Goal: Task Accomplishment & Management: Manage account settings

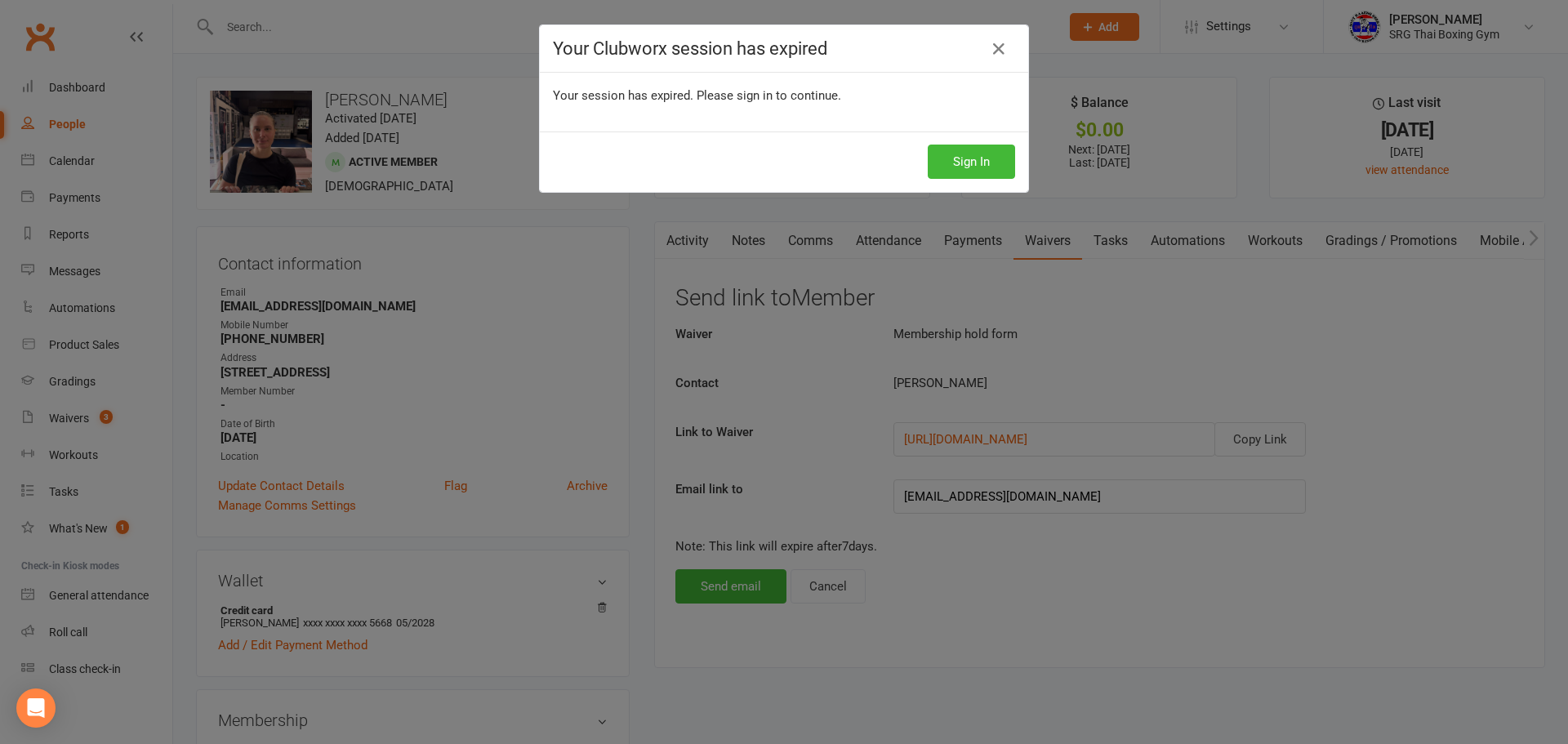
click at [940, 137] on div "Sign In" at bounding box center [784, 161] width 488 height 60
click at [946, 170] on button "Sign In" at bounding box center [971, 161] width 87 height 34
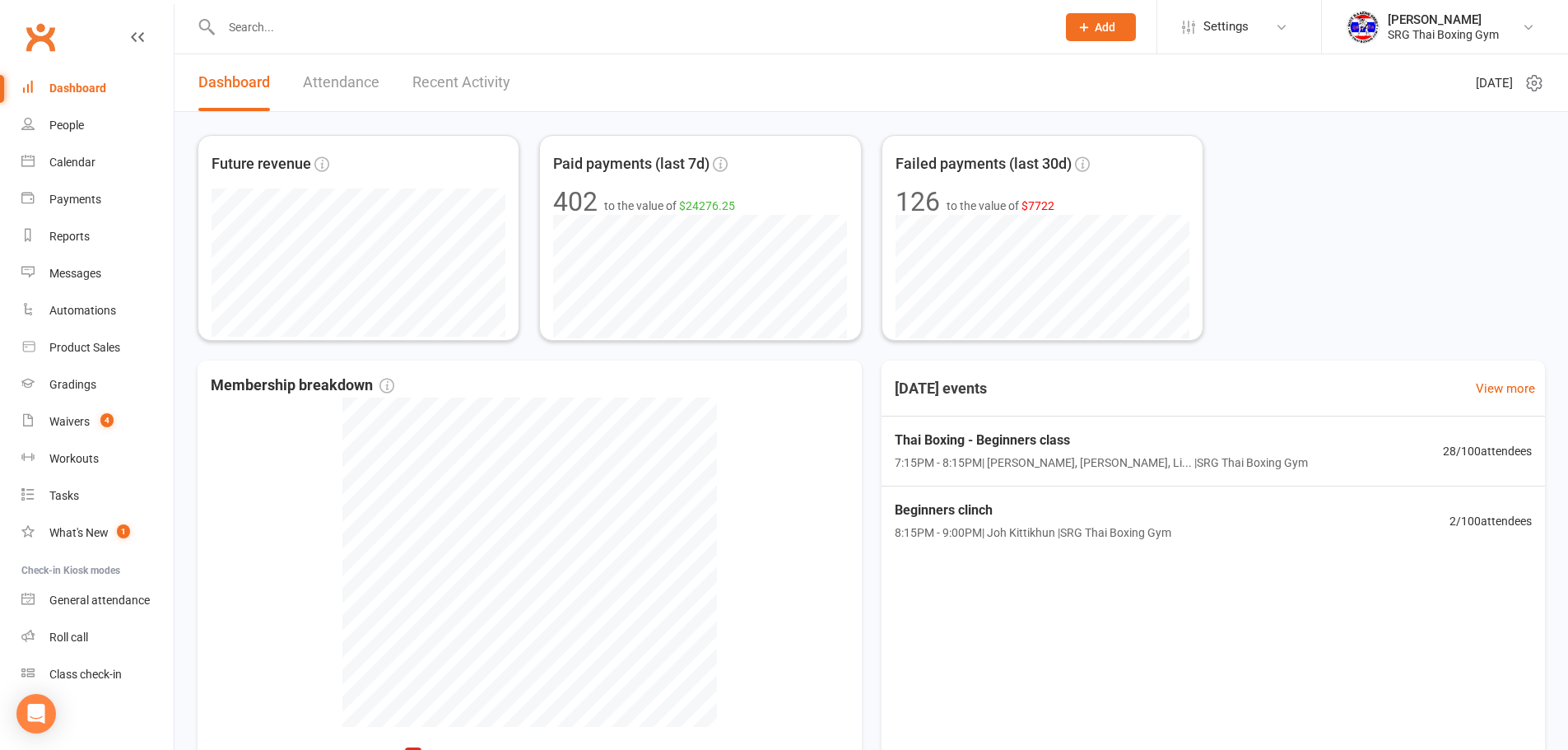
click at [275, 20] on input "text" at bounding box center [630, 26] width 828 height 23
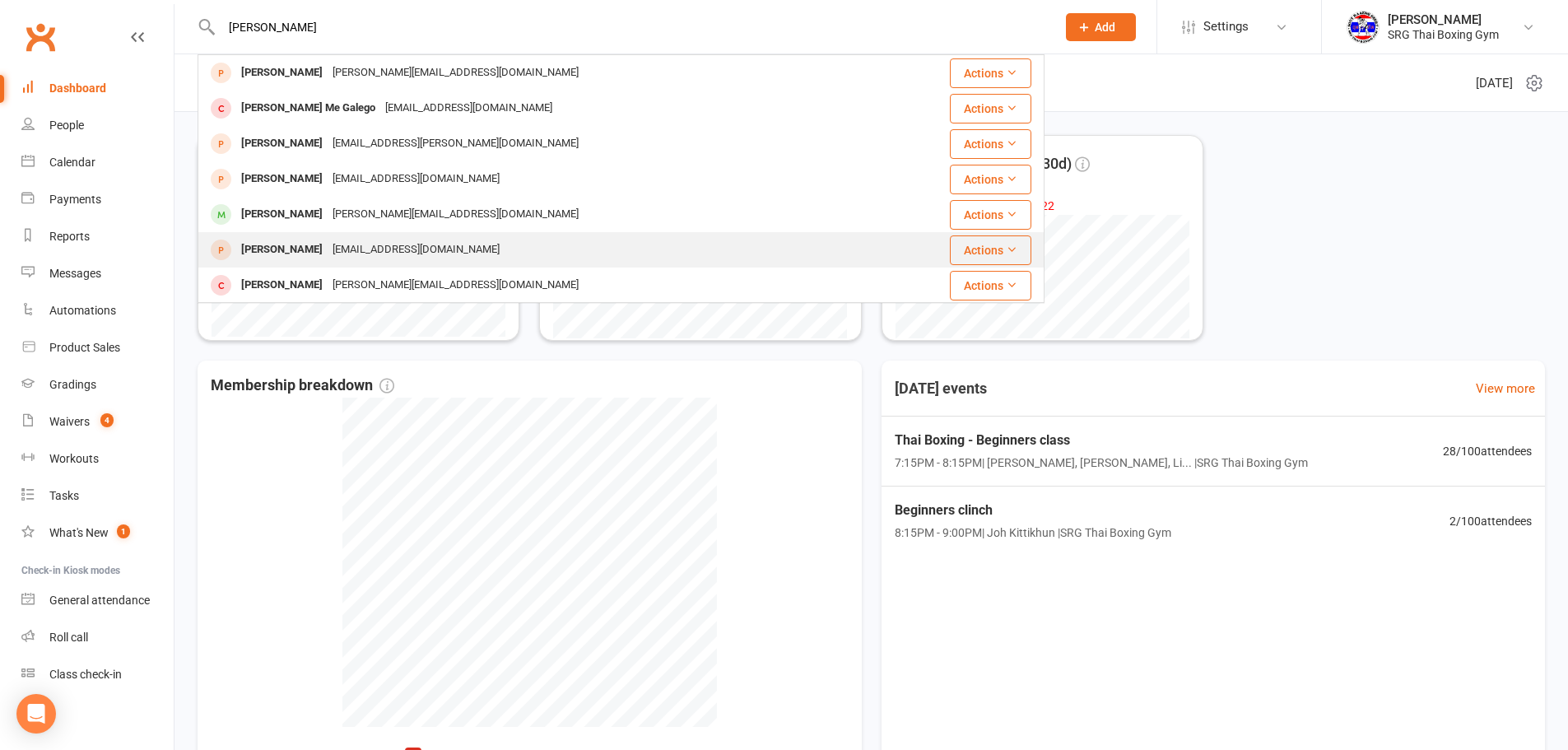
scroll to position [164, 0]
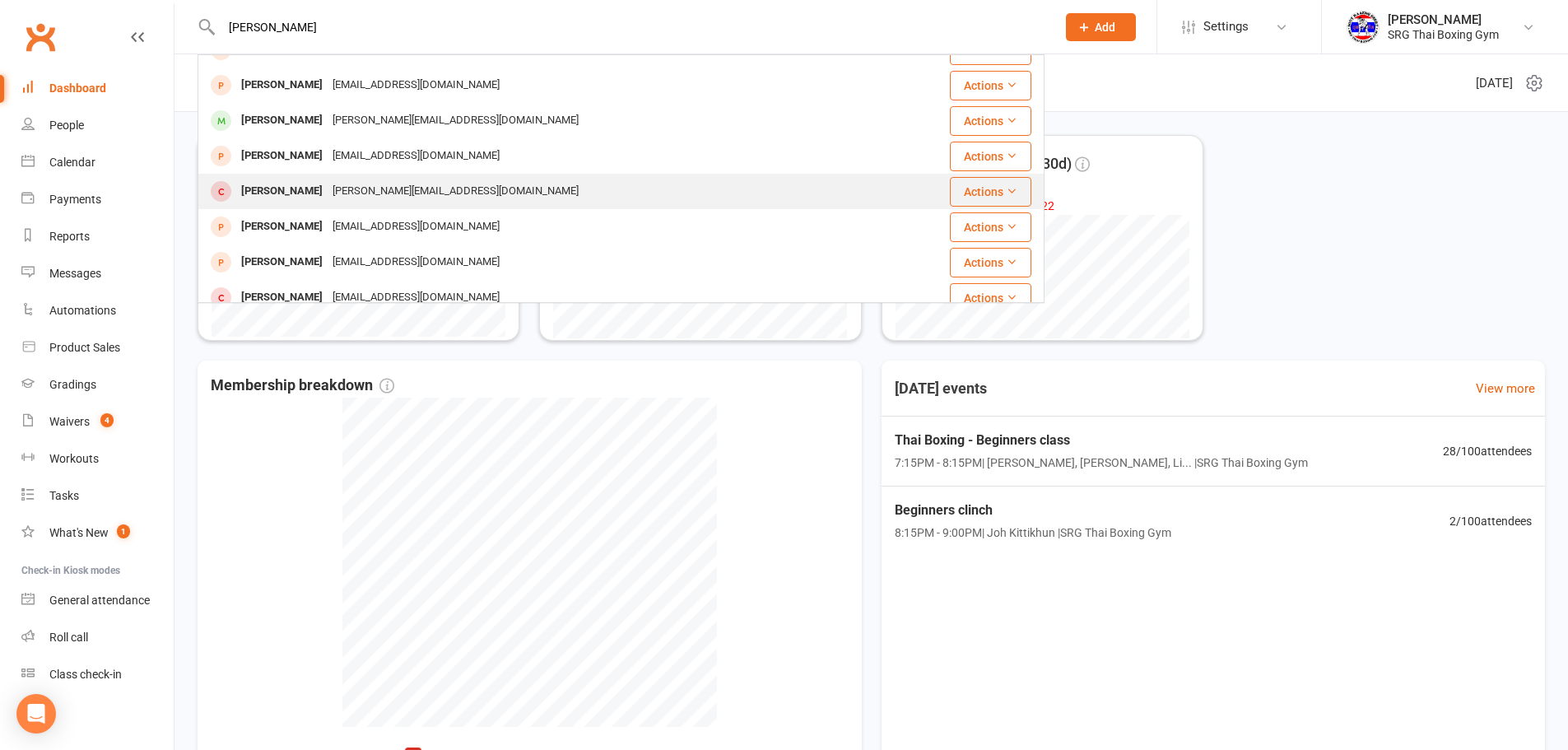
type input "[PERSON_NAME]"
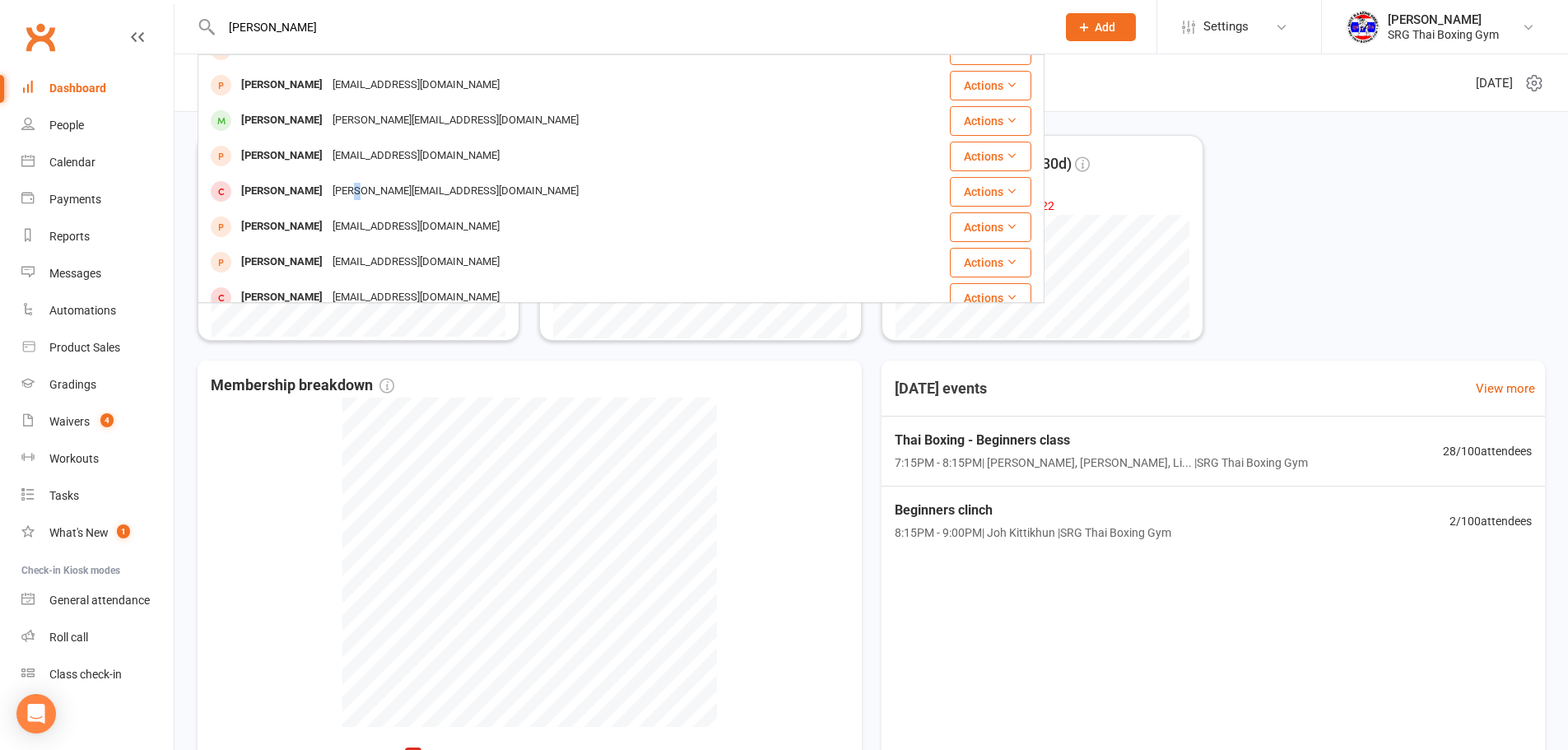
click at [367, 195] on div "[PERSON_NAME][EMAIL_ADDRESS][DOMAIN_NAME]" at bounding box center [456, 192] width 256 height 24
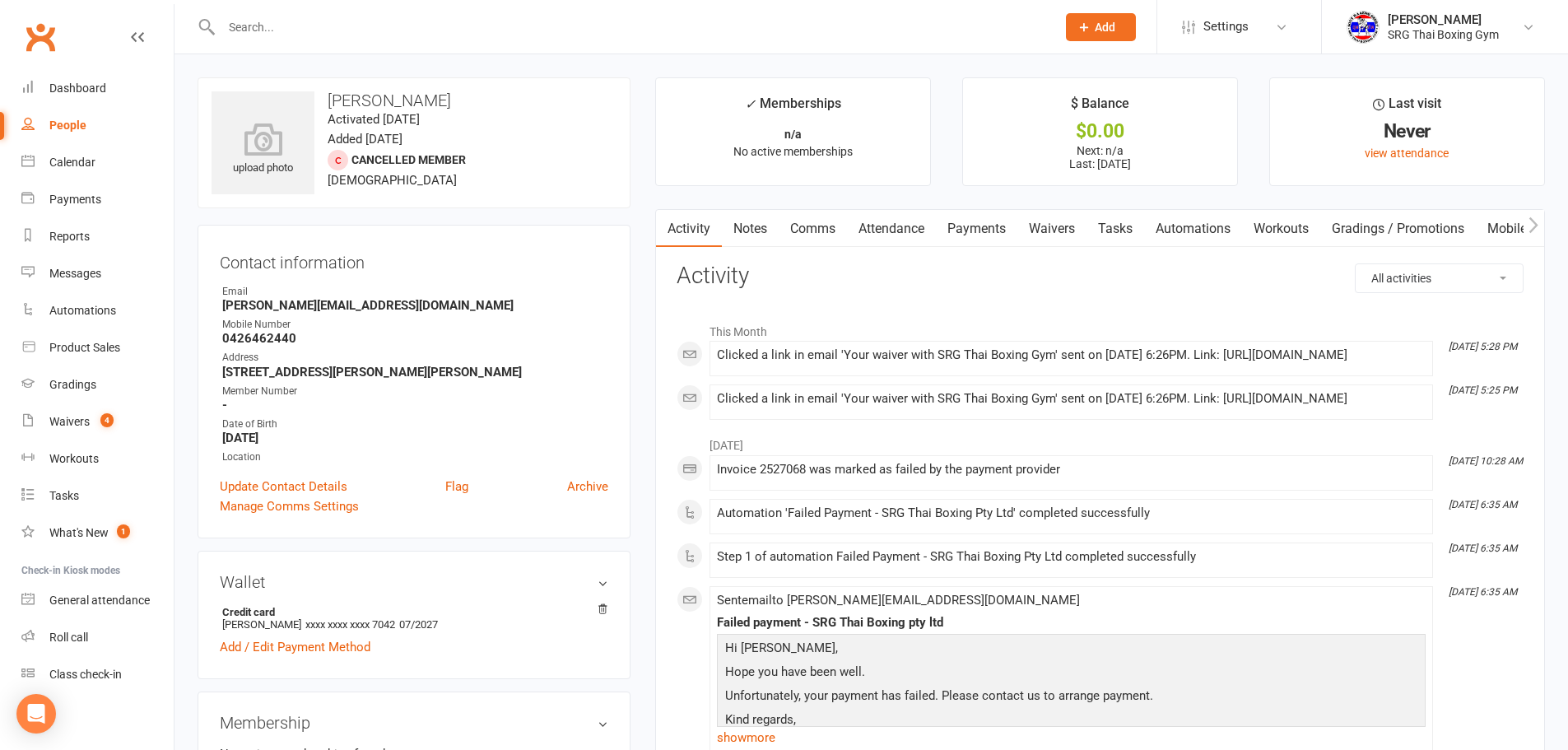
click at [330, 313] on ul "Owner Email [PERSON_NAME][EMAIL_ADDRESS][DOMAIN_NAME] Mobile Number [PHONE_NUMB…" at bounding box center [414, 374] width 389 height 181
click at [342, 308] on strong "[PERSON_NAME][EMAIL_ADDRESS][DOMAIN_NAME]" at bounding box center [415, 305] width 386 height 15
copy render-form-field "[PERSON_NAME][EMAIL_ADDRESS][DOMAIN_NAME]"
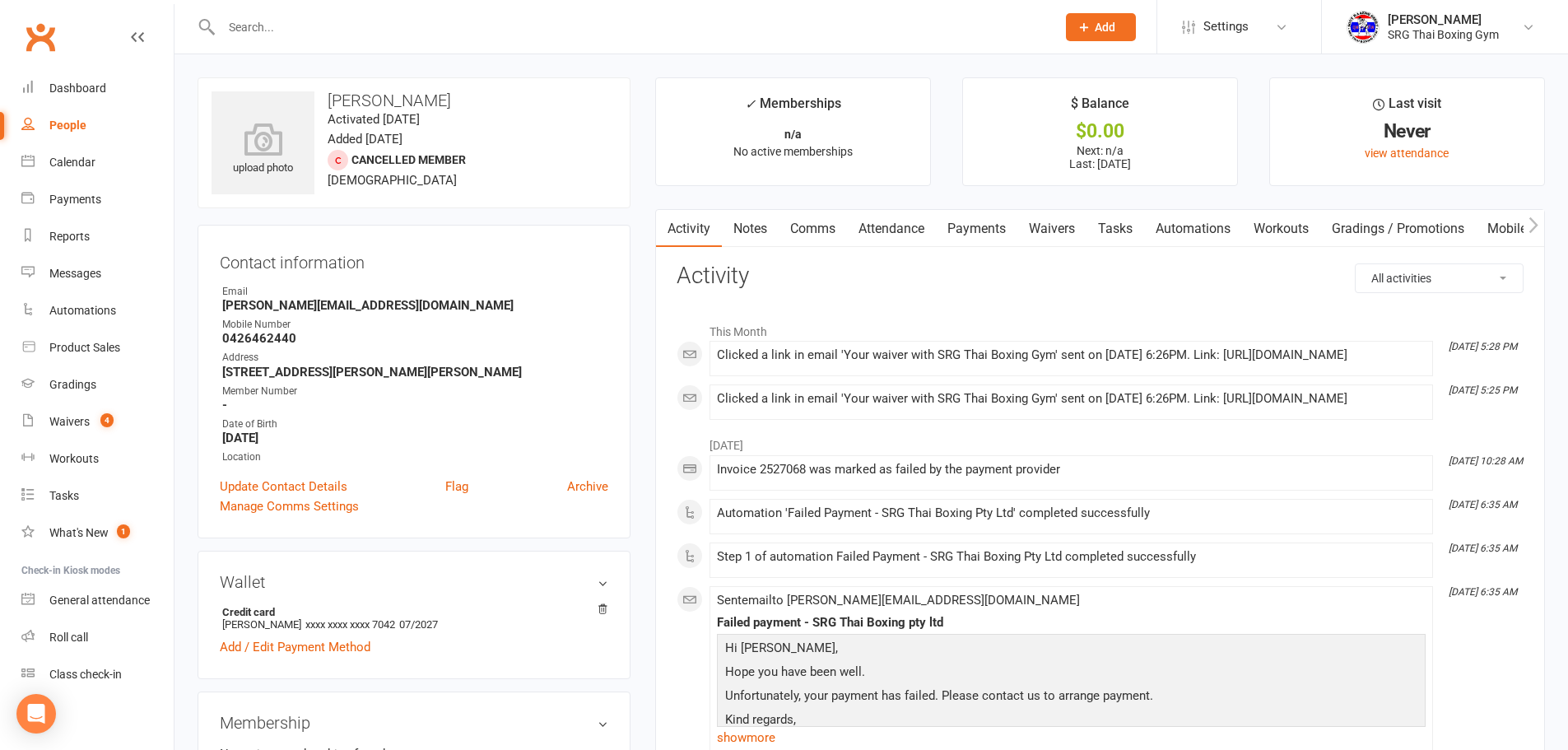
click at [324, 368] on strong "[STREET_ADDRESS][PERSON_NAME][PERSON_NAME]" at bounding box center [415, 371] width 386 height 15
copy render-form-field "[STREET_ADDRESS][PERSON_NAME][PERSON_NAME]"
drag, startPoint x: 274, startPoint y: 439, endPoint x: 215, endPoint y: 437, distance: 59.0
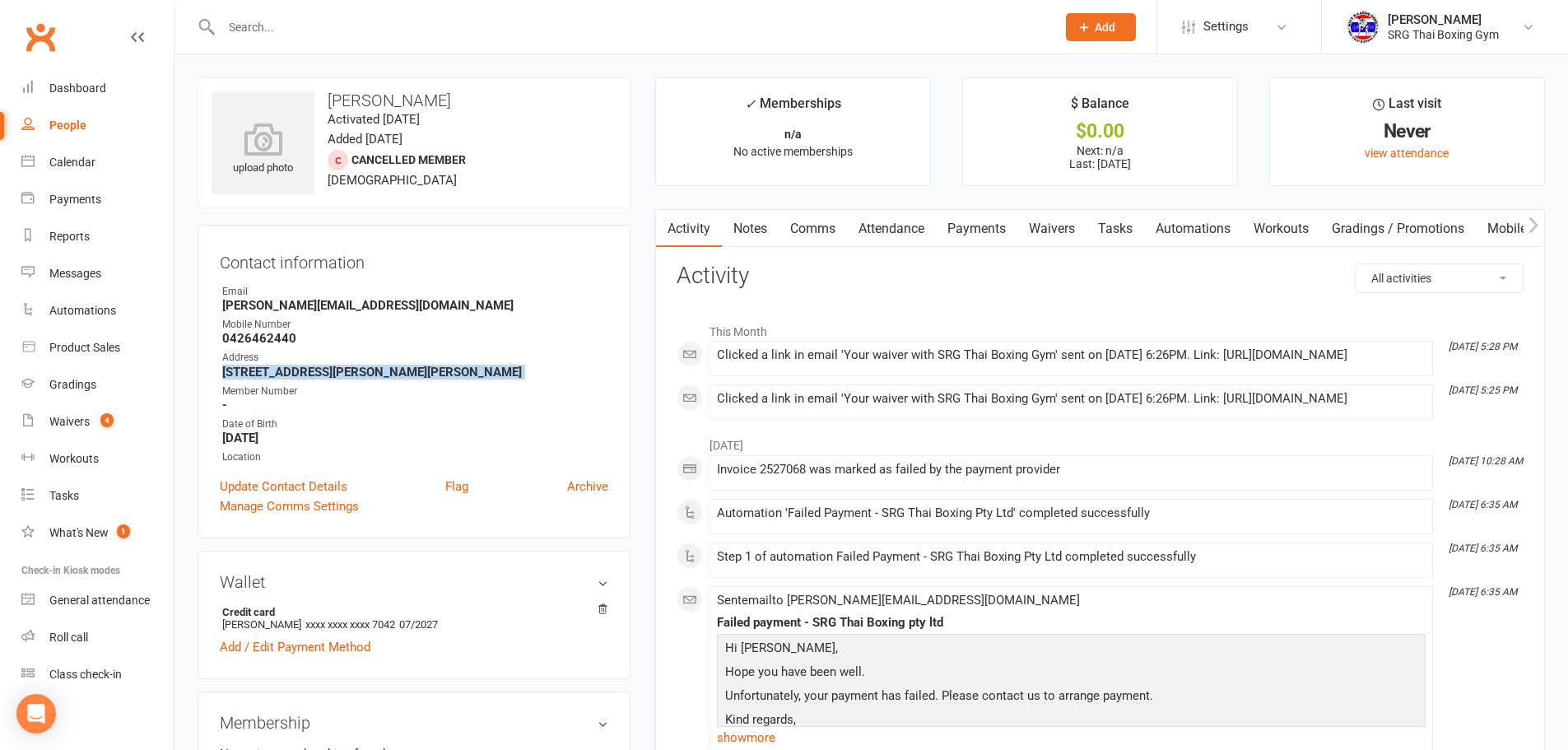
click at [215, 437] on div "Contact information Owner Email [PERSON_NAME][EMAIL_ADDRESS][DOMAIN_NAME] Mobil…" at bounding box center [414, 380] width 433 height 313
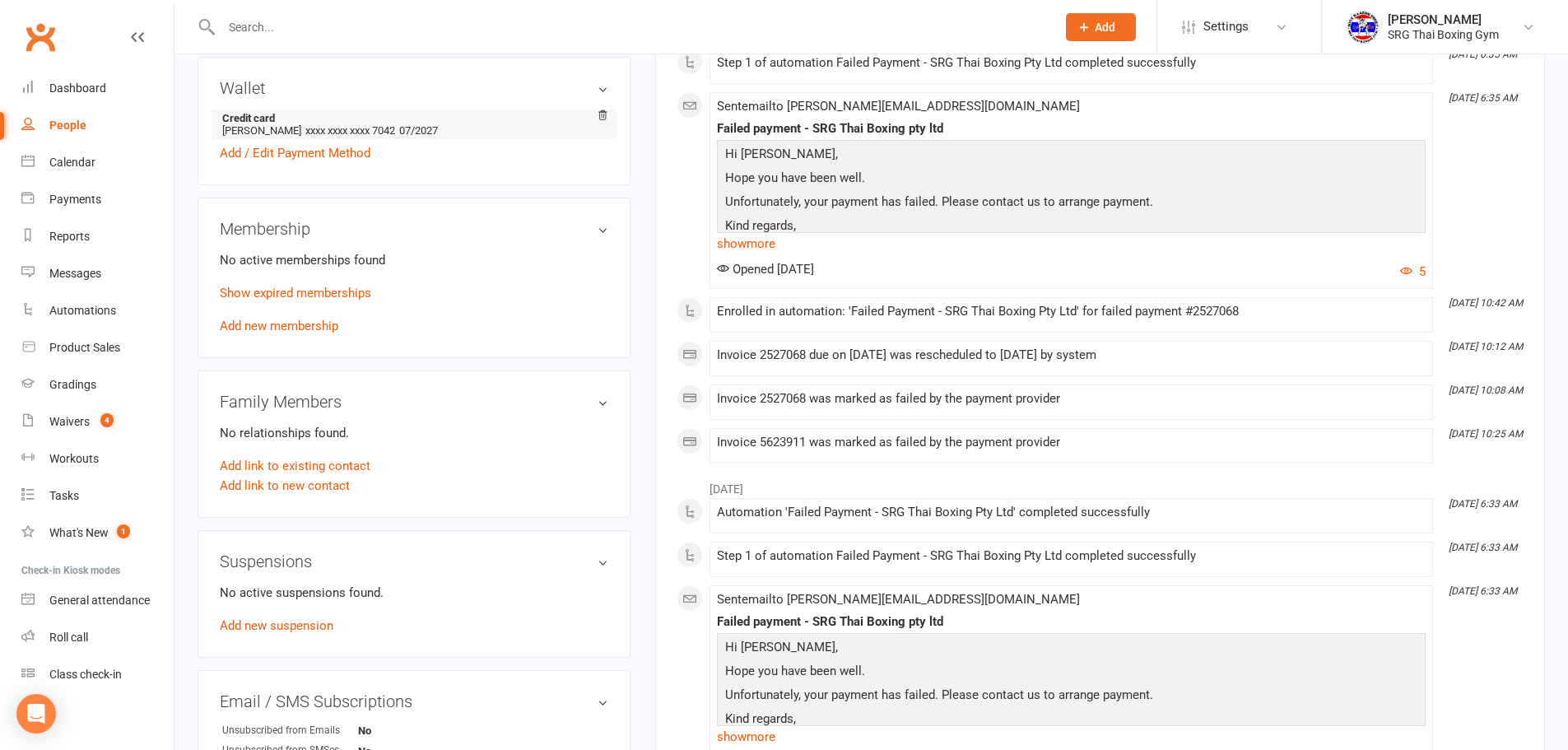
scroll to position [83, 0]
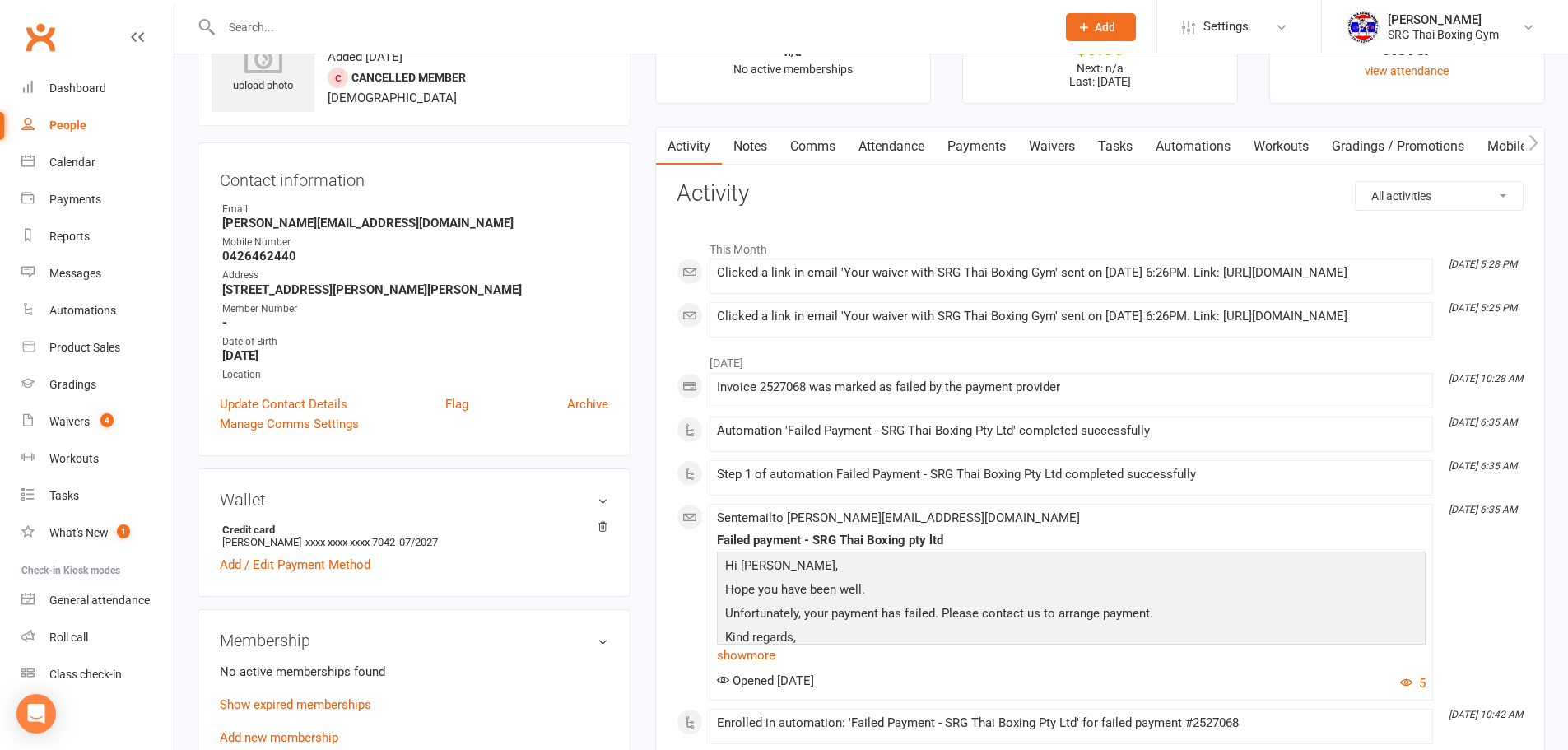
click at [339, 224] on strong "[PERSON_NAME][EMAIL_ADDRESS][DOMAIN_NAME]" at bounding box center [415, 222] width 386 height 15
copy render-form-field "[PERSON_NAME][EMAIL_ADDRESS][DOMAIN_NAME]"
click at [241, 20] on input "text" at bounding box center [630, 26] width 828 height 23
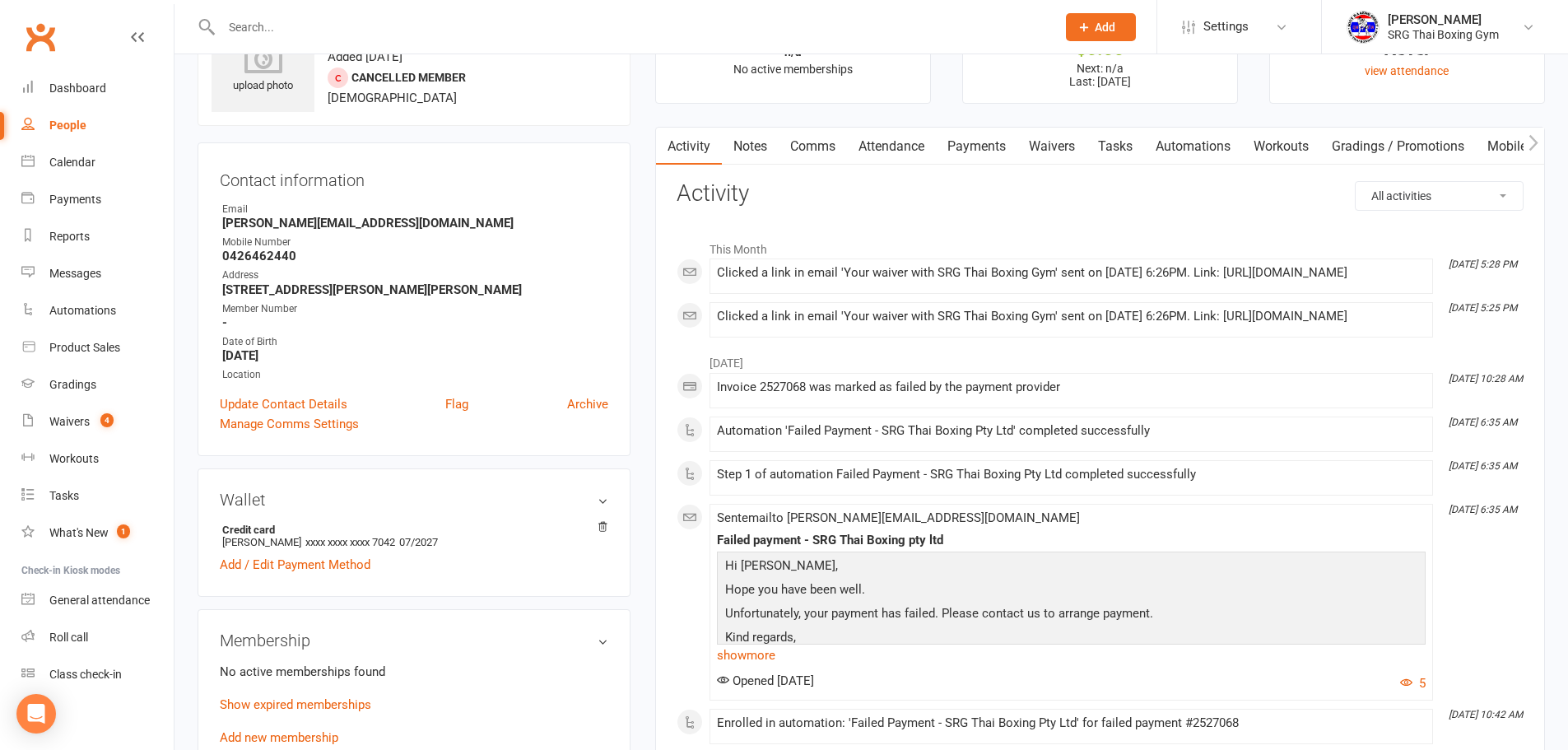
paste input "Bao [PERSON_NAME]"
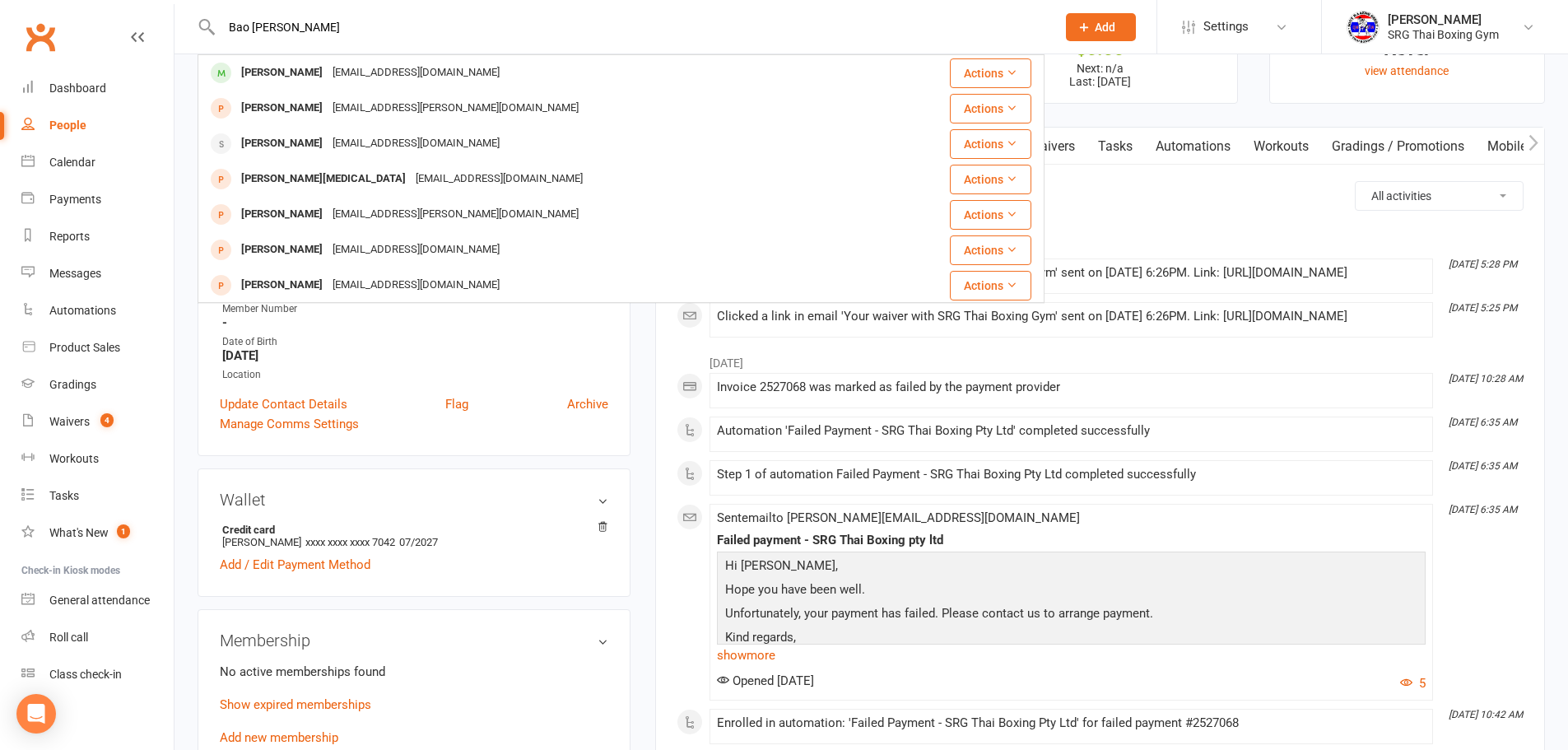
type input "Bao [PERSON_NAME]"
click at [306, 72] on div "[PERSON_NAME]" at bounding box center [281, 73] width 92 height 24
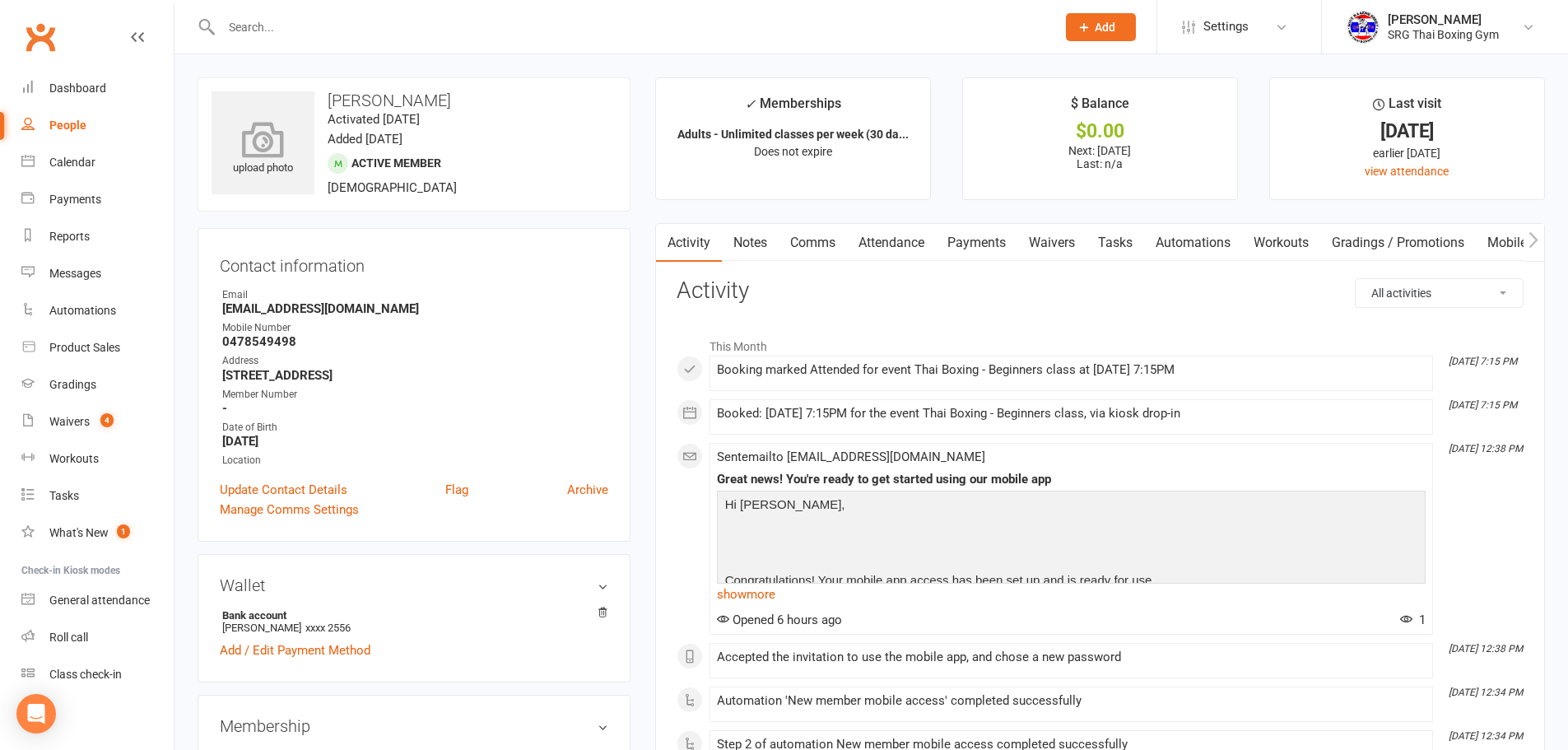
click at [270, 145] on icon at bounding box center [262, 139] width 113 height 36
click at [60, 395] on link "Gradings" at bounding box center [98, 384] width 153 height 37
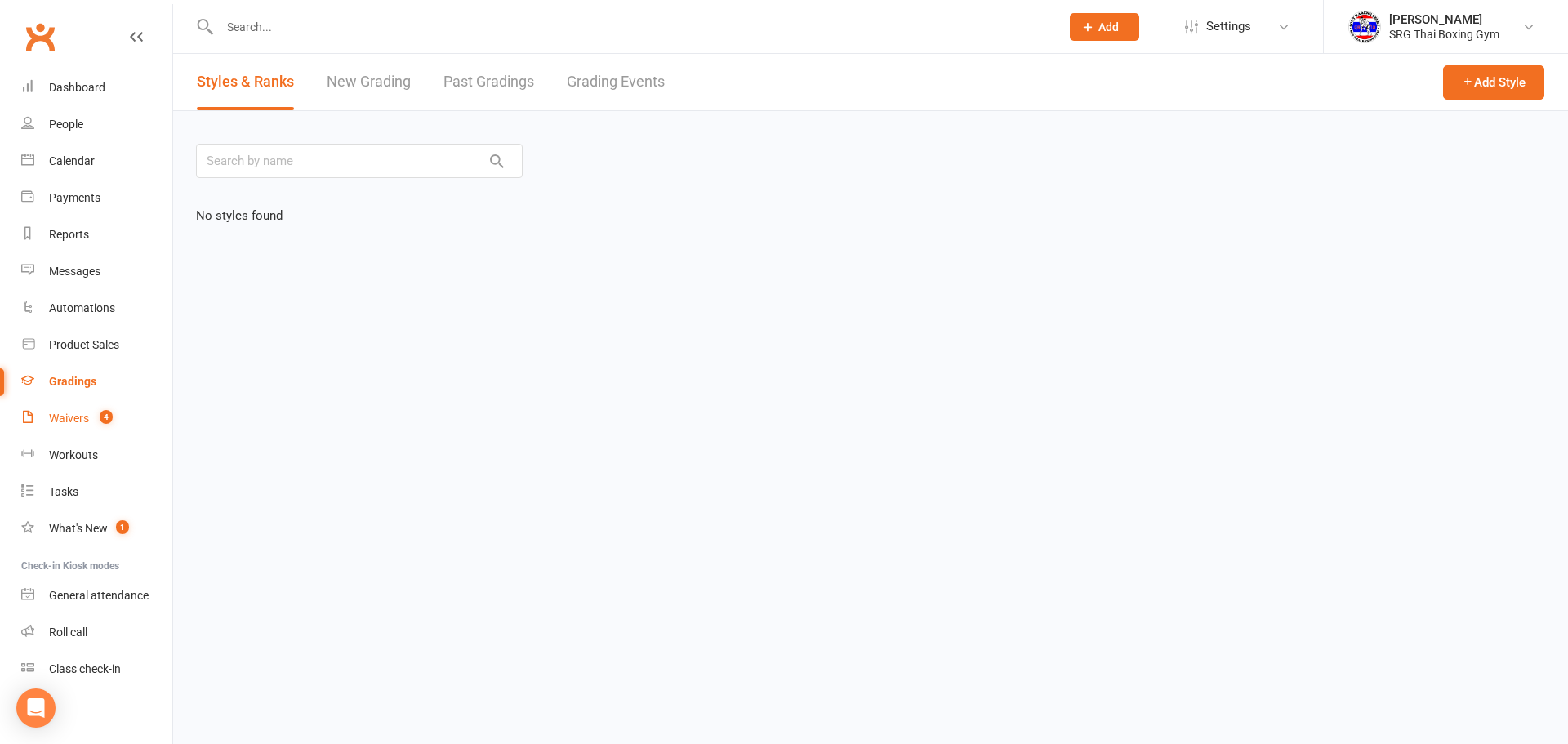
click at [59, 413] on div "Waivers" at bounding box center [68, 418] width 40 height 14
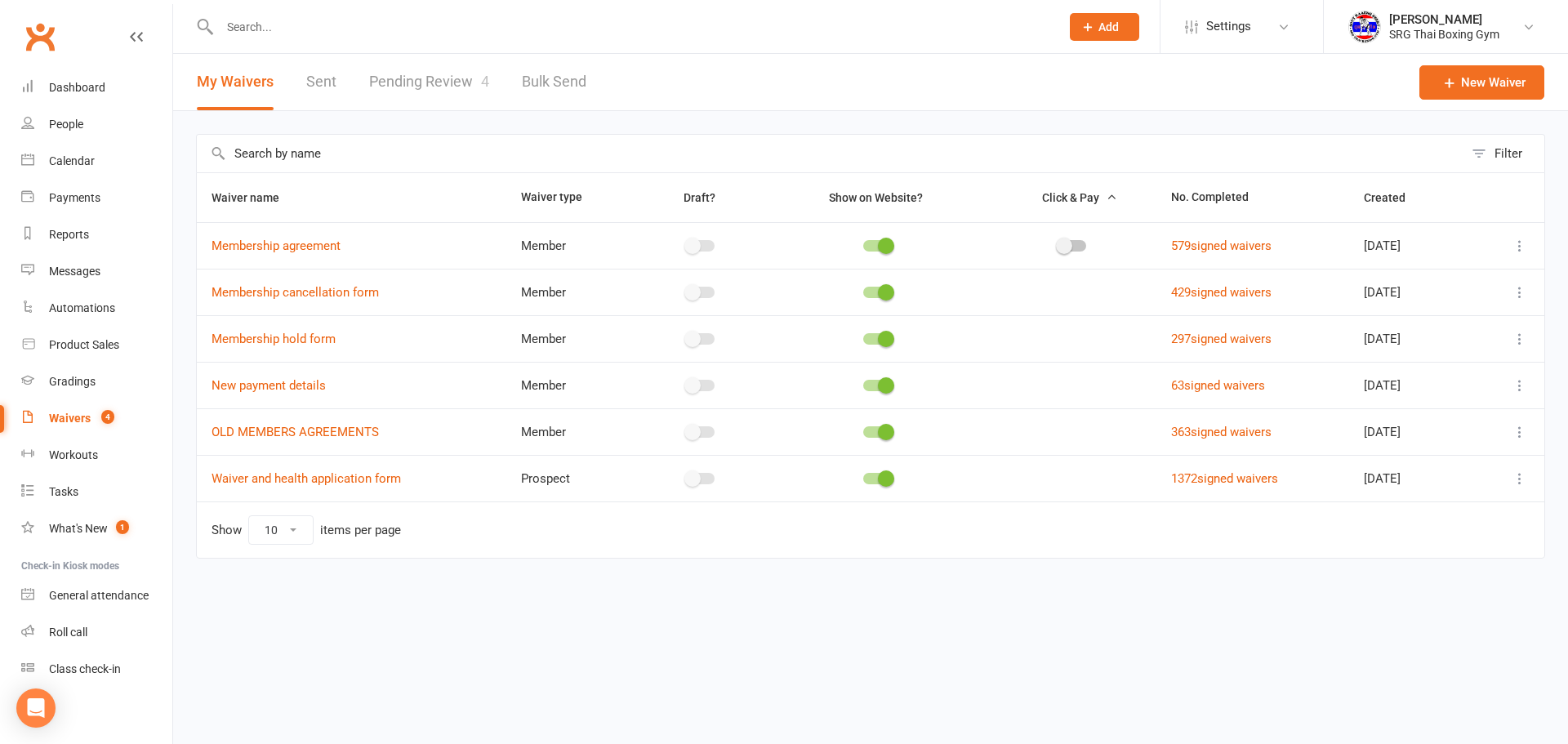
click at [463, 60] on link "Pending Review 4" at bounding box center [429, 82] width 120 height 57
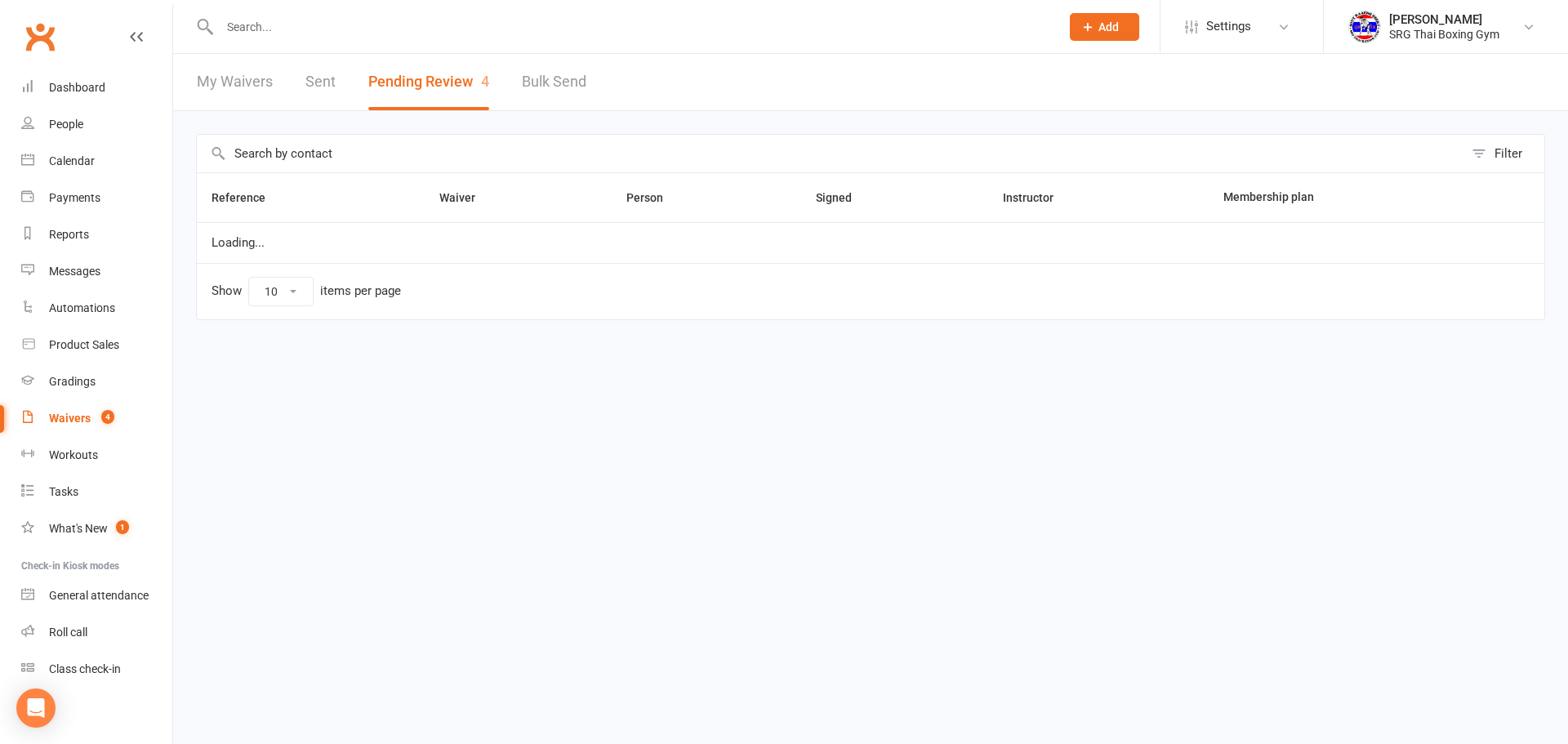
select select "100"
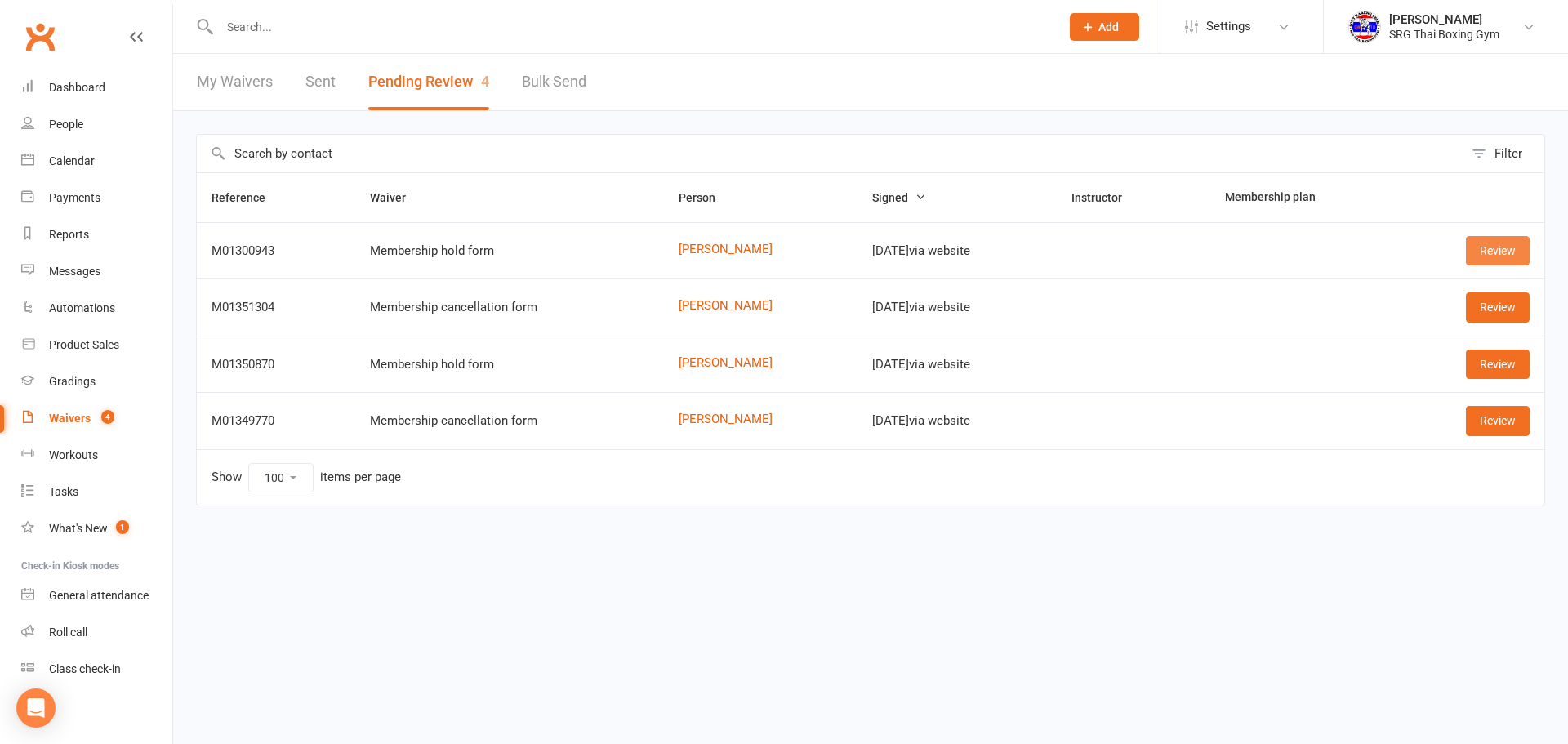
click at [1498, 243] on link "Review" at bounding box center [1498, 250] width 64 height 30
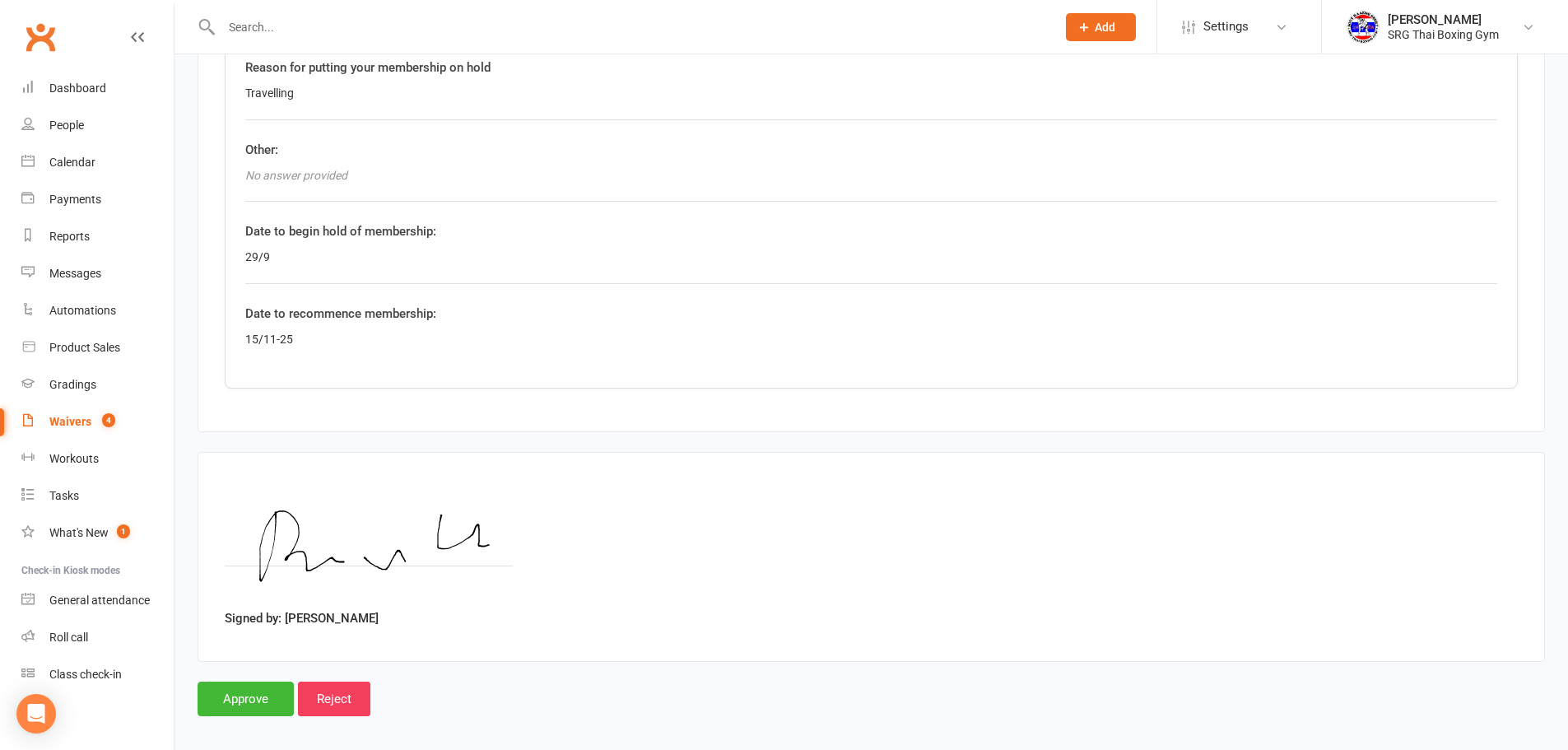
scroll to position [777, 0]
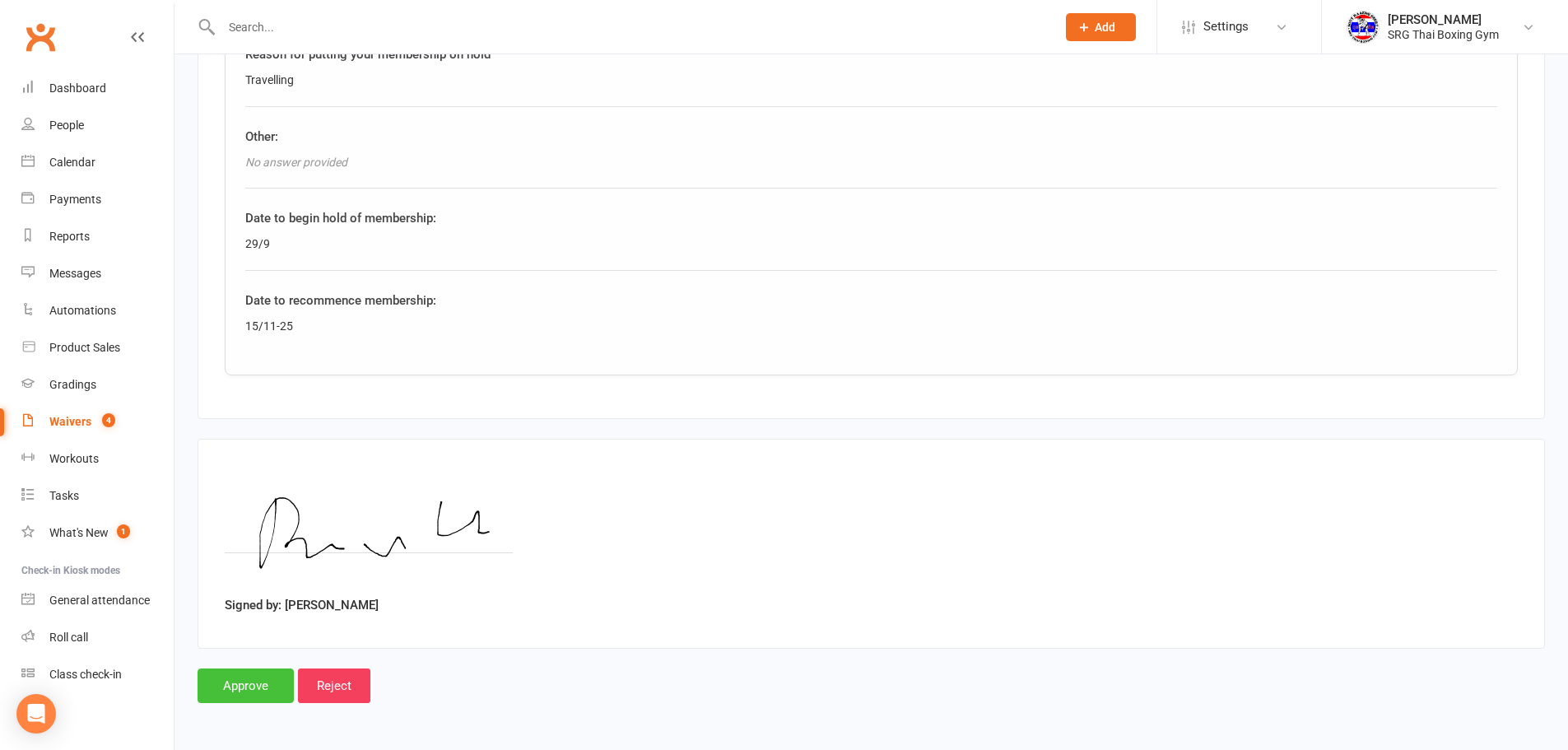
click at [277, 685] on input "Approve" at bounding box center [246, 686] width 96 height 35
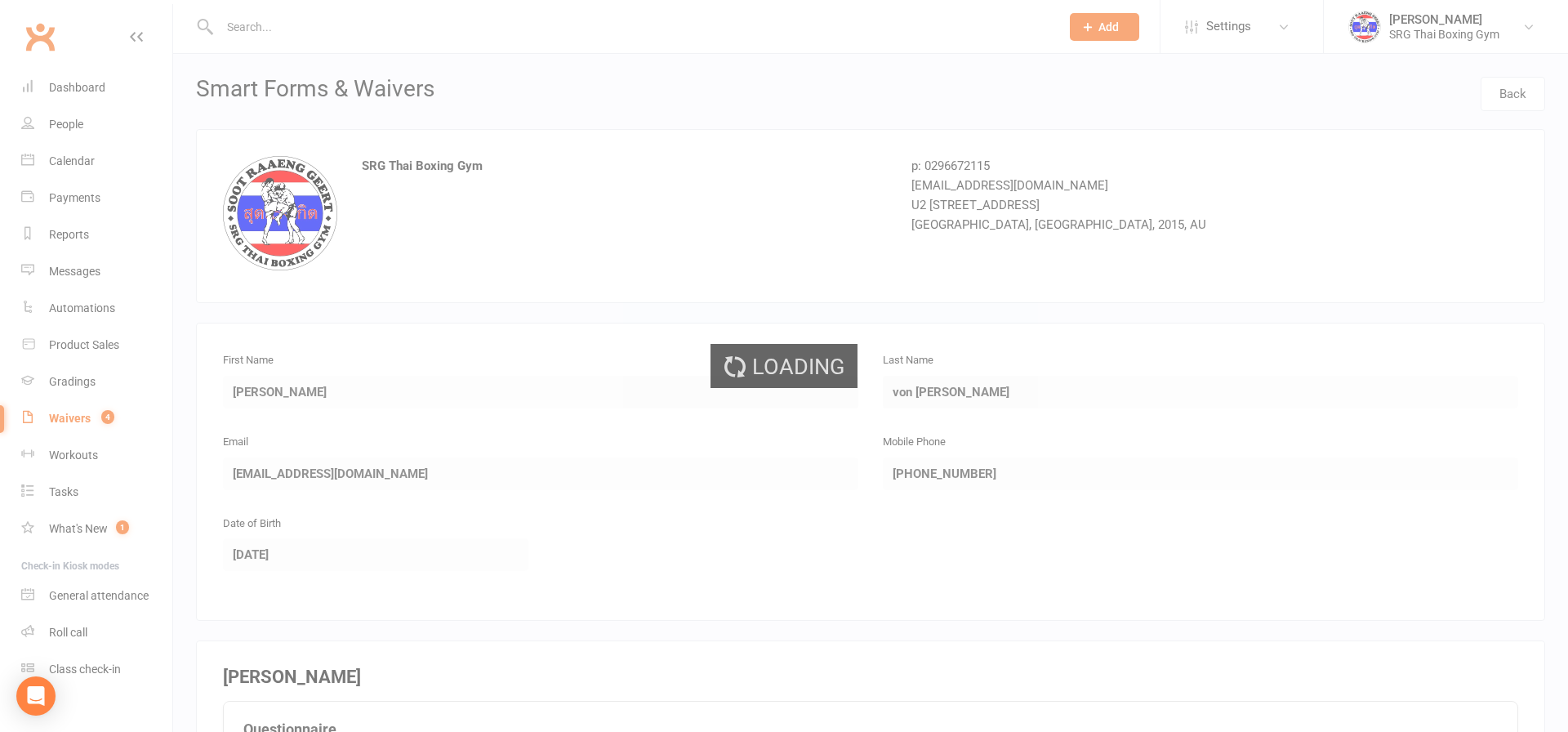
select select "100"
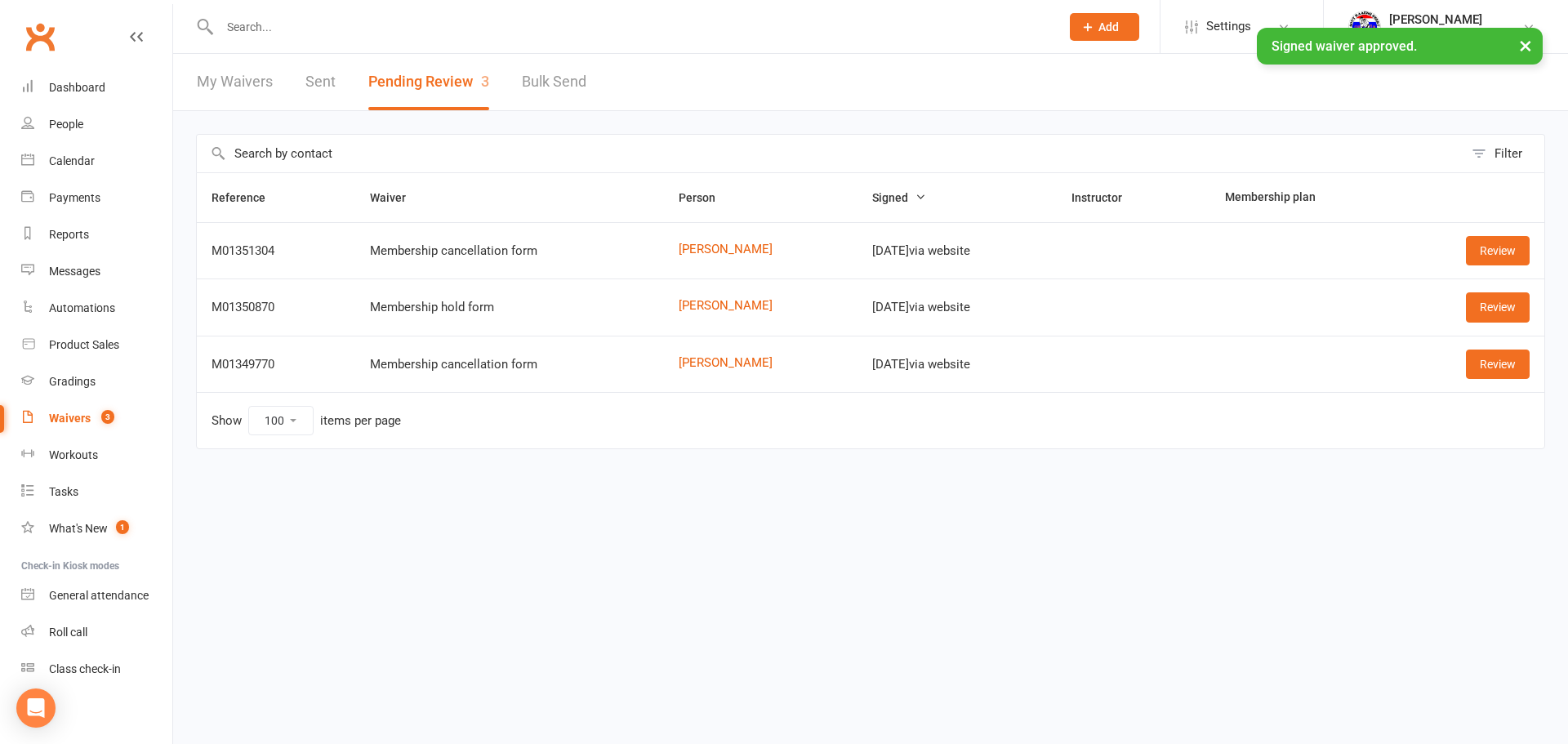
drag, startPoint x: 77, startPoint y: 55, endPoint x: 76, endPoint y: 105, distance: 50.0
click at [77, 28] on div "× Signed waiver approved." at bounding box center [773, 28] width 1547 height 0
click at [76, 105] on link "Dashboard" at bounding box center [97, 87] width 151 height 37
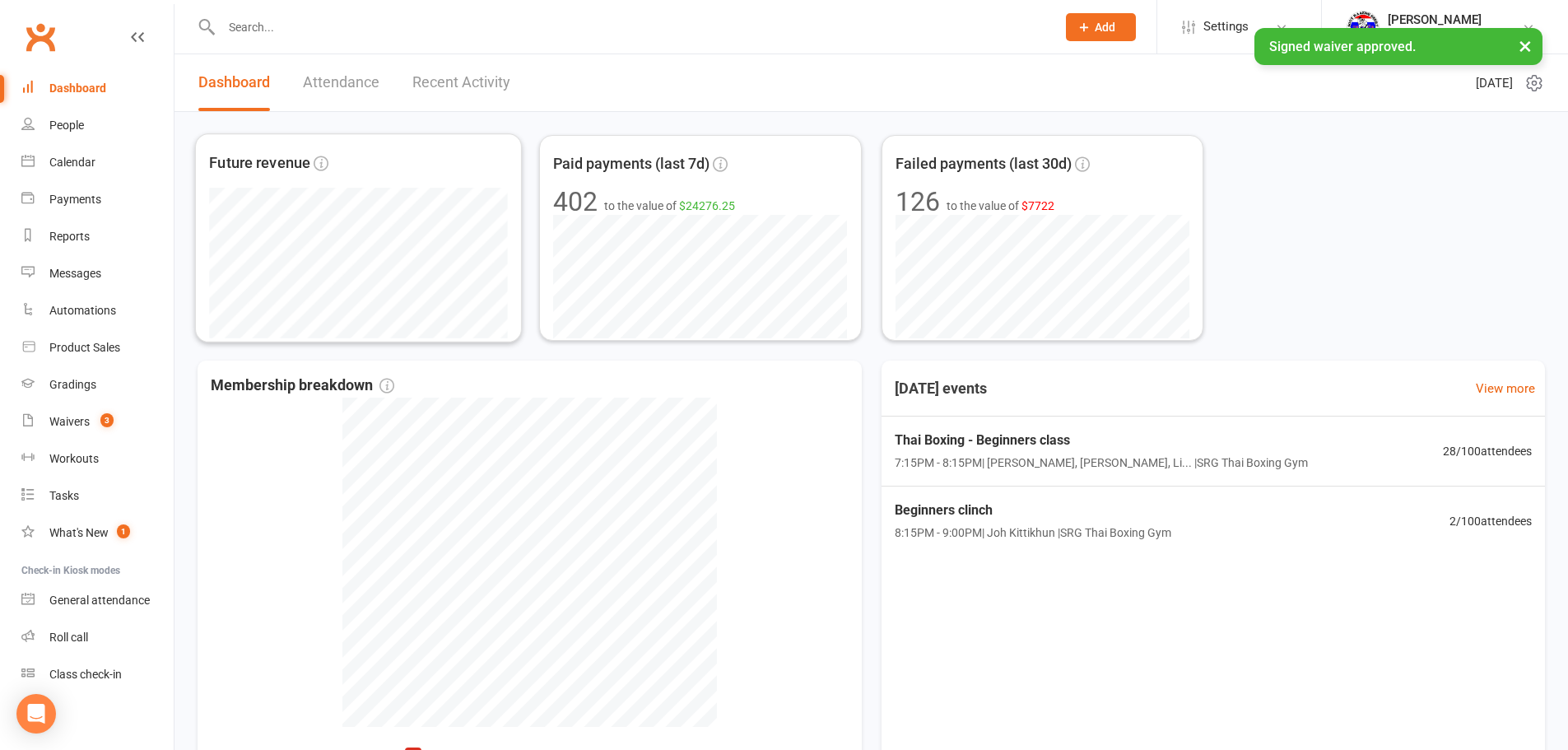
click at [446, 87] on link "Recent Activity" at bounding box center [461, 83] width 98 height 57
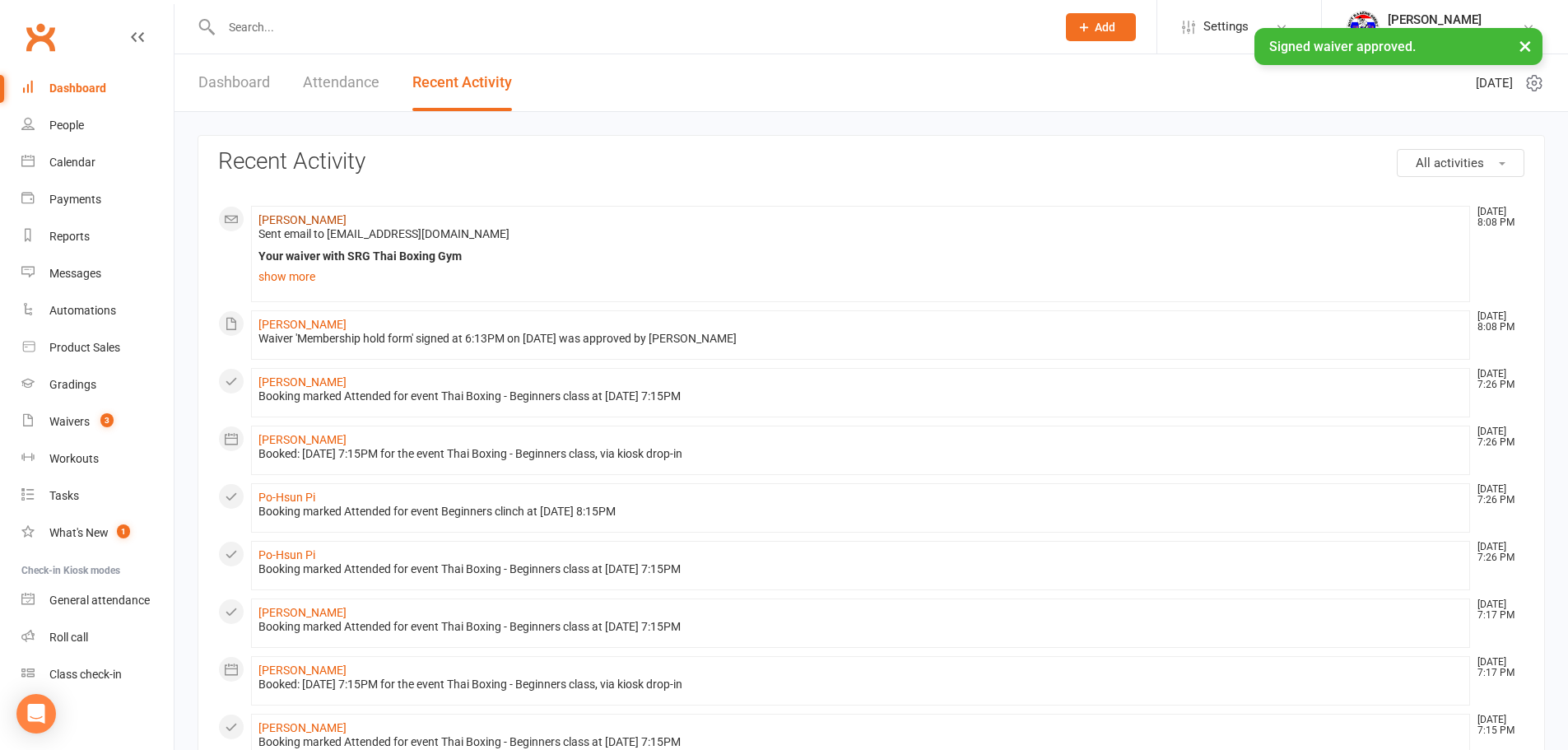
click at [325, 225] on link "[PERSON_NAME]" at bounding box center [302, 220] width 88 height 14
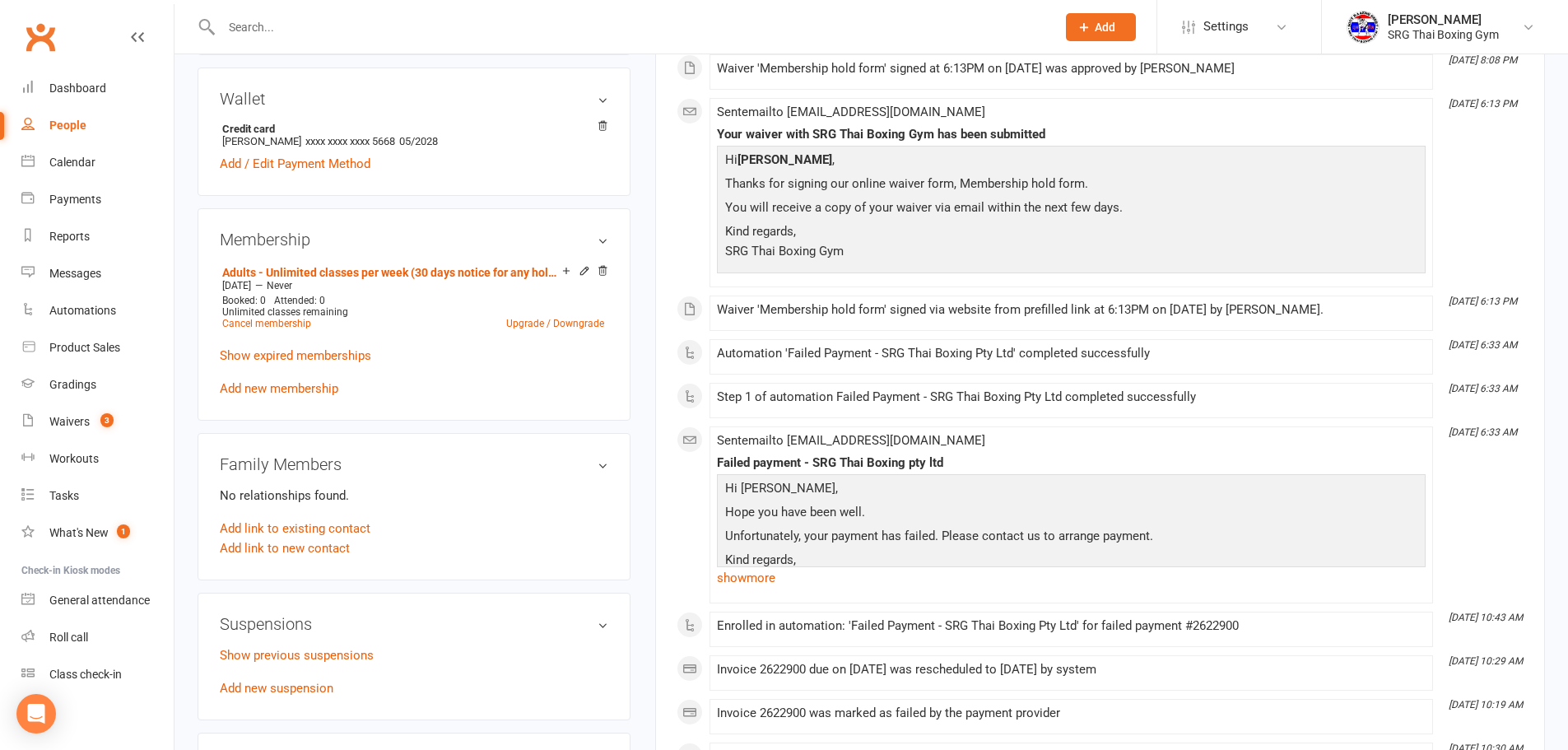
scroll to position [576, 0]
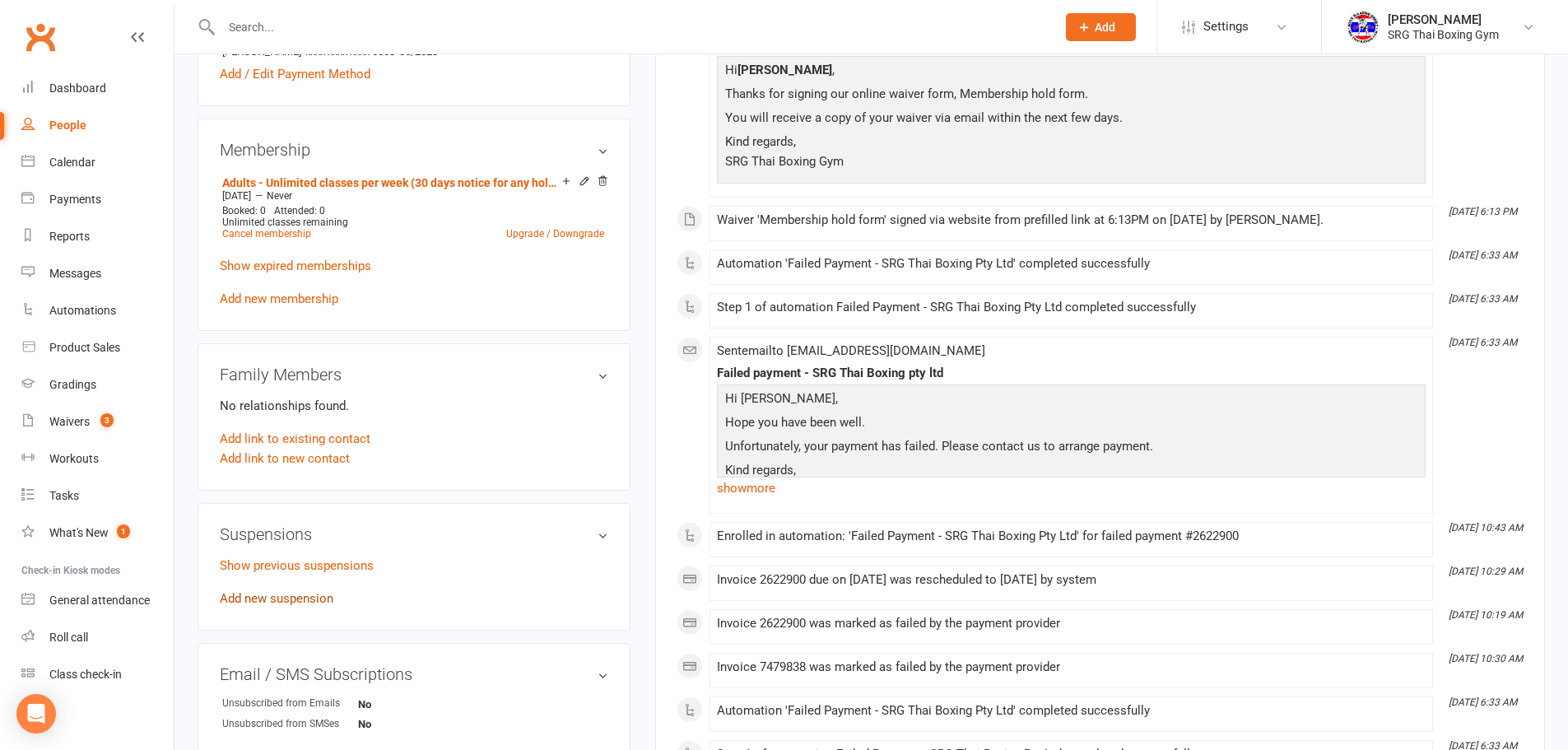
click at [294, 593] on link "Add new suspension" at bounding box center [276, 598] width 113 height 15
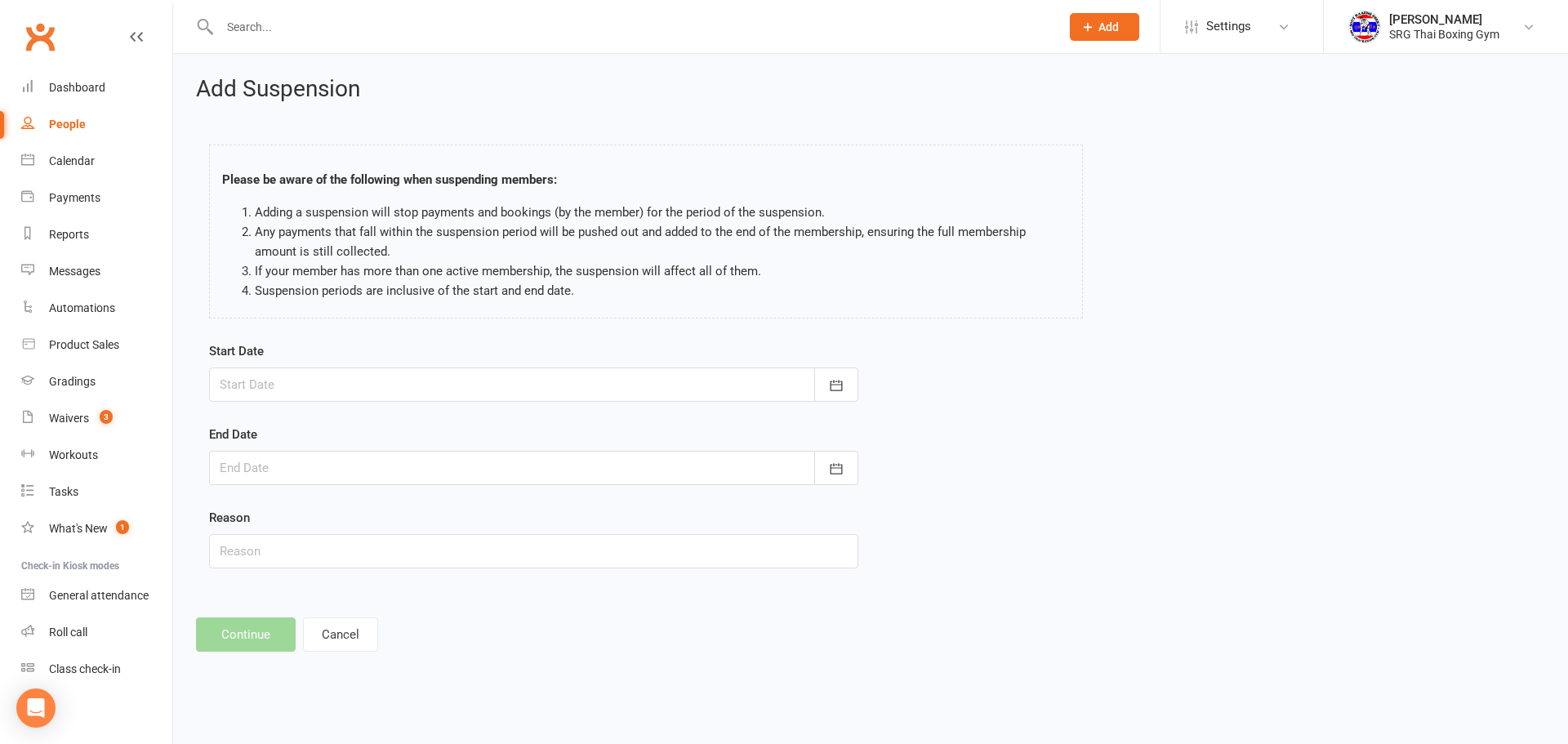
click at [487, 370] on div at bounding box center [533, 385] width 650 height 34
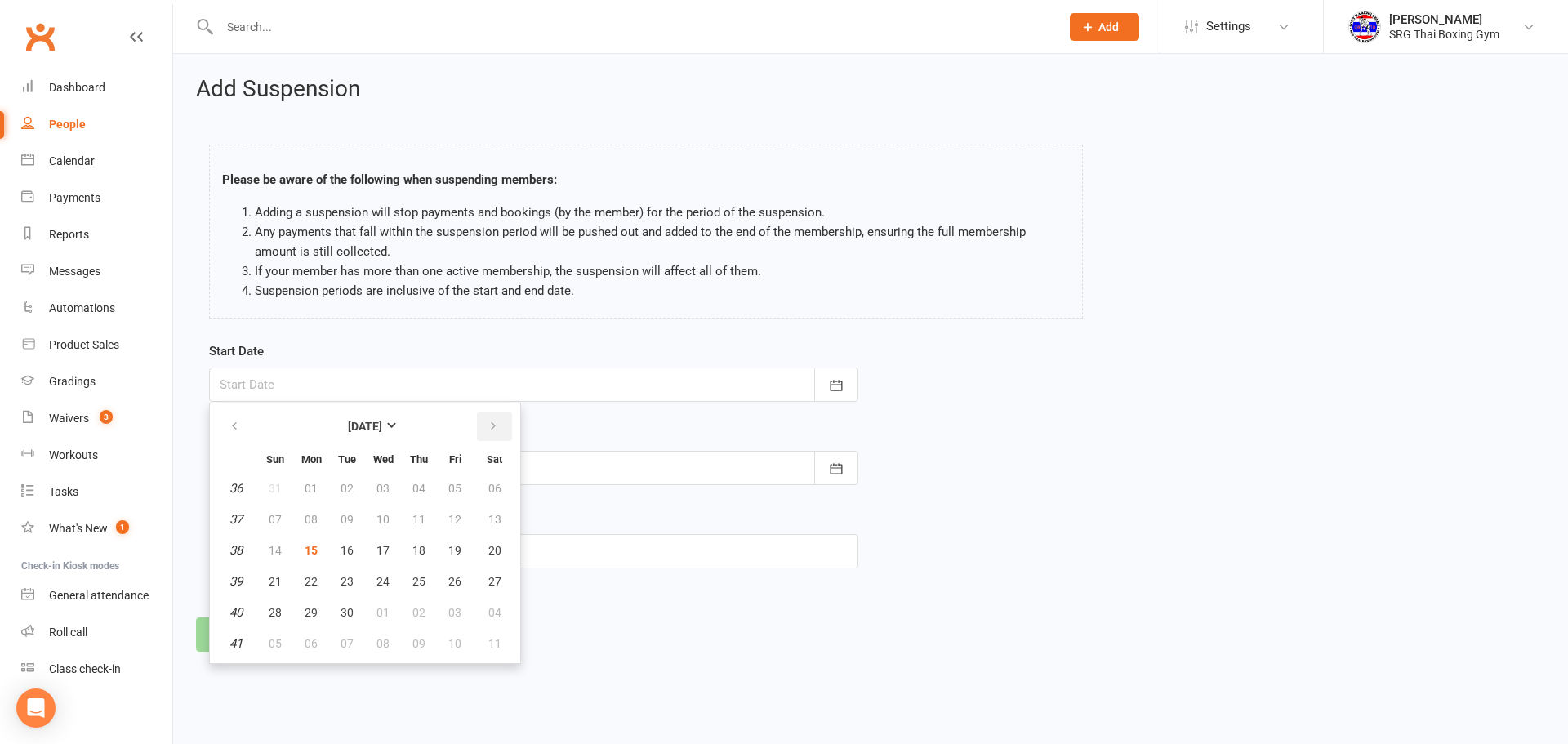
click at [486, 426] on button "button" at bounding box center [494, 426] width 35 height 30
click at [257, 428] on table "[DATE] Sun Mon Tue Wed Thu Fri Sat 40 28 29 30 01 02 03 04 41 05 06 07 08 09 10…" at bounding box center [365, 532] width 304 height 253
click at [242, 422] on button "button" at bounding box center [235, 426] width 35 height 30
click at [423, 587] on span "25" at bounding box center [419, 581] width 14 height 14
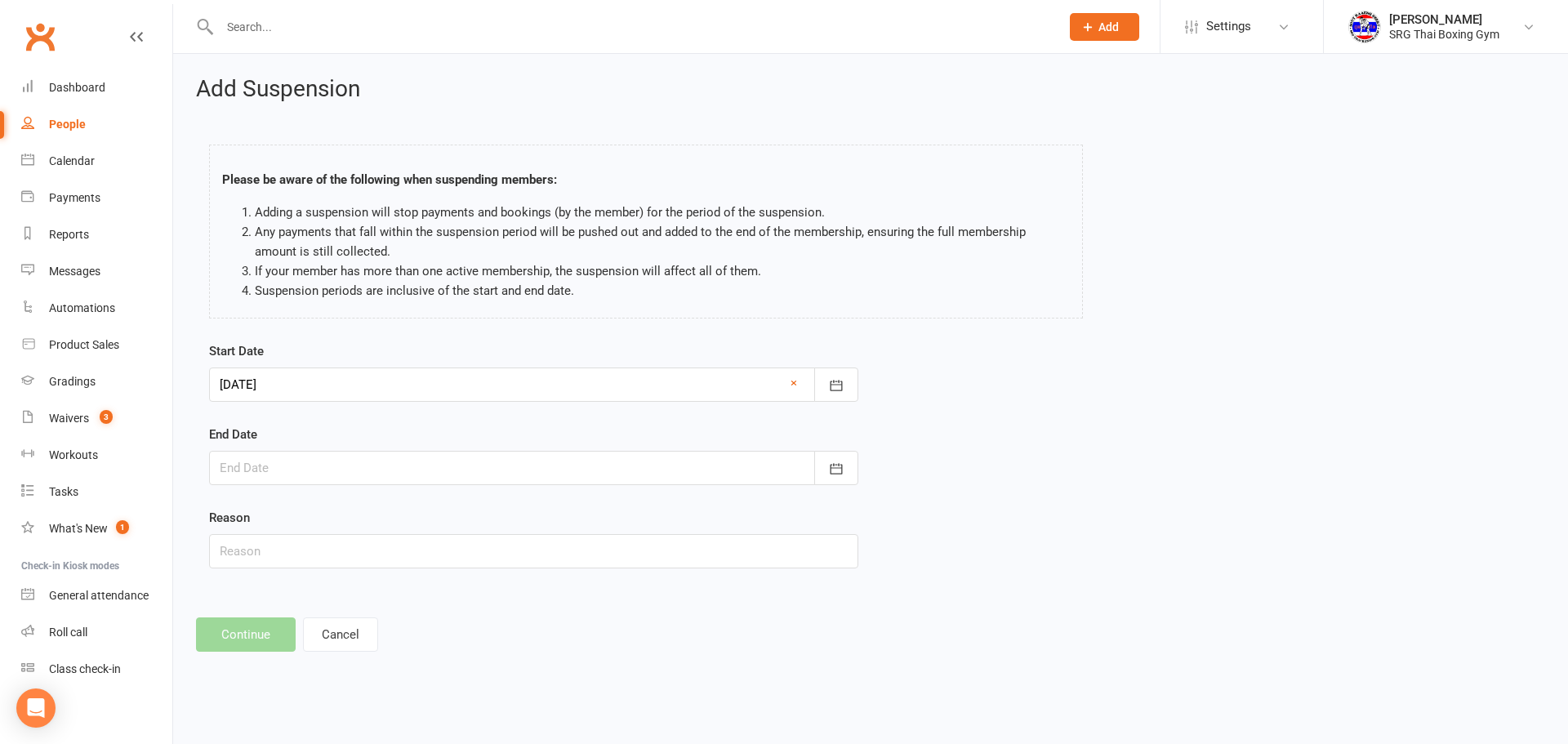
click at [409, 403] on form "Start Date [DATE] [DATE] Sun Mon Tue Wed Thu Fri Sat 36 31 01 02 03 04 05 06 37…" at bounding box center [533, 455] width 650 height 227
click at [415, 395] on div at bounding box center [533, 385] width 650 height 34
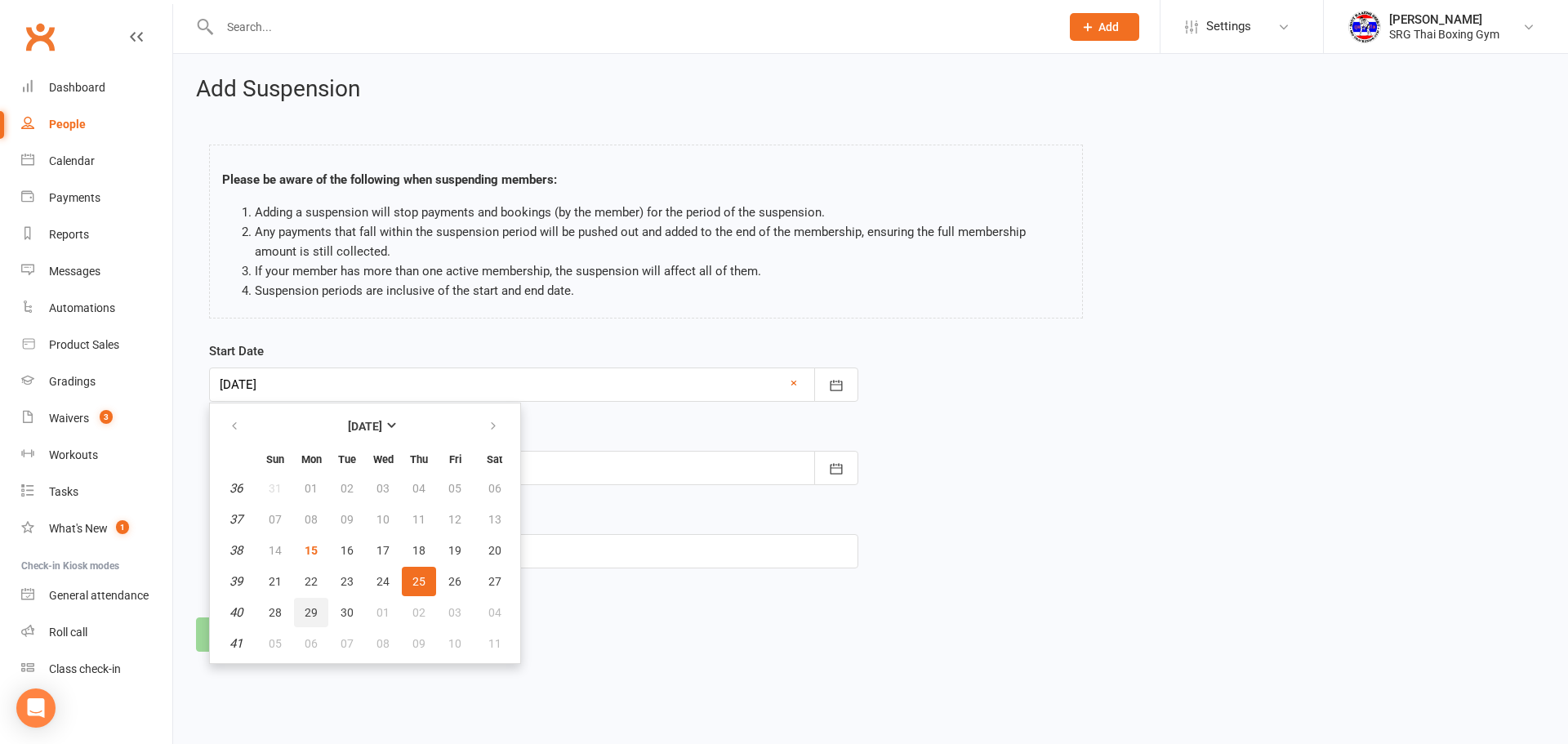
click at [311, 599] on button "29" at bounding box center [311, 612] width 34 height 30
type input "[DATE]"
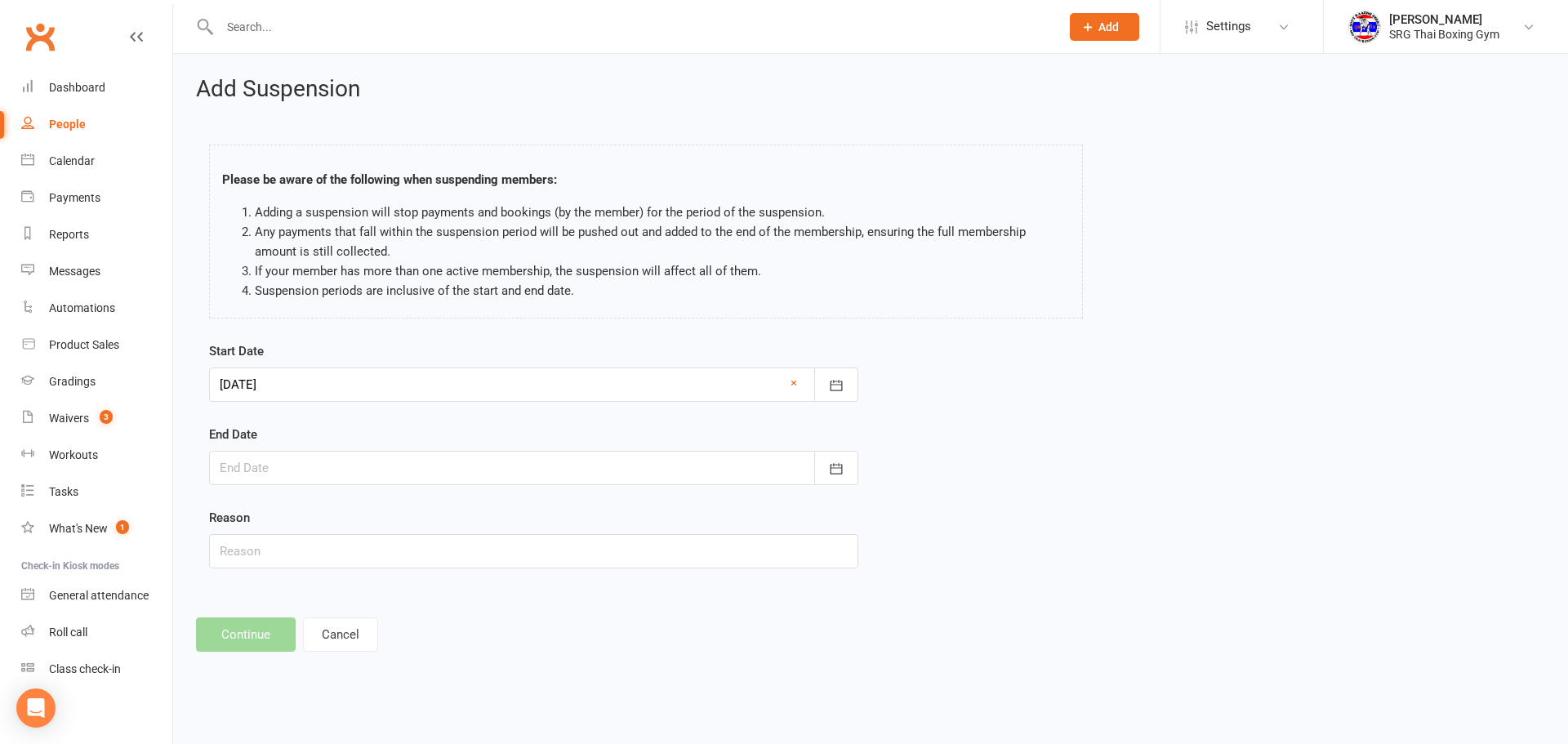
click at [361, 476] on div at bounding box center [533, 467] width 650 height 34
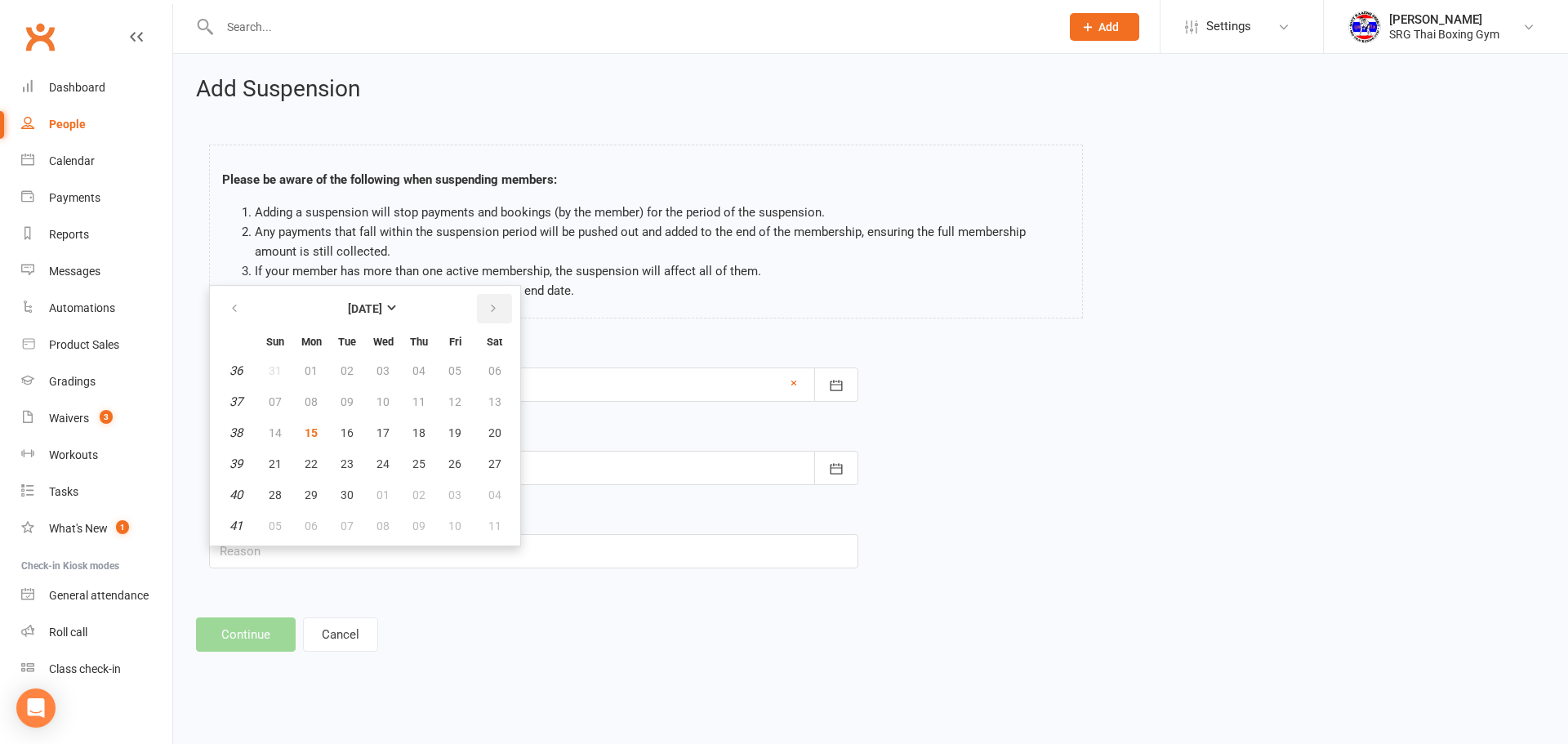
click at [483, 306] on button "button" at bounding box center [494, 308] width 35 height 30
click at [423, 431] on span "13" at bounding box center [419, 432] width 14 height 14
type input "[DATE]"
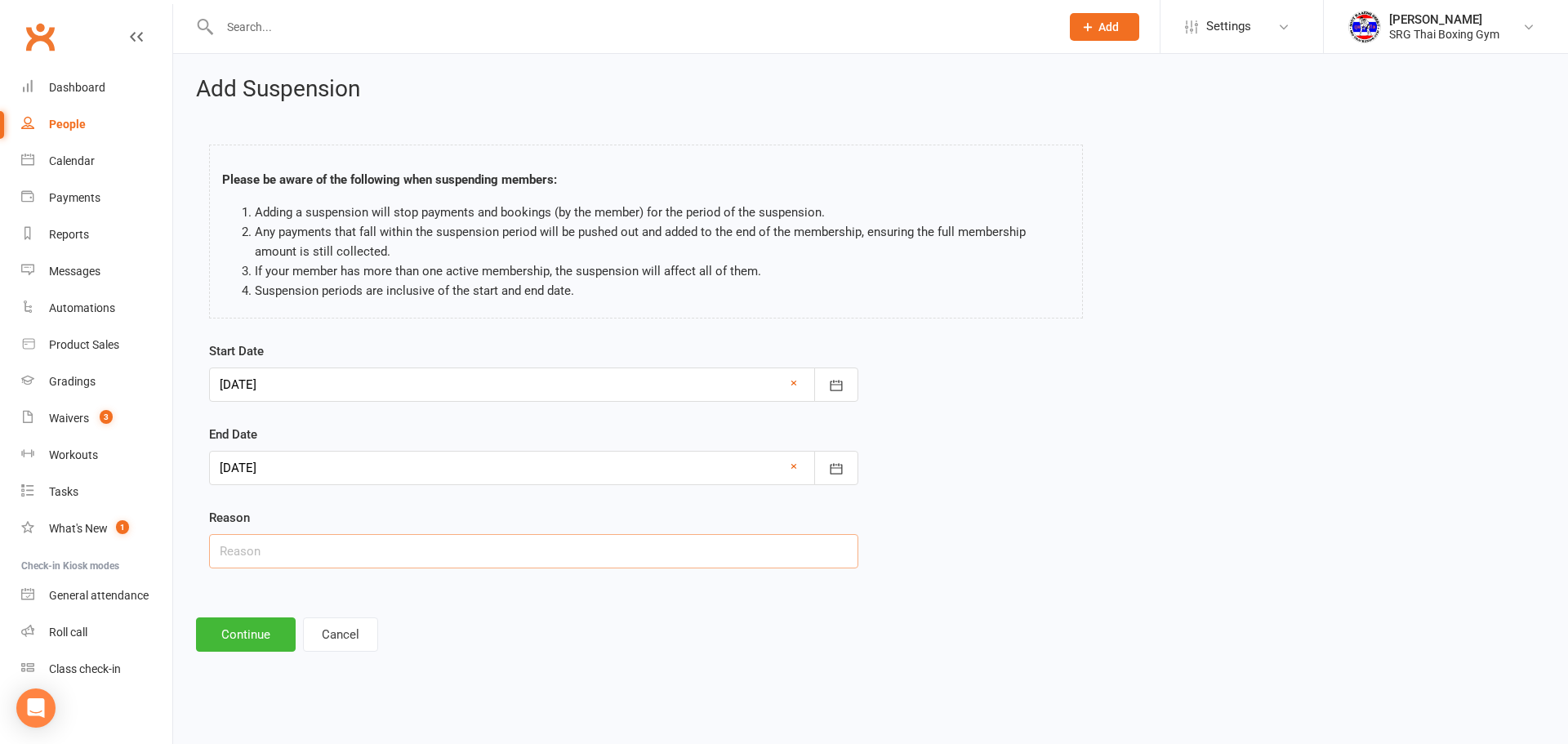
click at [367, 539] on input "text" at bounding box center [533, 551] width 650 height 34
type input "travelling"
click at [230, 622] on button "Continue" at bounding box center [246, 634] width 100 height 34
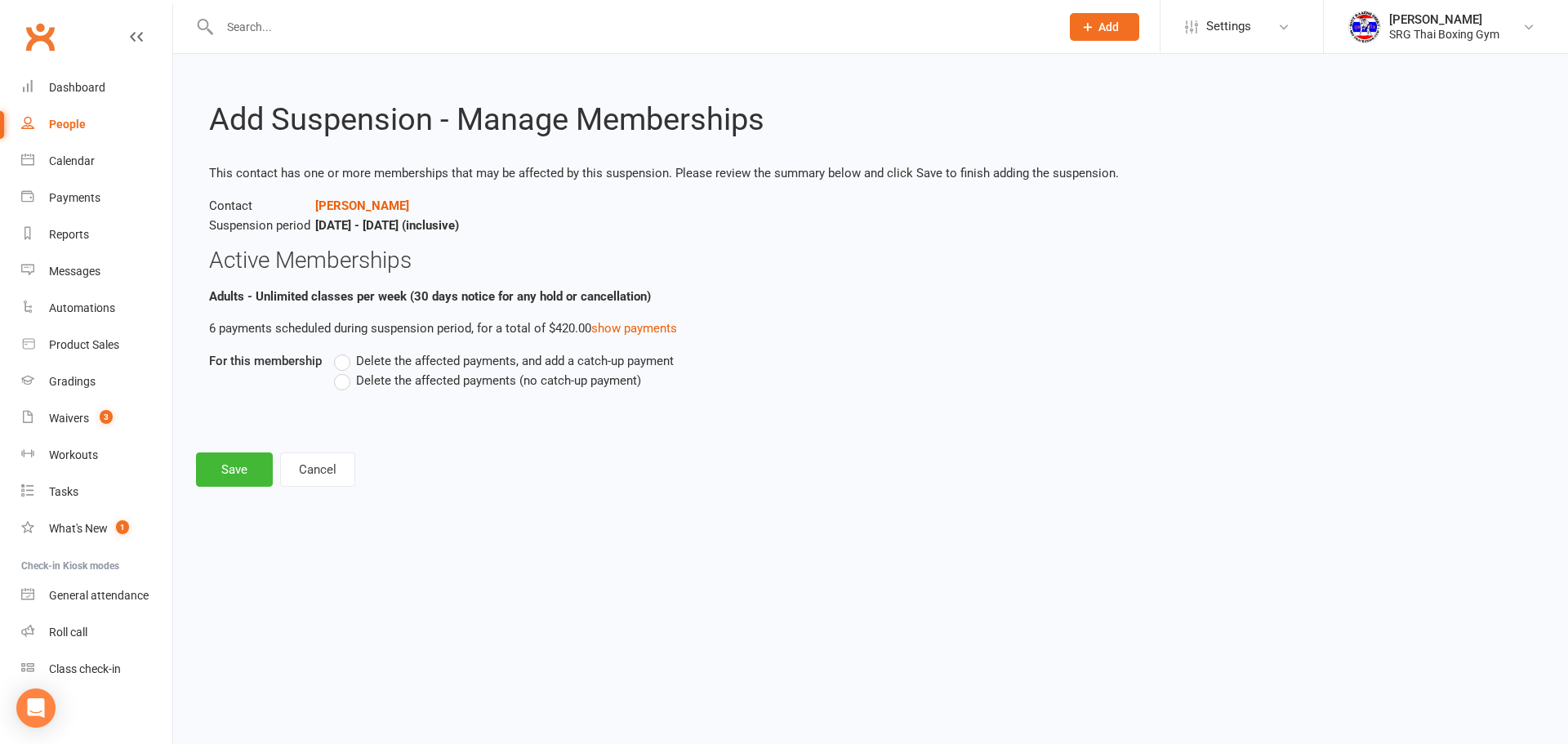
click at [406, 382] on span "Delete the affected payments (no catch-up payment)" at bounding box center [498, 378] width 285 height 17
click at [344, 370] on input "Delete the affected payments (no catch-up payment)" at bounding box center [340, 370] width 11 height 0
click at [264, 465] on button "Save" at bounding box center [234, 469] width 77 height 34
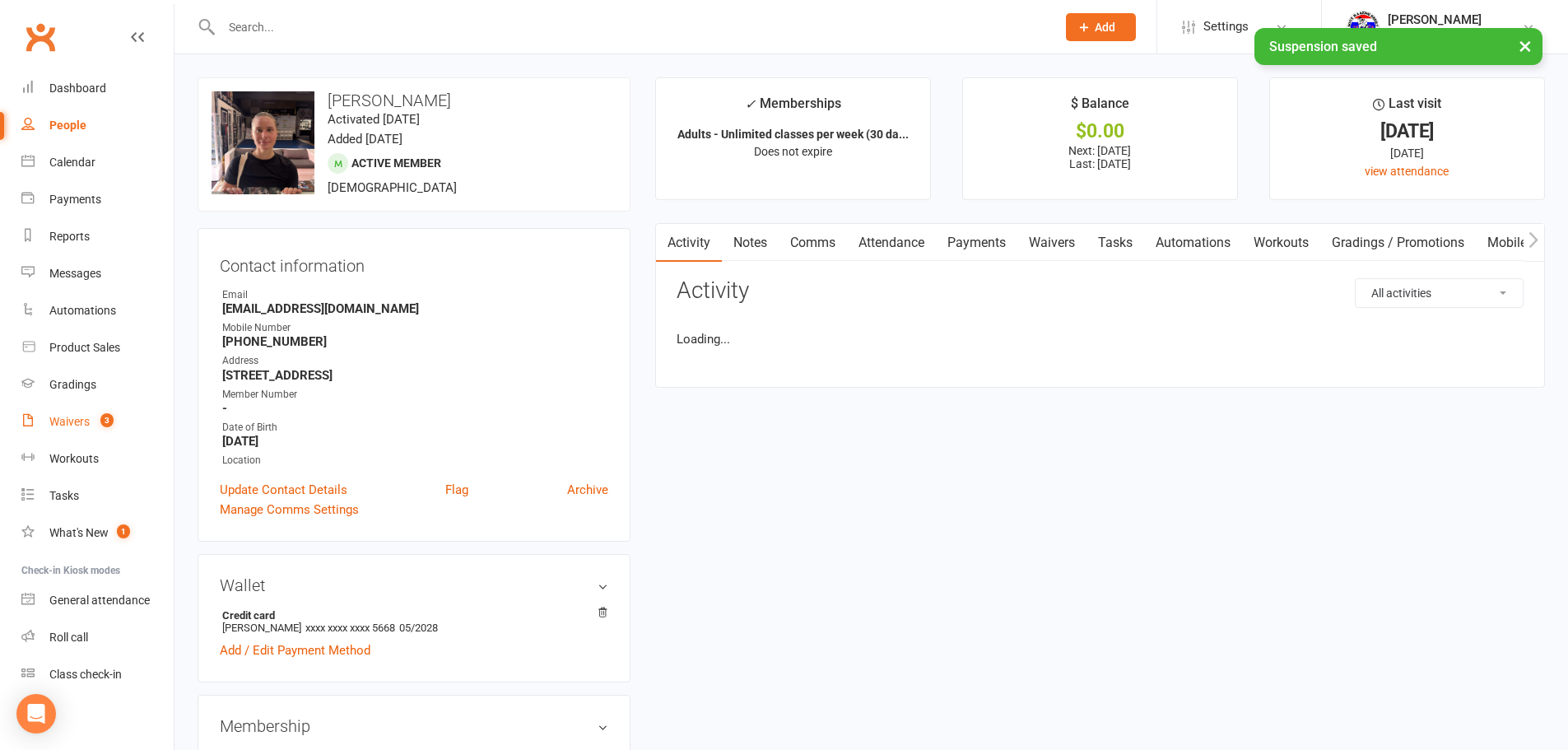
click at [93, 424] on link "Waivers 3" at bounding box center [98, 421] width 153 height 37
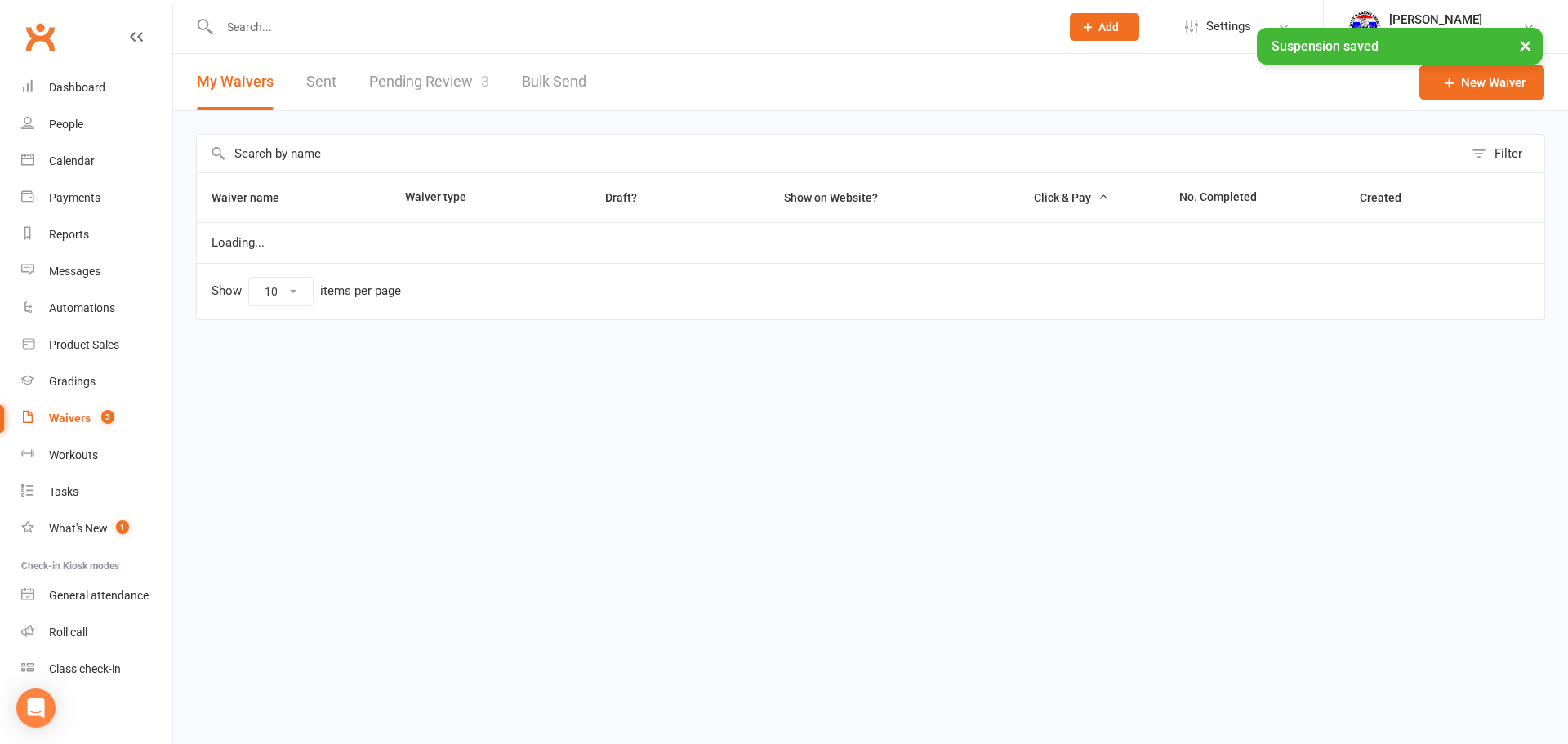
click at [504, 104] on div "My Waivers Sent Pending Review 3 Bulk Send" at bounding box center [391, 82] width 437 height 57
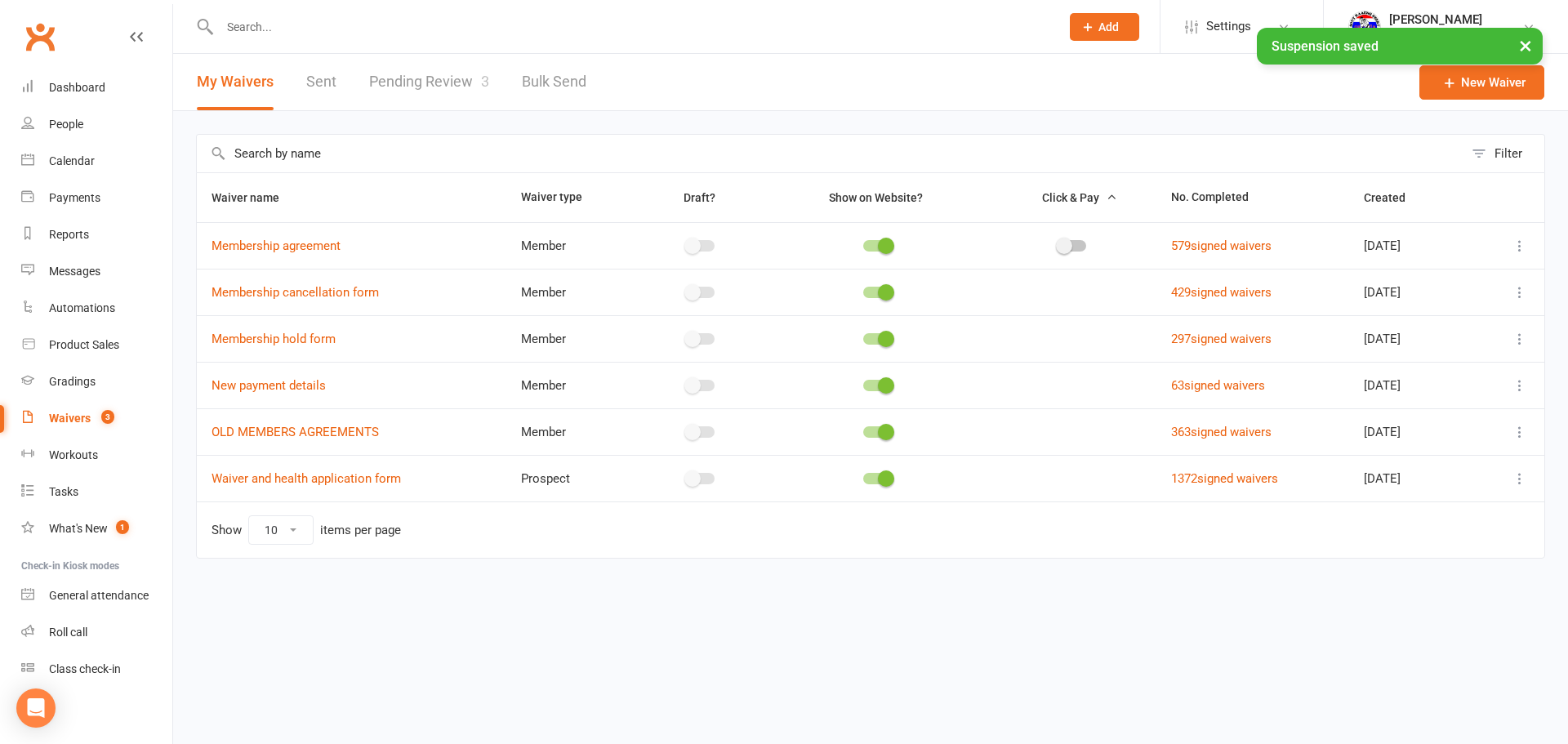
click at [438, 93] on link "Pending Review 3" at bounding box center [429, 82] width 120 height 57
select select "100"
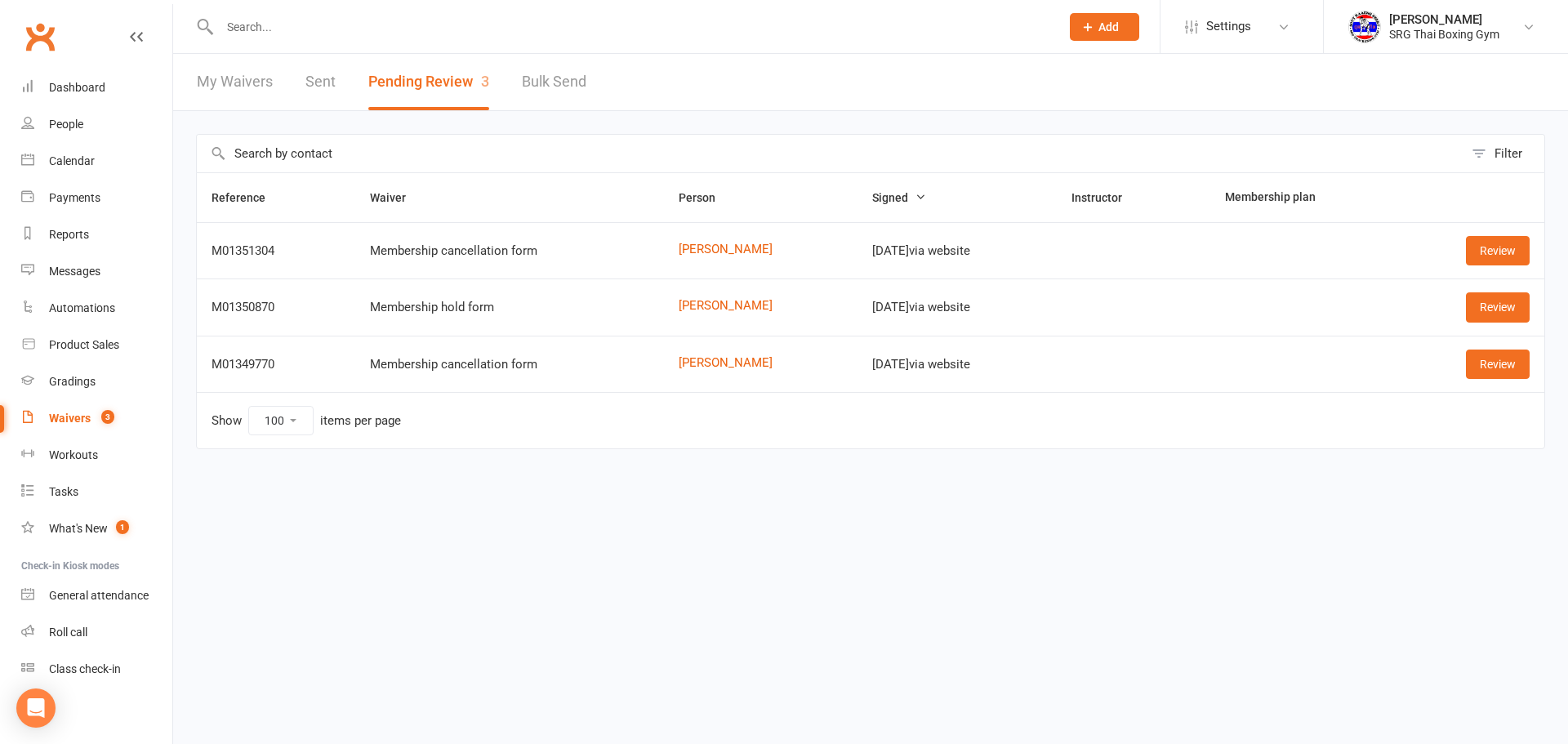
click at [1501, 387] on td "Review" at bounding box center [1472, 363] width 146 height 57
click at [1504, 355] on link "Review" at bounding box center [1498, 364] width 64 height 30
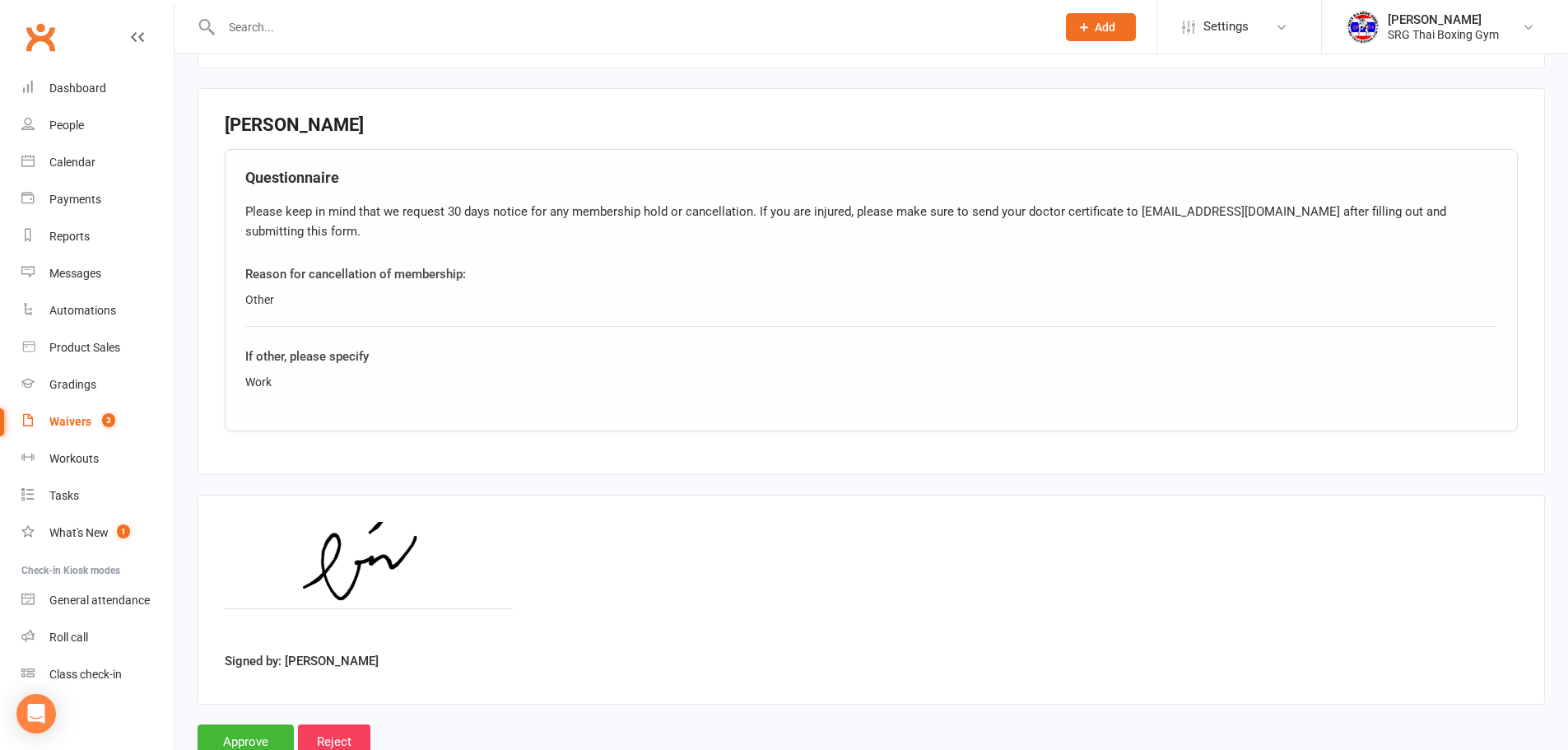
scroll to position [613, 0]
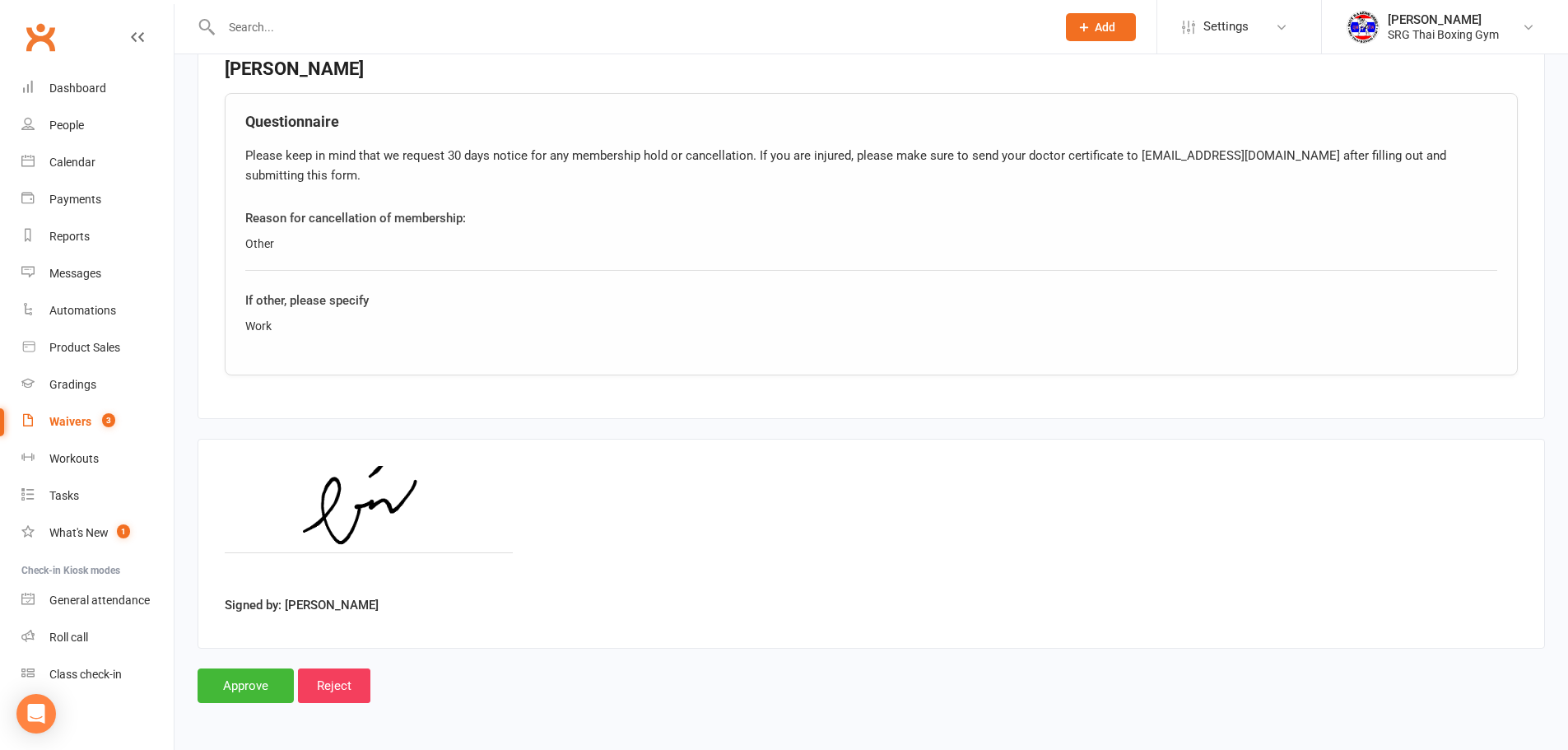
click at [246, 655] on main "SRG Thai Boxing Gym p: 0296672115 [EMAIL_ADDRESS][DOMAIN_NAME] U2 [STREET_ADDRE…" at bounding box center [872, 110] width 1347 height 1186
click at [251, 674] on input "Approve" at bounding box center [246, 686] width 96 height 35
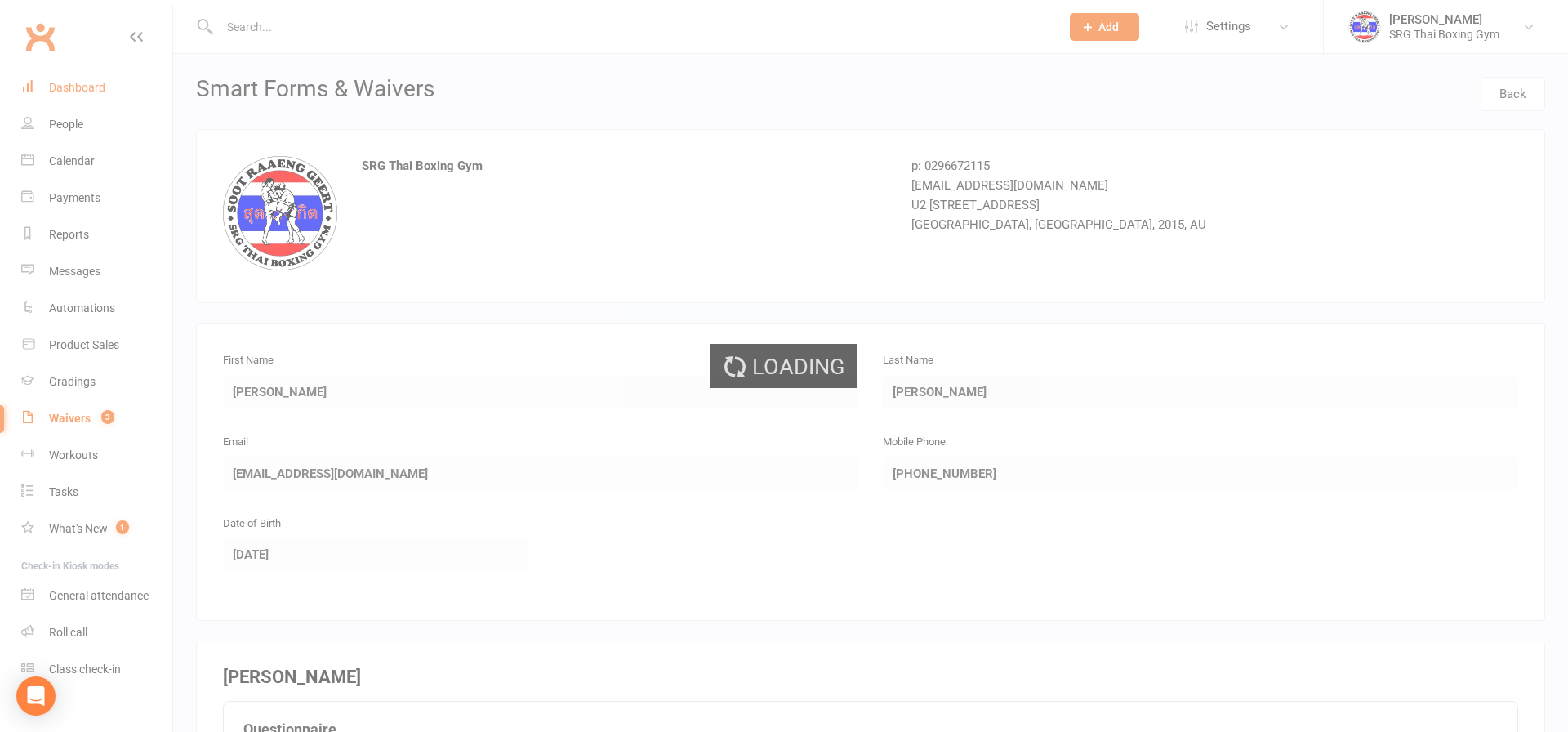
select select "100"
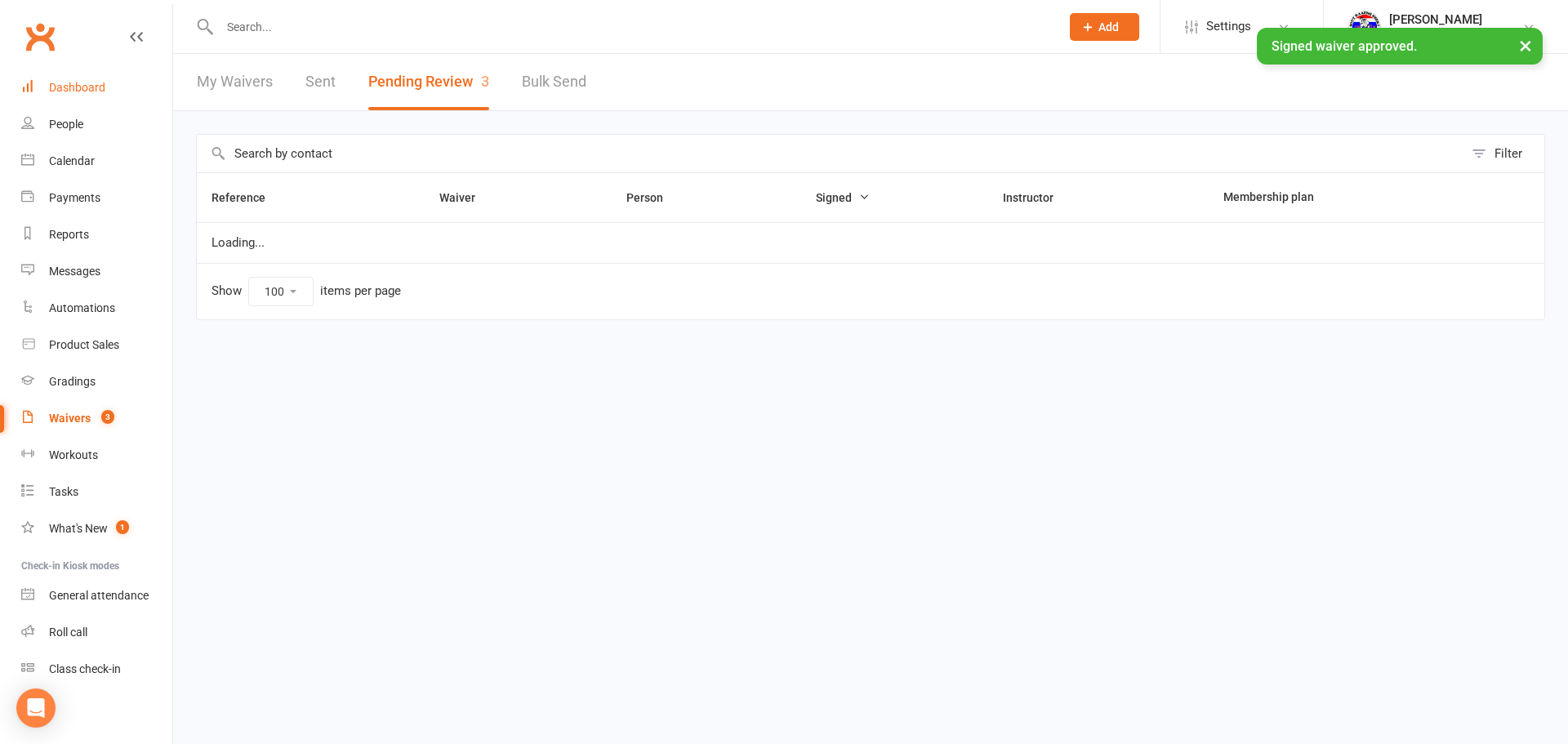
click at [105, 97] on link "Dashboard" at bounding box center [97, 87] width 151 height 37
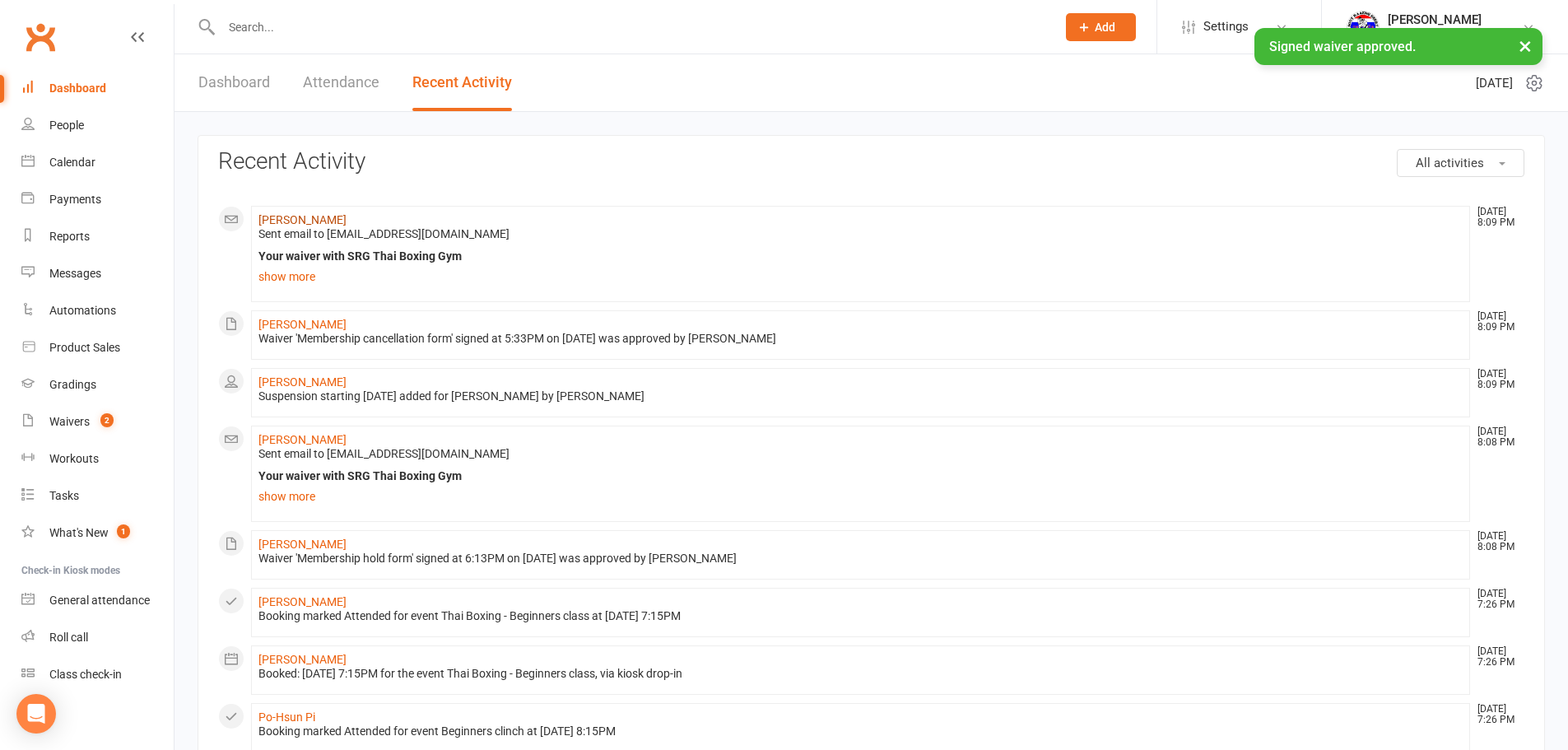
click at [280, 215] on link "[PERSON_NAME]" at bounding box center [302, 220] width 88 height 14
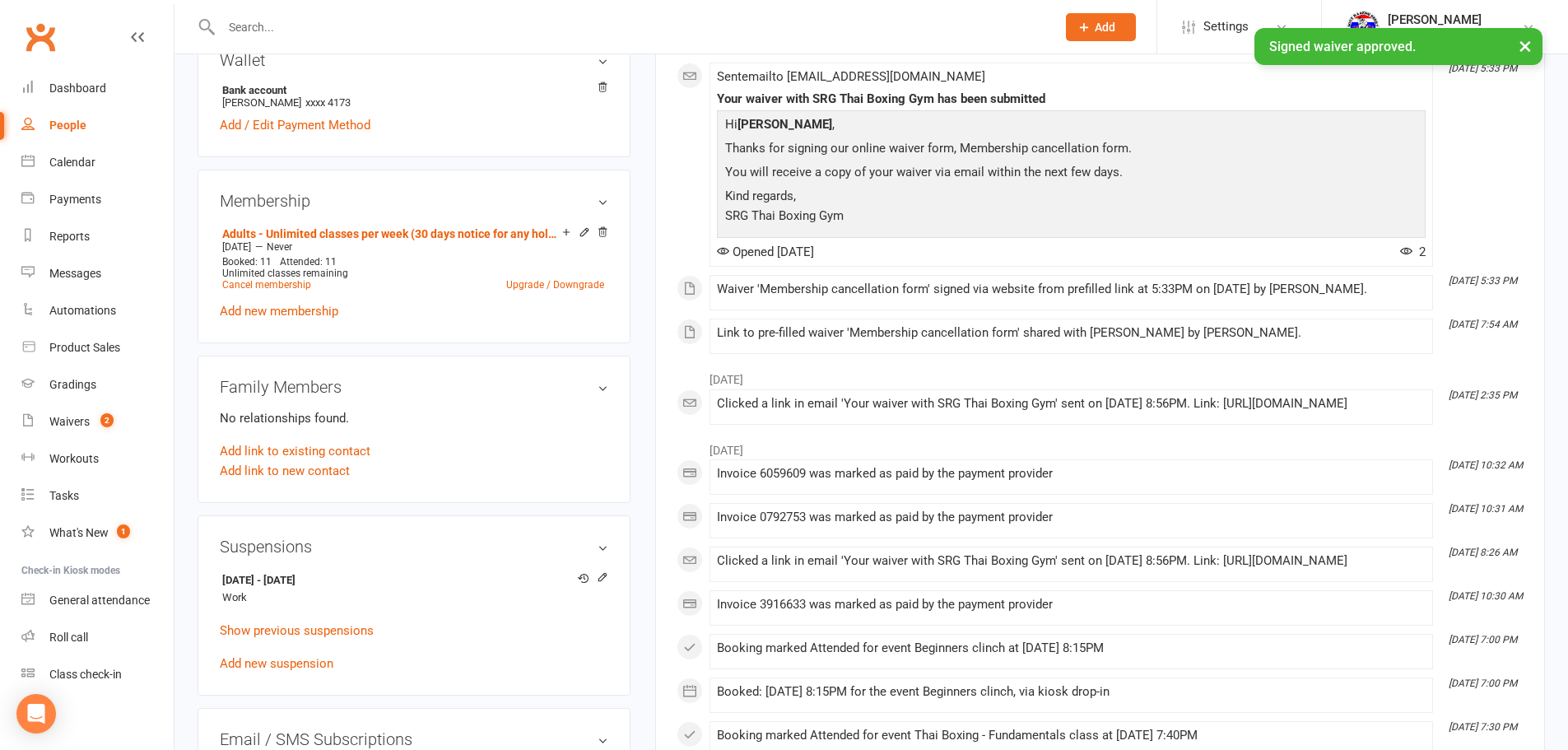
scroll to position [658, 0]
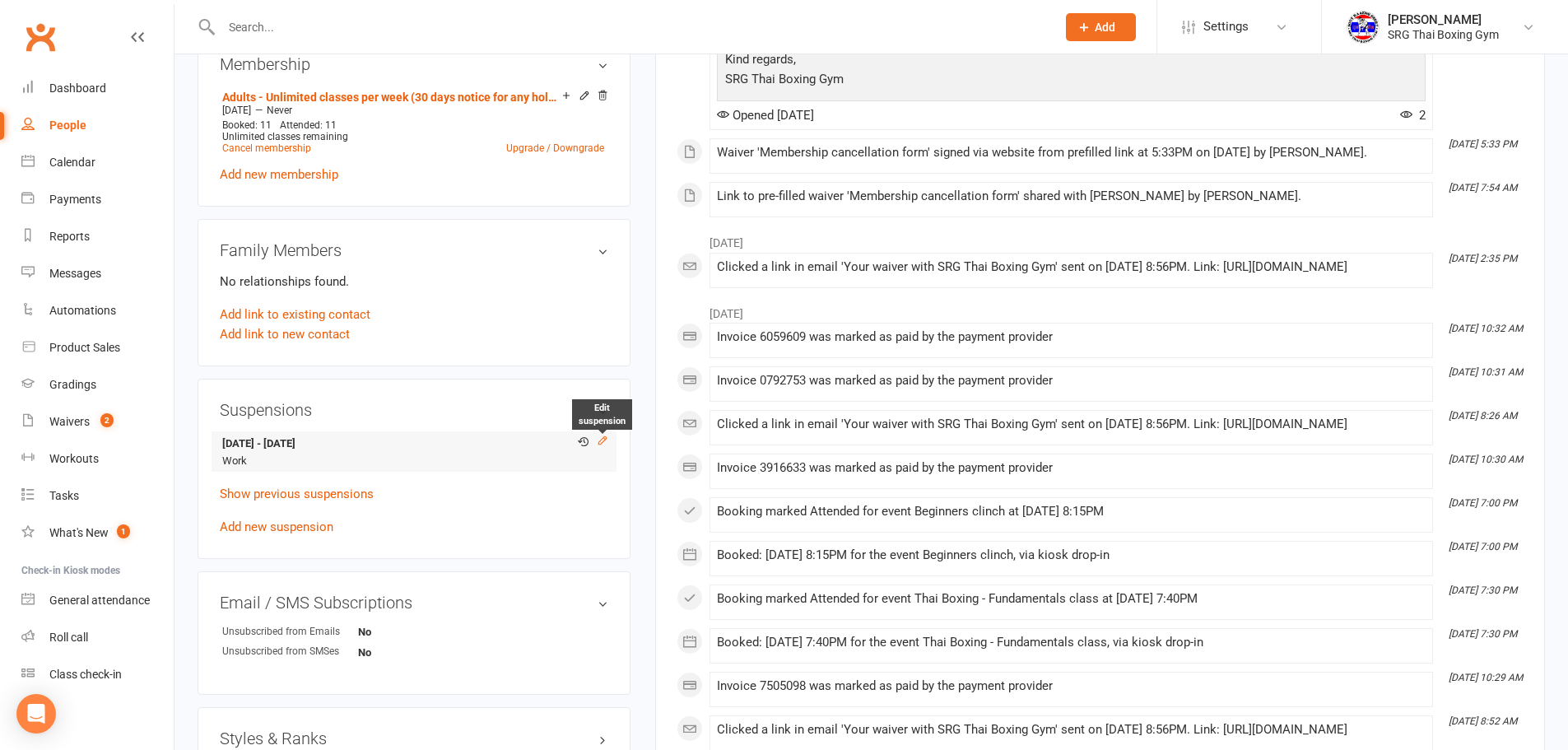
click at [606, 435] on icon at bounding box center [602, 440] width 12 height 12
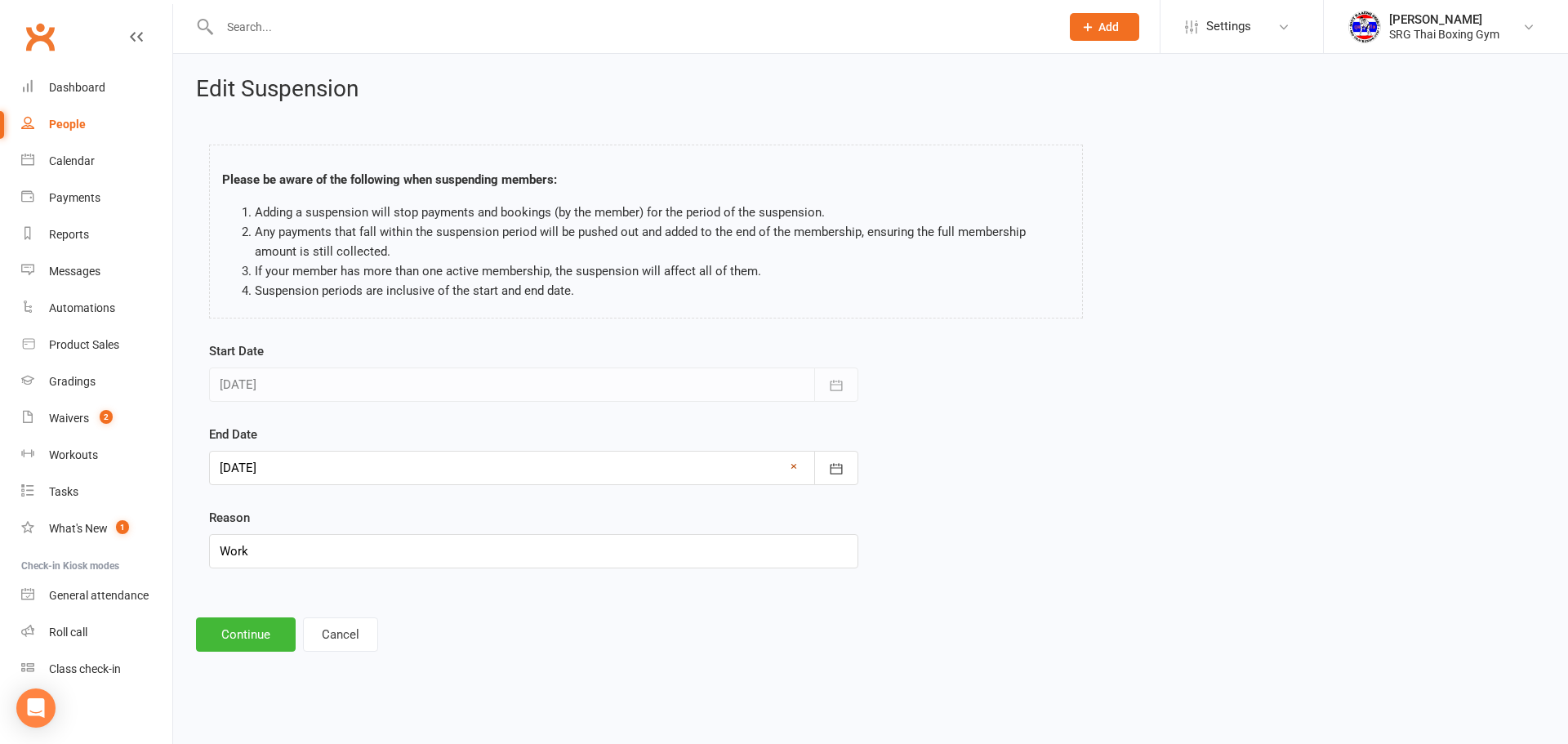
click at [791, 465] on link "×" at bounding box center [793, 467] width 6 height 20
click at [831, 463] on icon "button" at bounding box center [836, 468] width 16 height 16
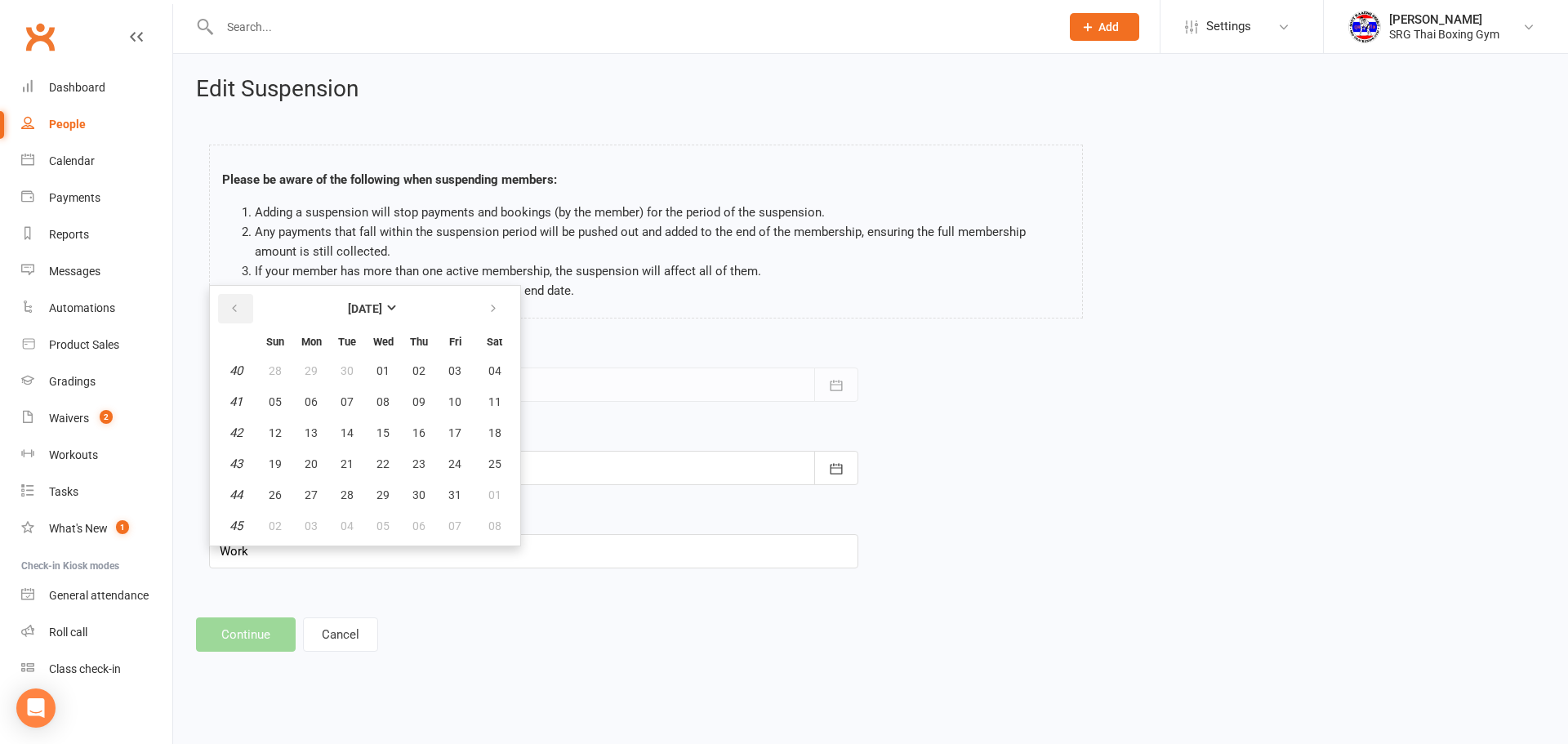
click at [235, 313] on icon "button" at bounding box center [234, 308] width 12 height 14
click at [314, 429] on span "15" at bounding box center [311, 432] width 14 height 14
type input "[DATE]"
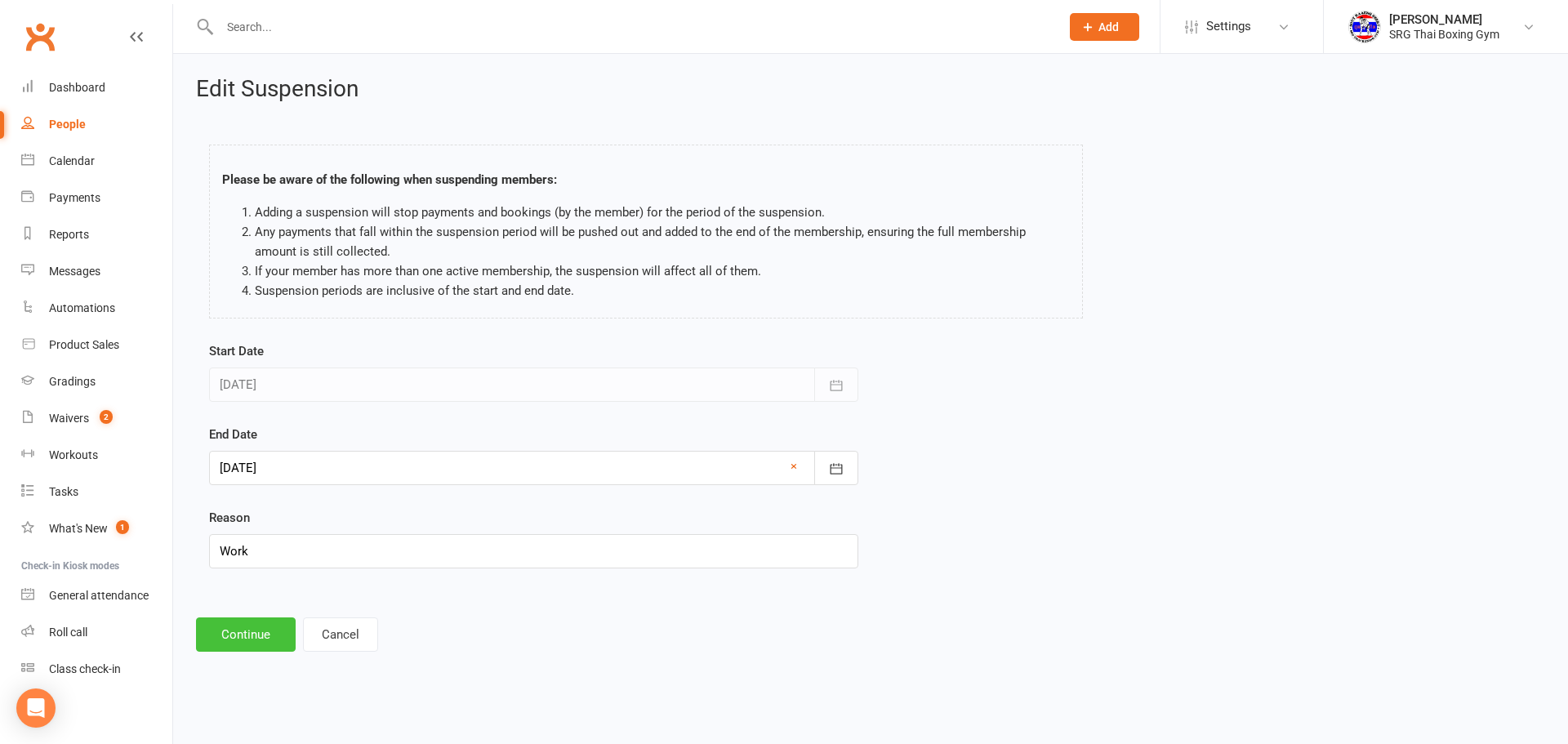
click at [258, 618] on button "Continue" at bounding box center [246, 634] width 100 height 34
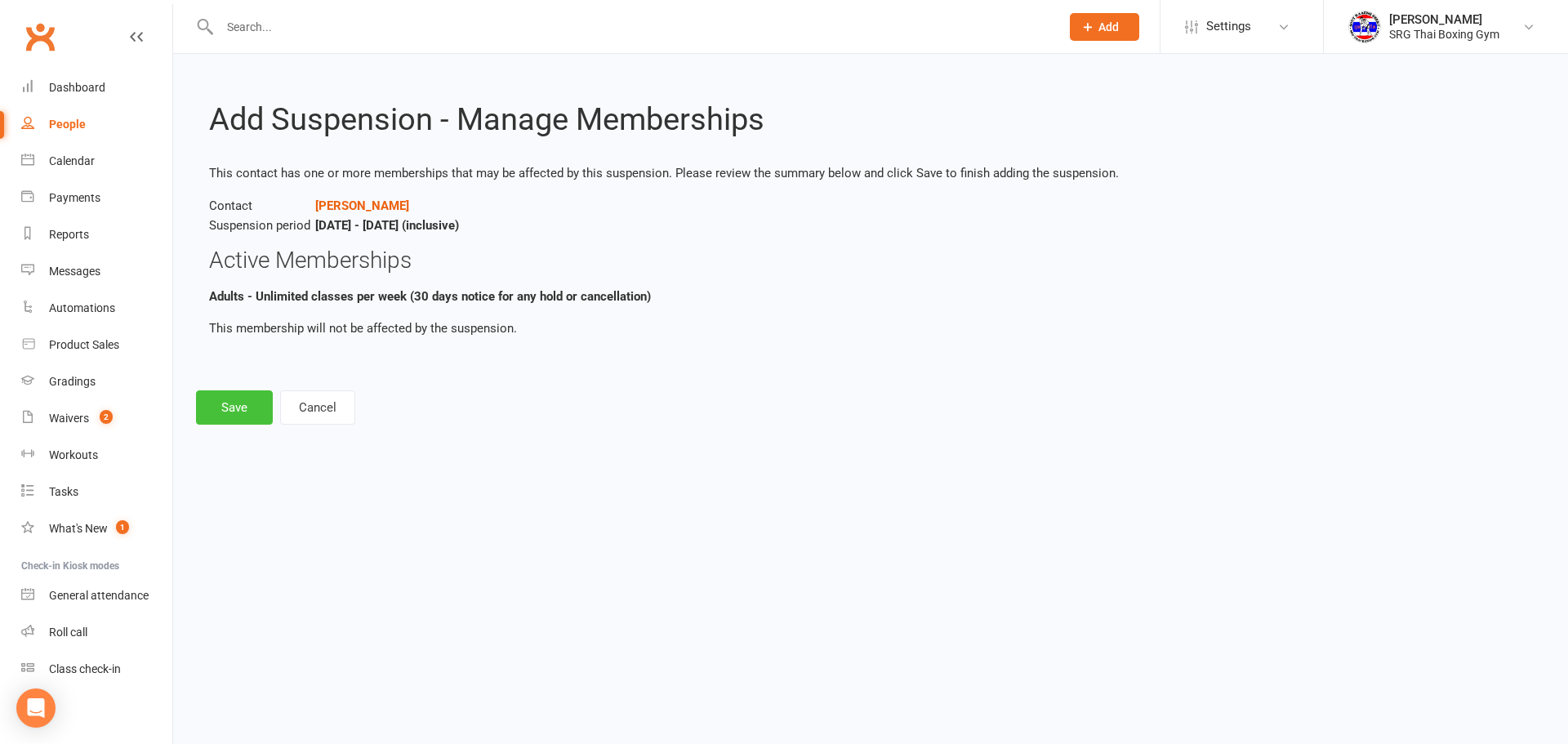
click at [231, 405] on button "Save" at bounding box center [234, 407] width 77 height 34
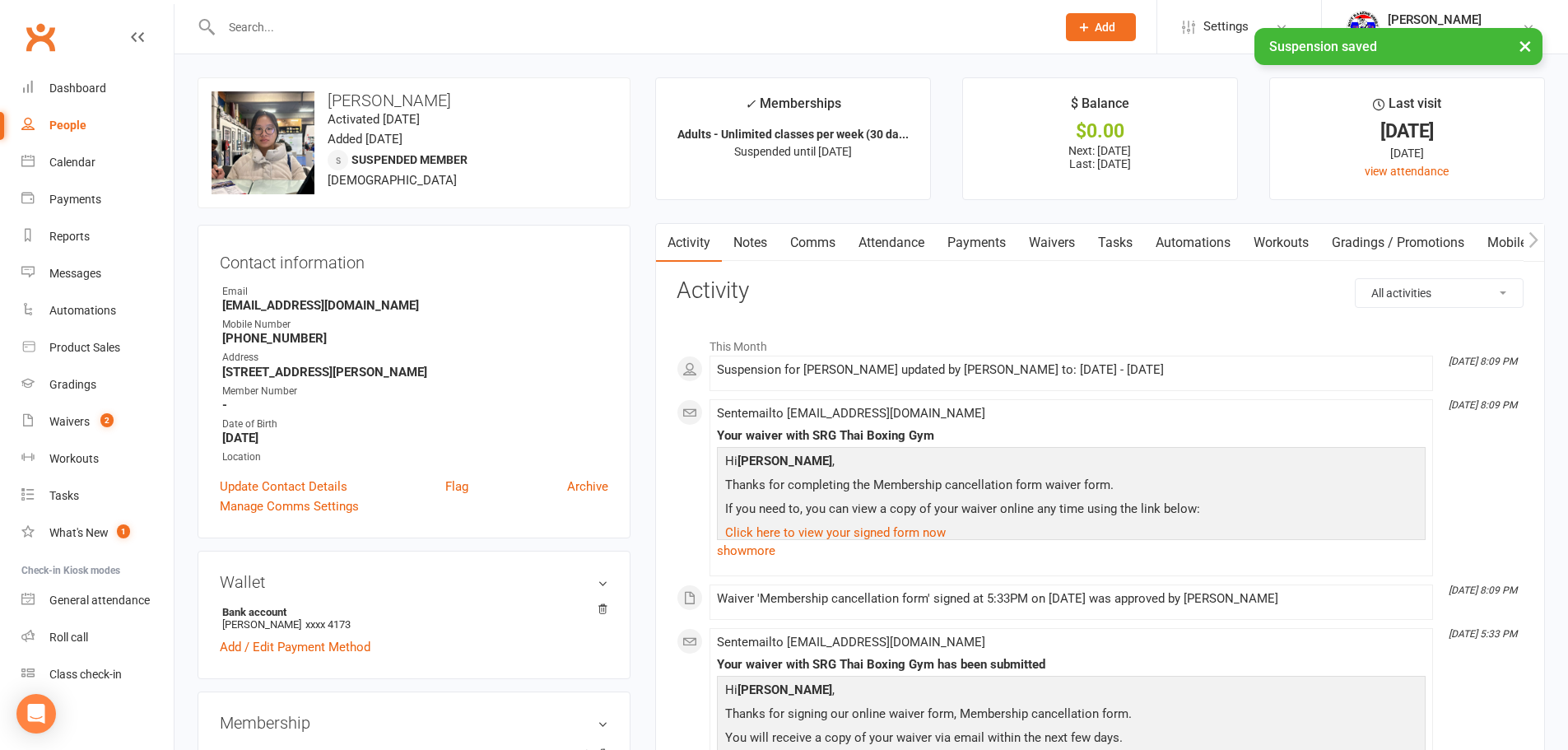
scroll to position [330, 0]
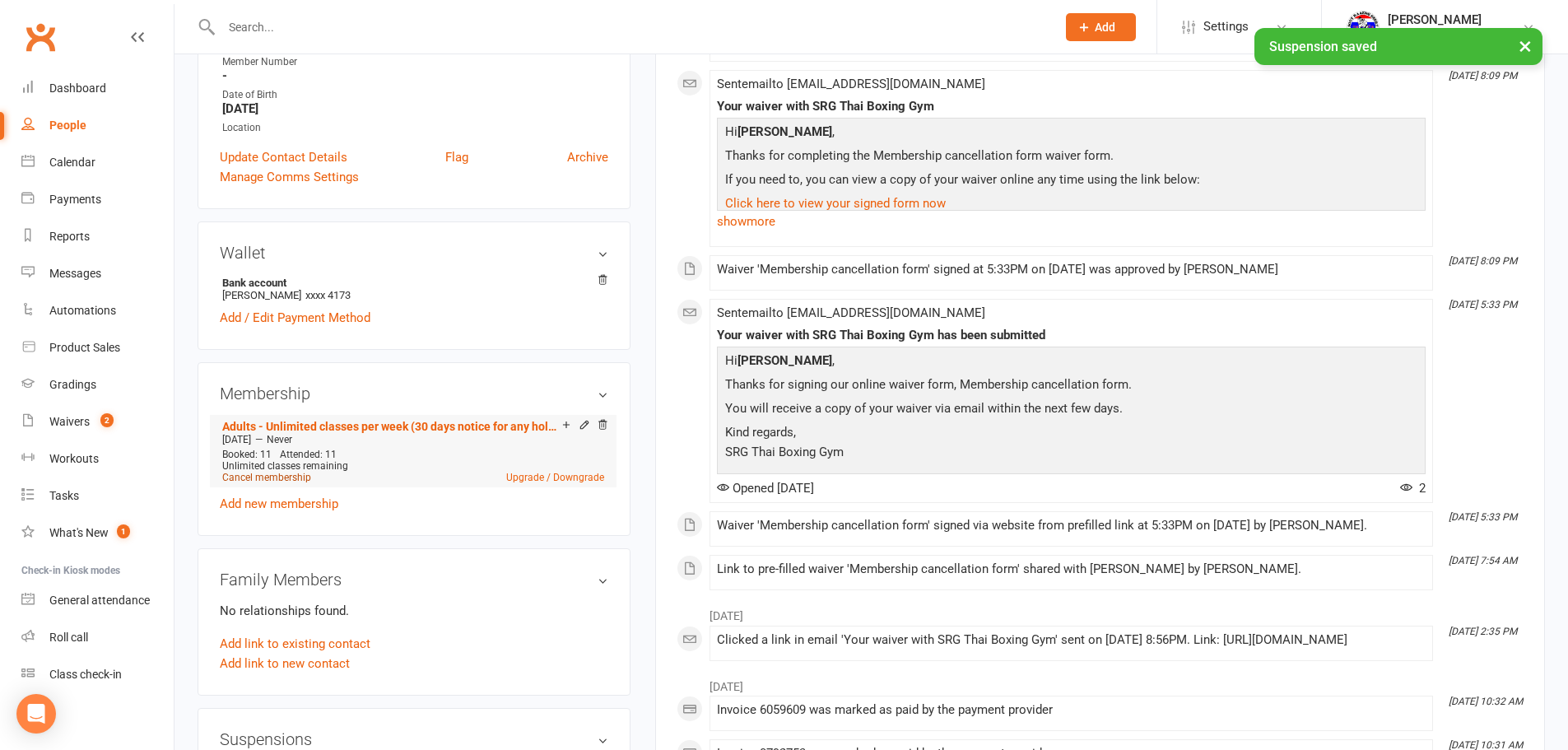
click at [298, 480] on link "Cancel membership" at bounding box center [267, 477] width 89 height 12
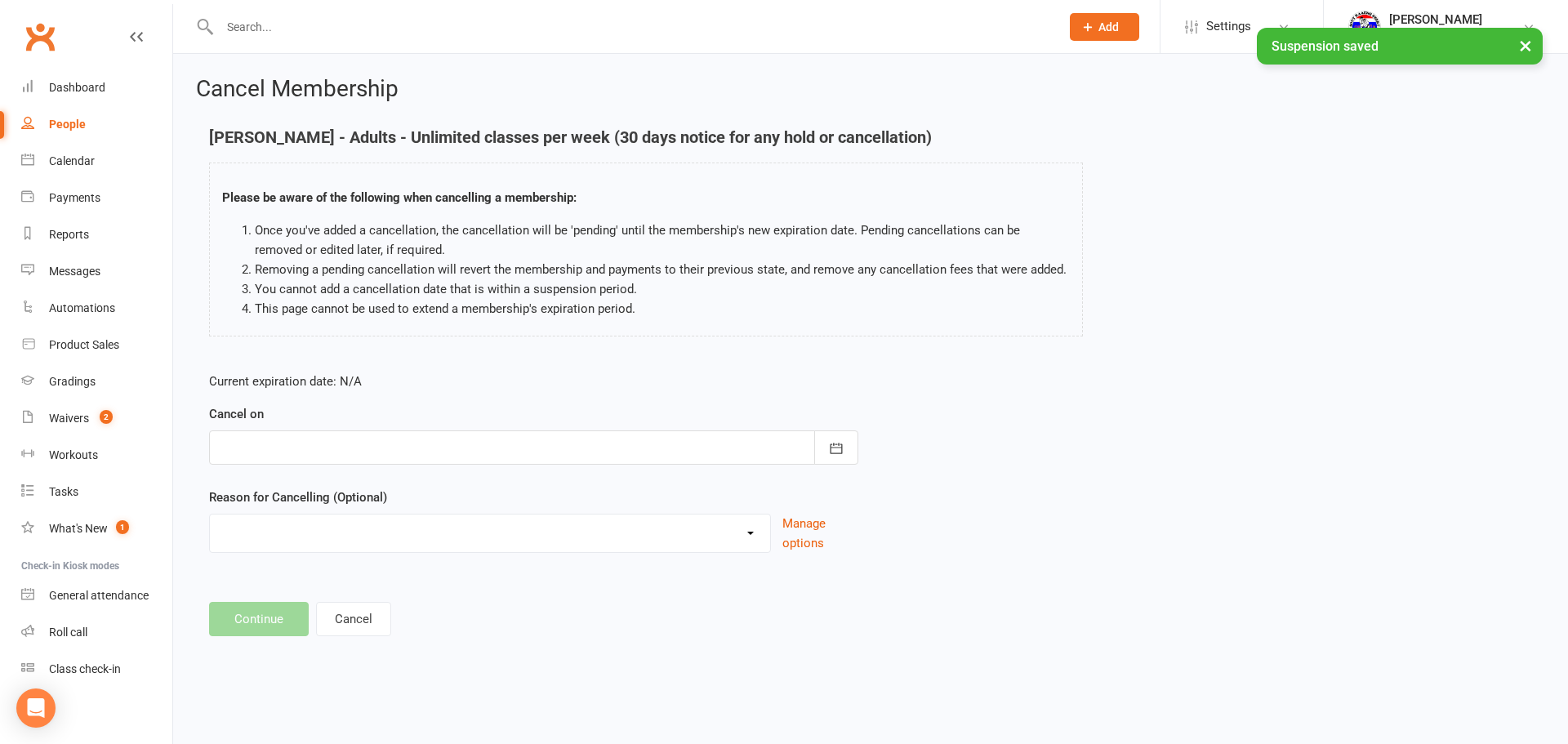
click at [414, 455] on div at bounding box center [533, 448] width 650 height 34
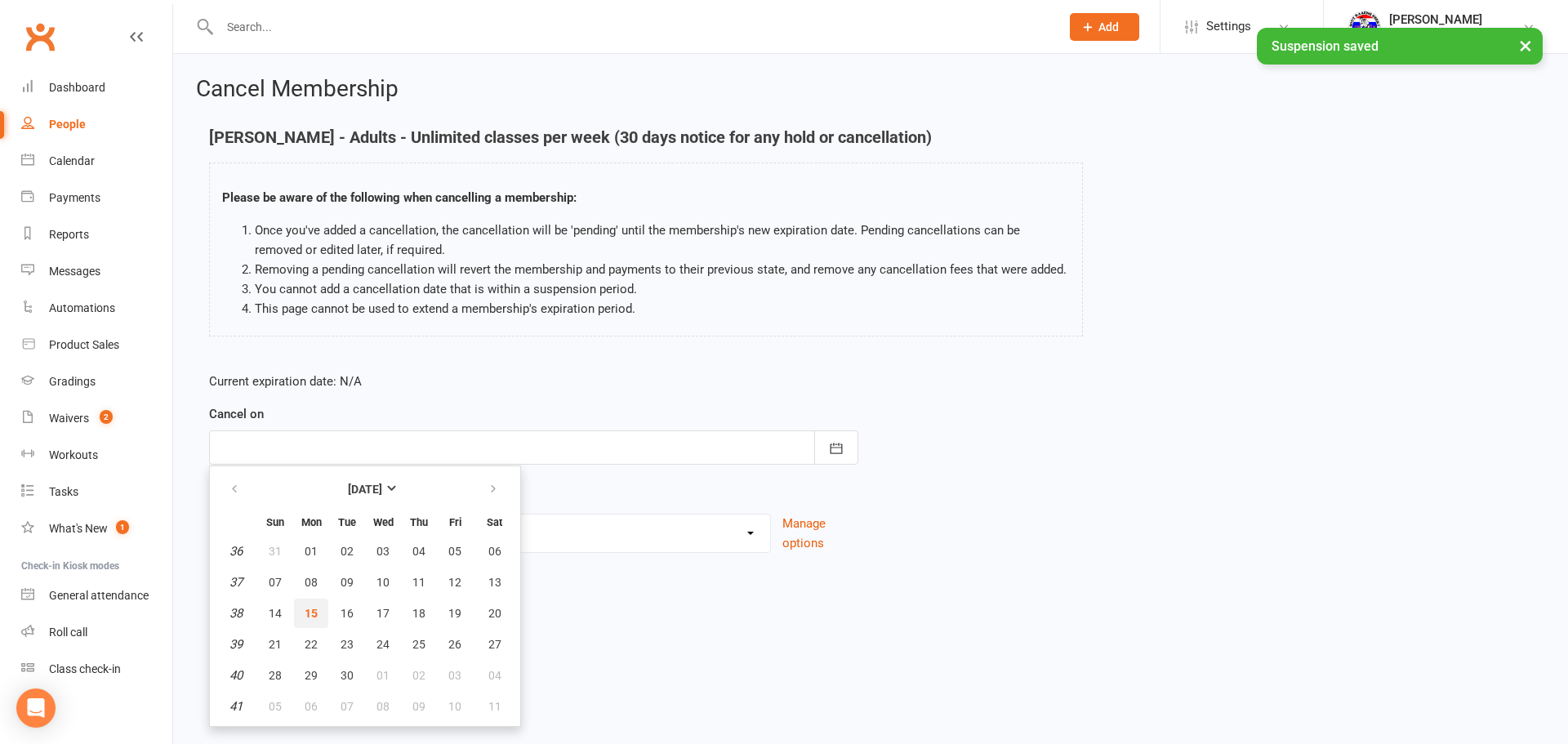
click at [314, 606] on span "15" at bounding box center [311, 612] width 14 height 14
type input "[DATE]"
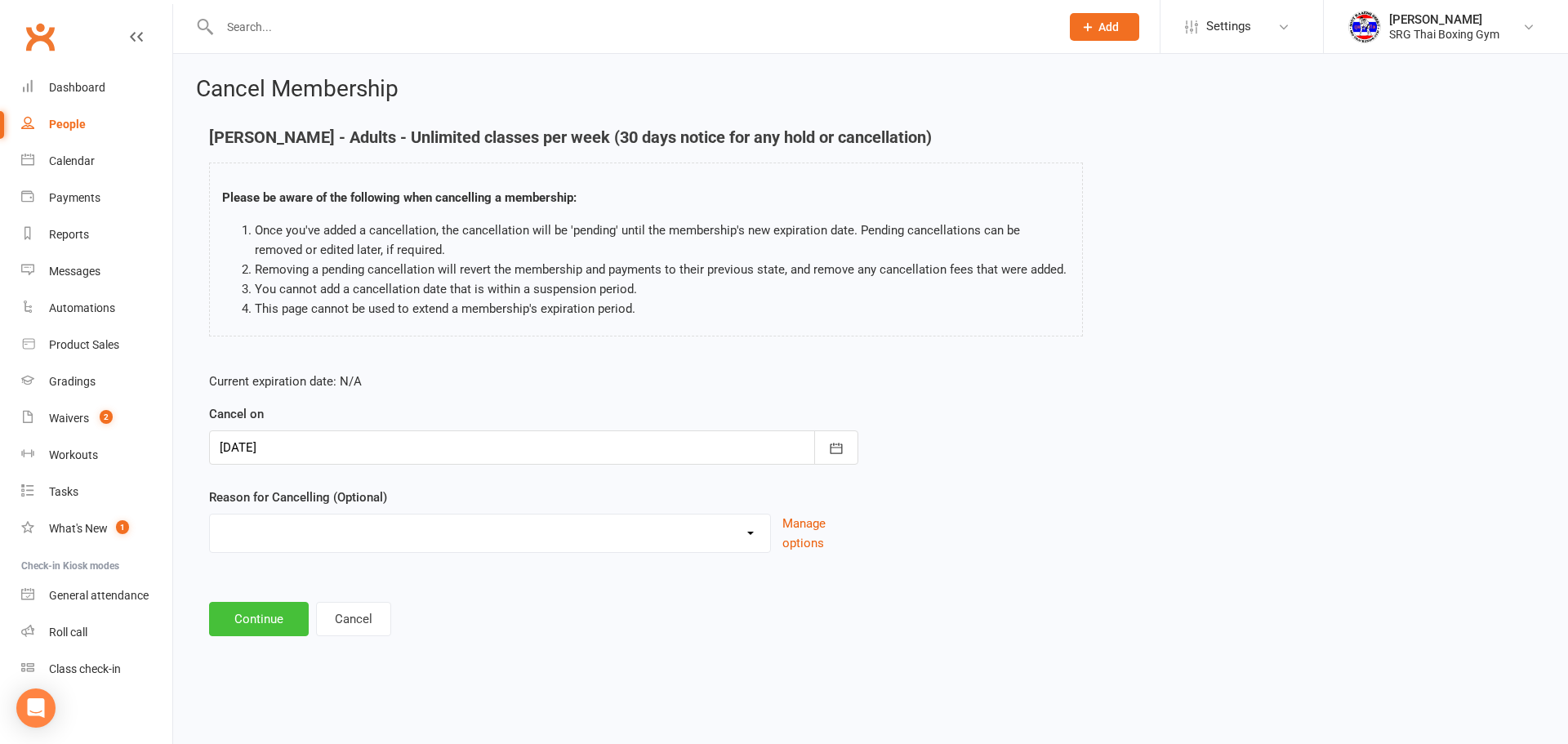
click at [266, 610] on button "Continue" at bounding box center [259, 619] width 100 height 34
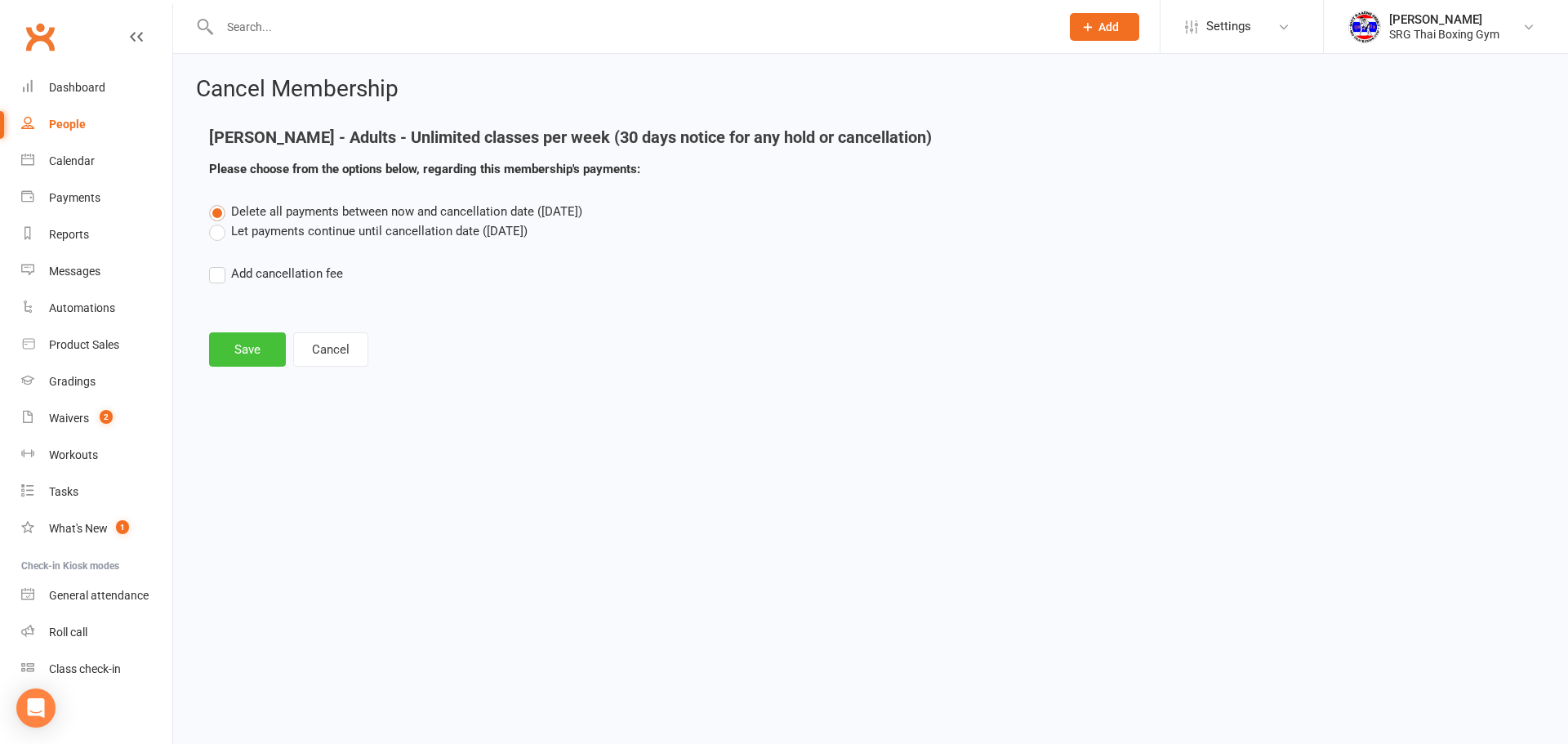
click at [265, 341] on button "Save" at bounding box center [247, 349] width 77 height 34
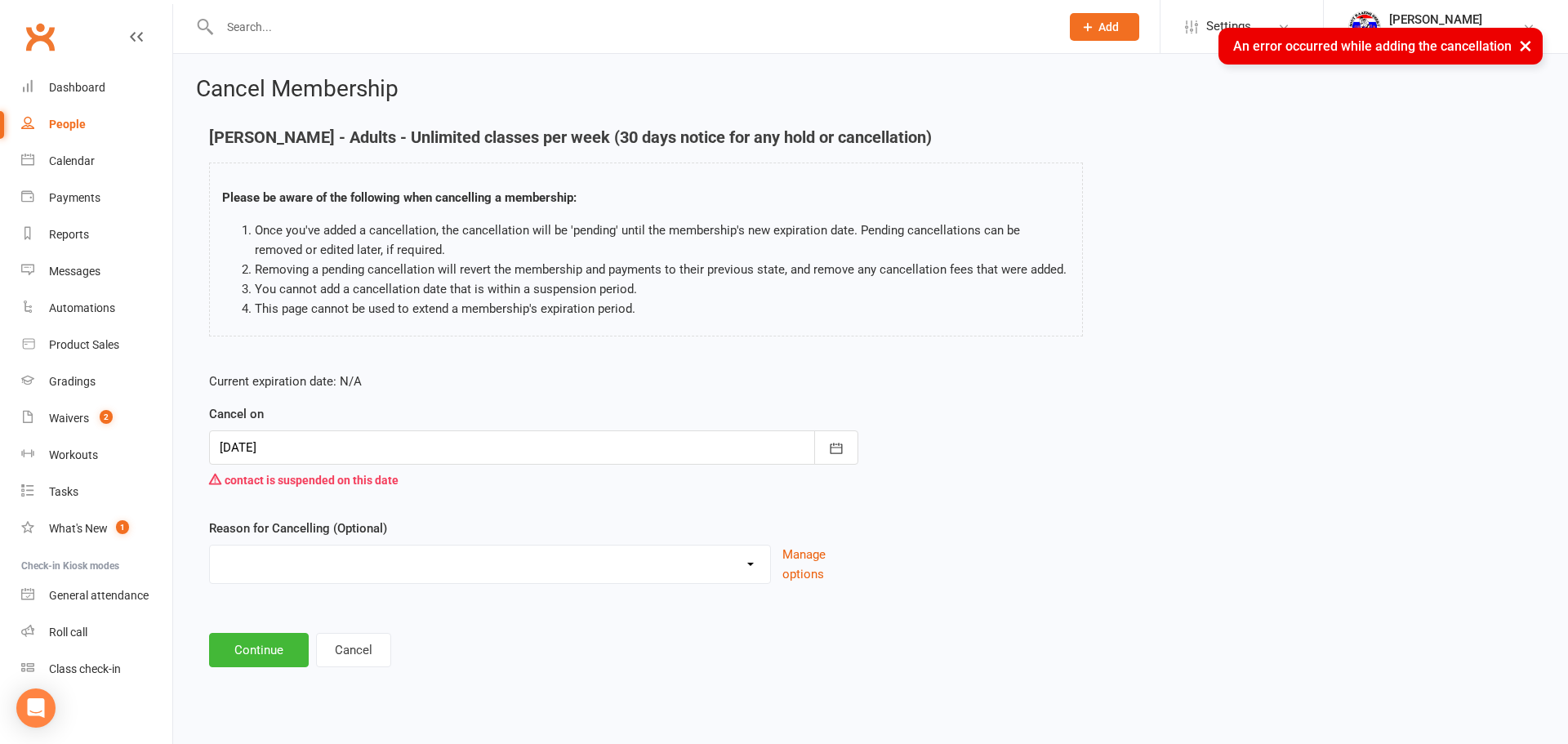
click at [394, 456] on div at bounding box center [533, 448] width 650 height 34
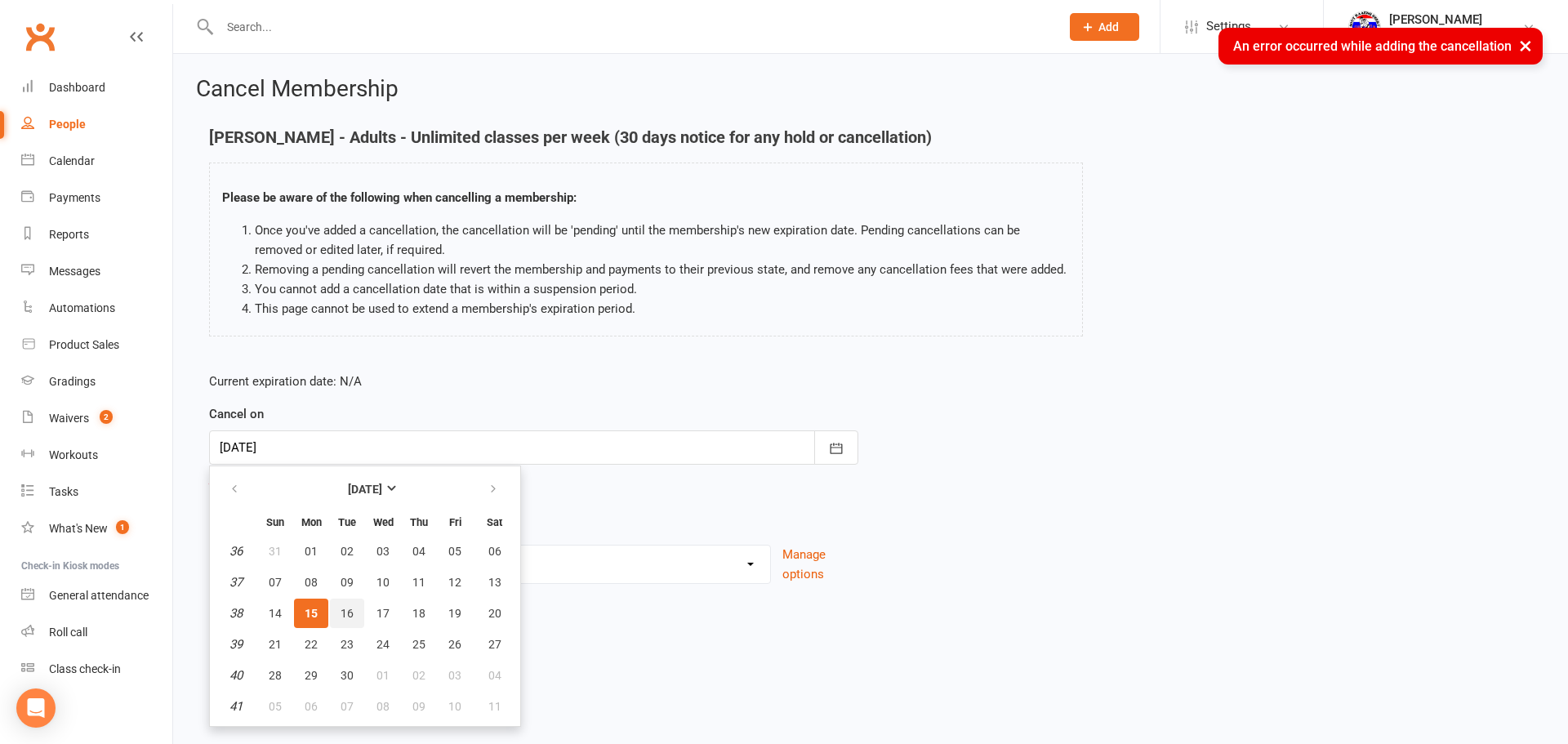
drag, startPoint x: 352, startPoint y: 608, endPoint x: 332, endPoint y: 595, distance: 23.9
click at [349, 608] on span "16" at bounding box center [347, 612] width 14 height 14
type input "[DATE]"
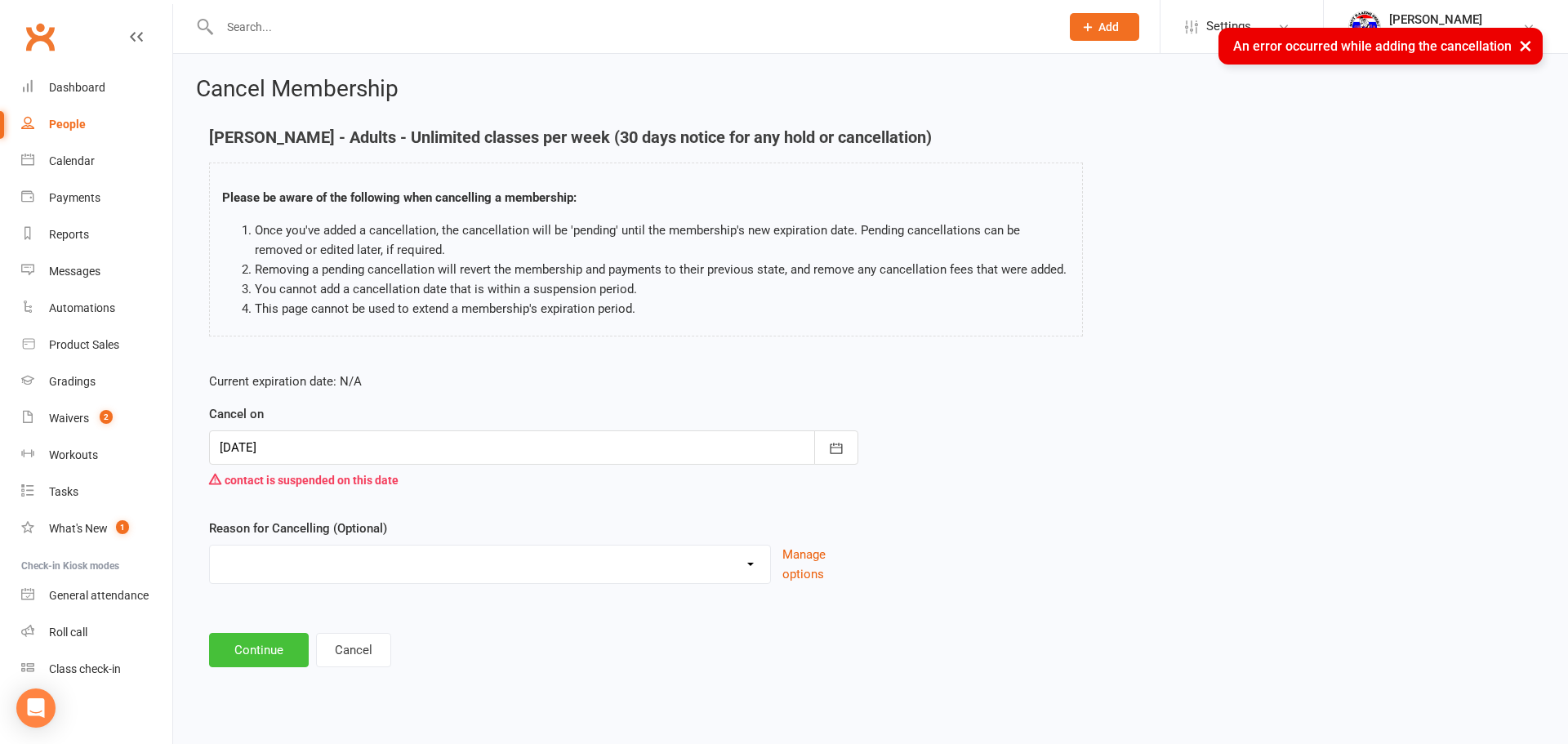
click at [290, 652] on button "Continue" at bounding box center [259, 649] width 100 height 34
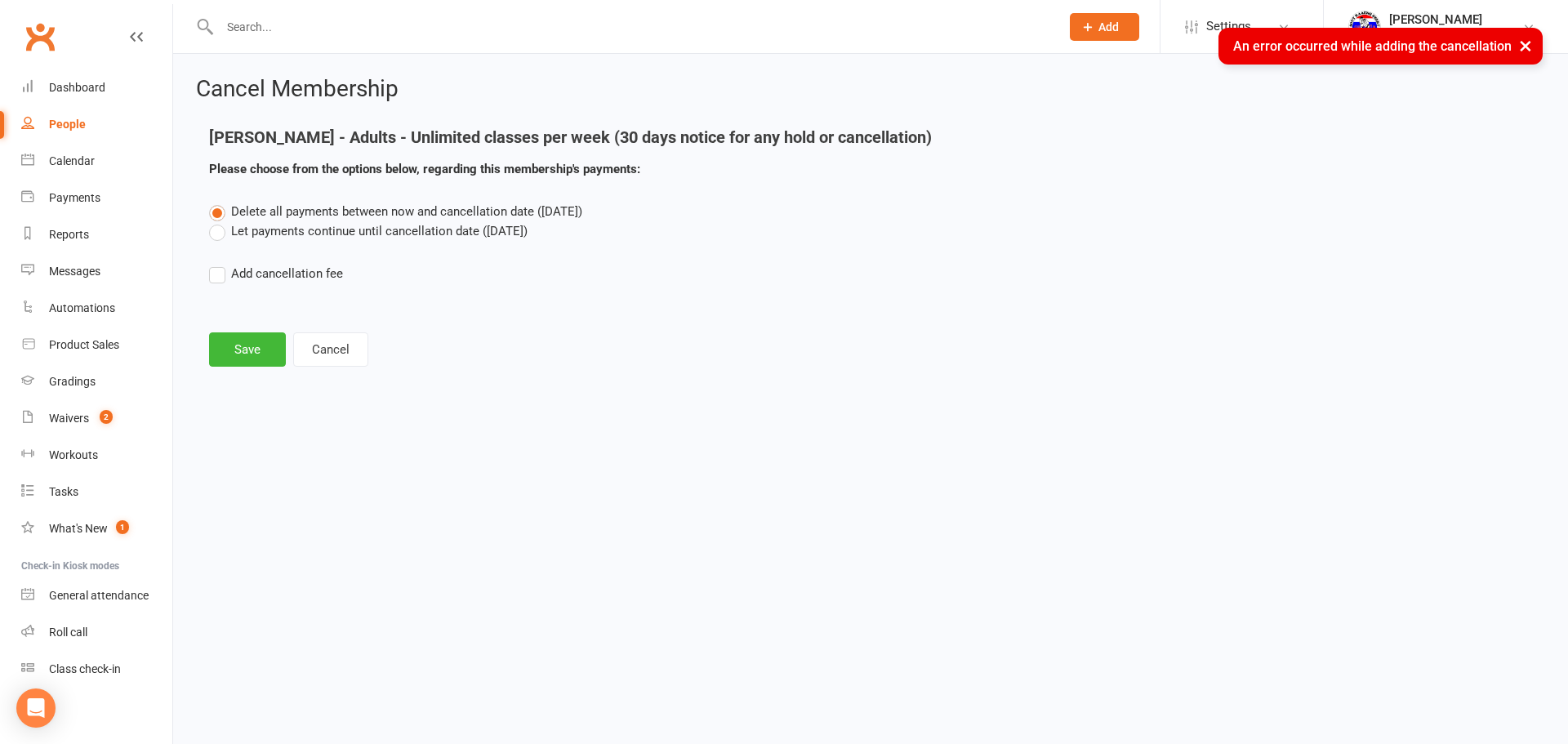
click at [266, 329] on main "[PERSON_NAME] - Adults - Unlimited classes per week (30 days notice for any hol…" at bounding box center [871, 247] width 1349 height 239
click at [260, 342] on button "Save" at bounding box center [247, 349] width 77 height 34
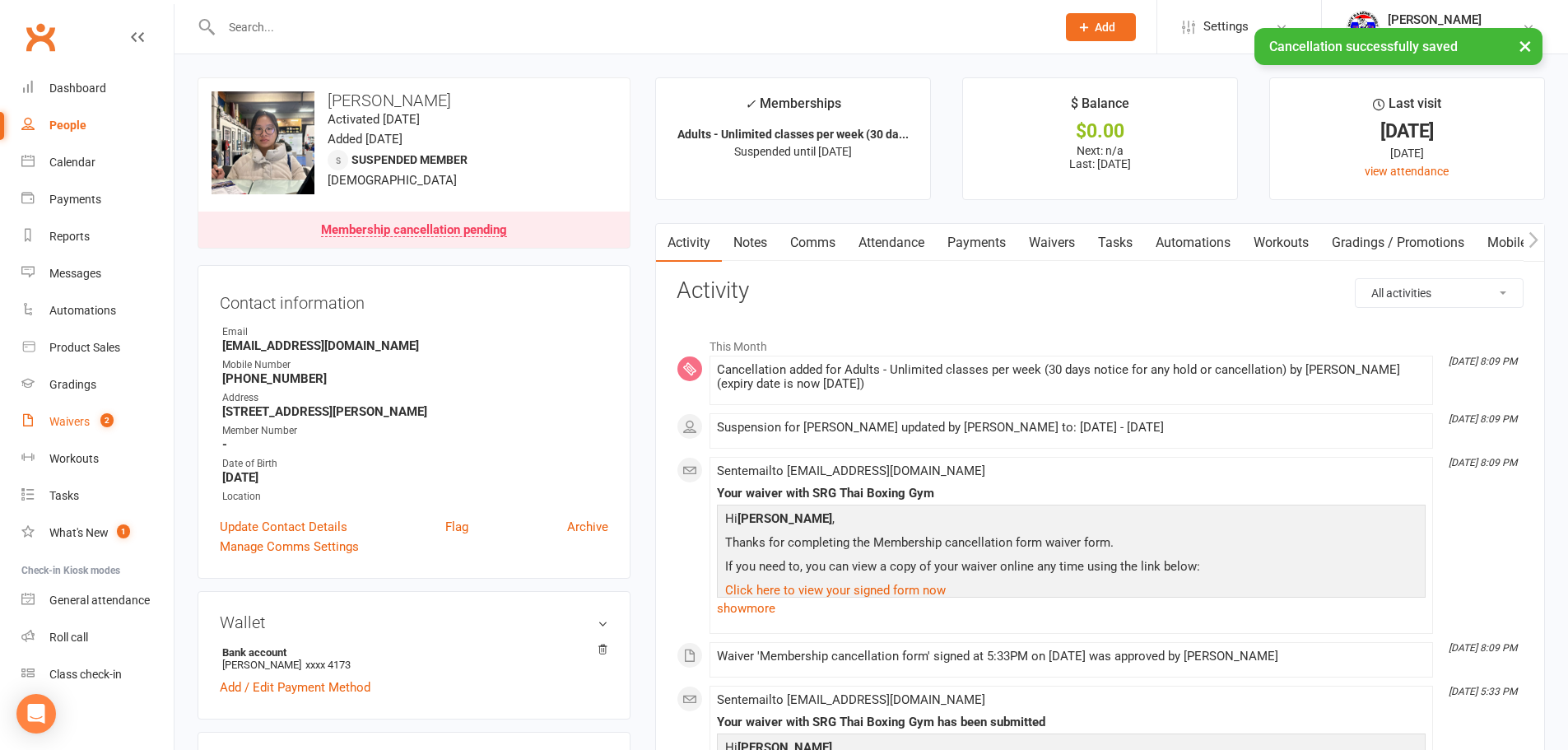
click at [152, 411] on link "Waivers 2" at bounding box center [98, 421] width 153 height 37
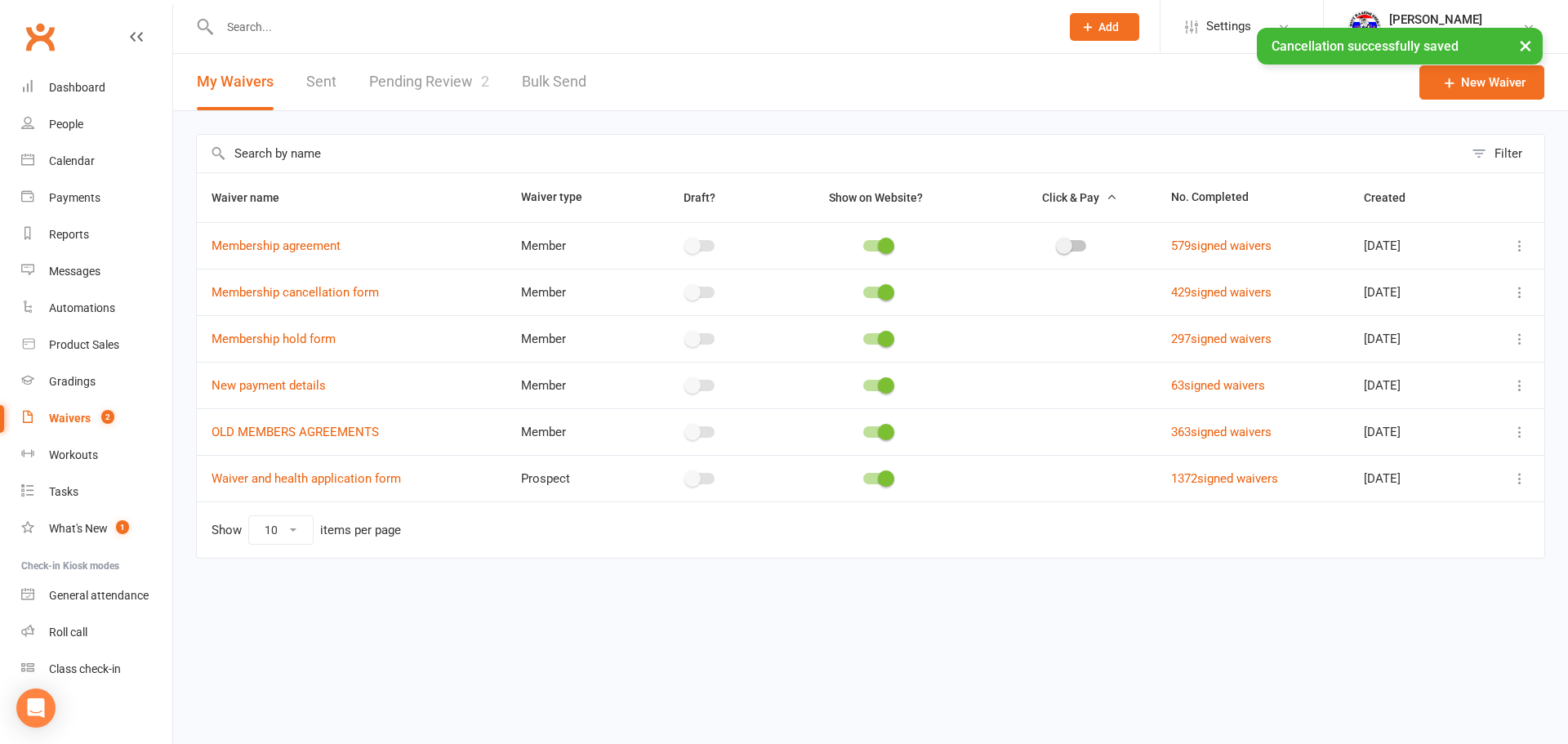
click at [362, 71] on div "My Waivers Sent Pending Review 2 Bulk Send" at bounding box center [391, 82] width 437 height 57
click at [372, 72] on link "Pending Review 2" at bounding box center [429, 82] width 120 height 57
select select "100"
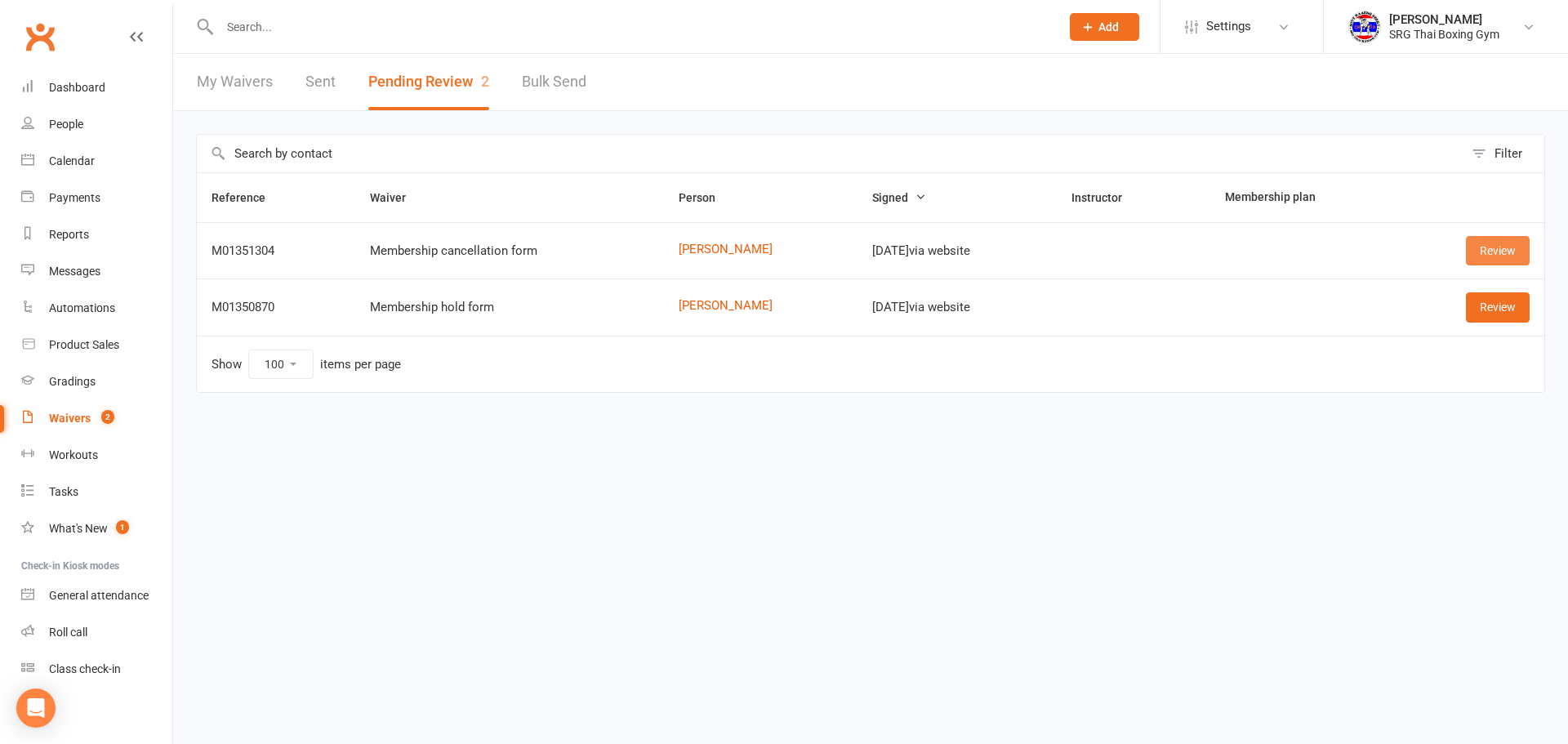
click at [1489, 257] on link "Review" at bounding box center [1498, 250] width 64 height 30
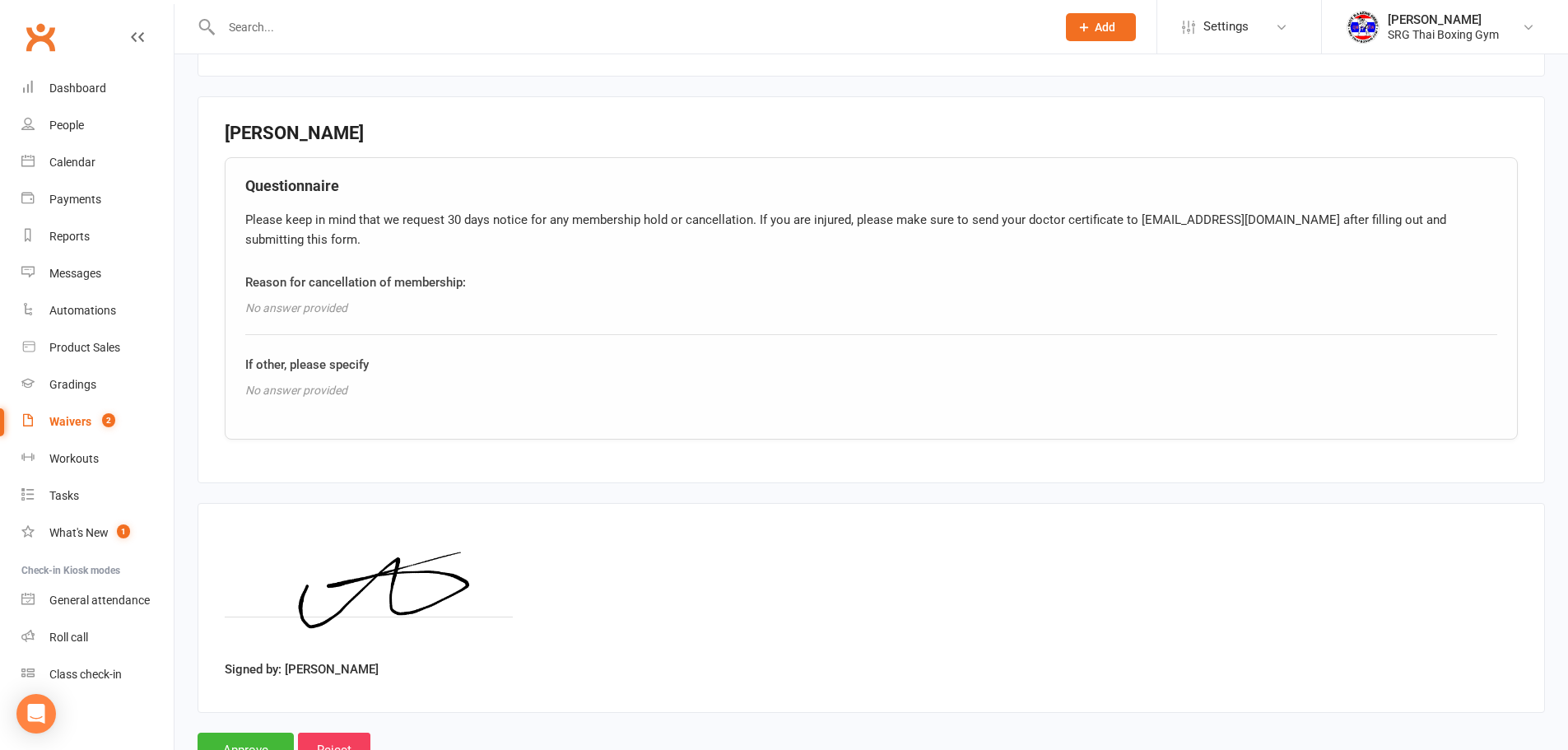
scroll to position [613, 0]
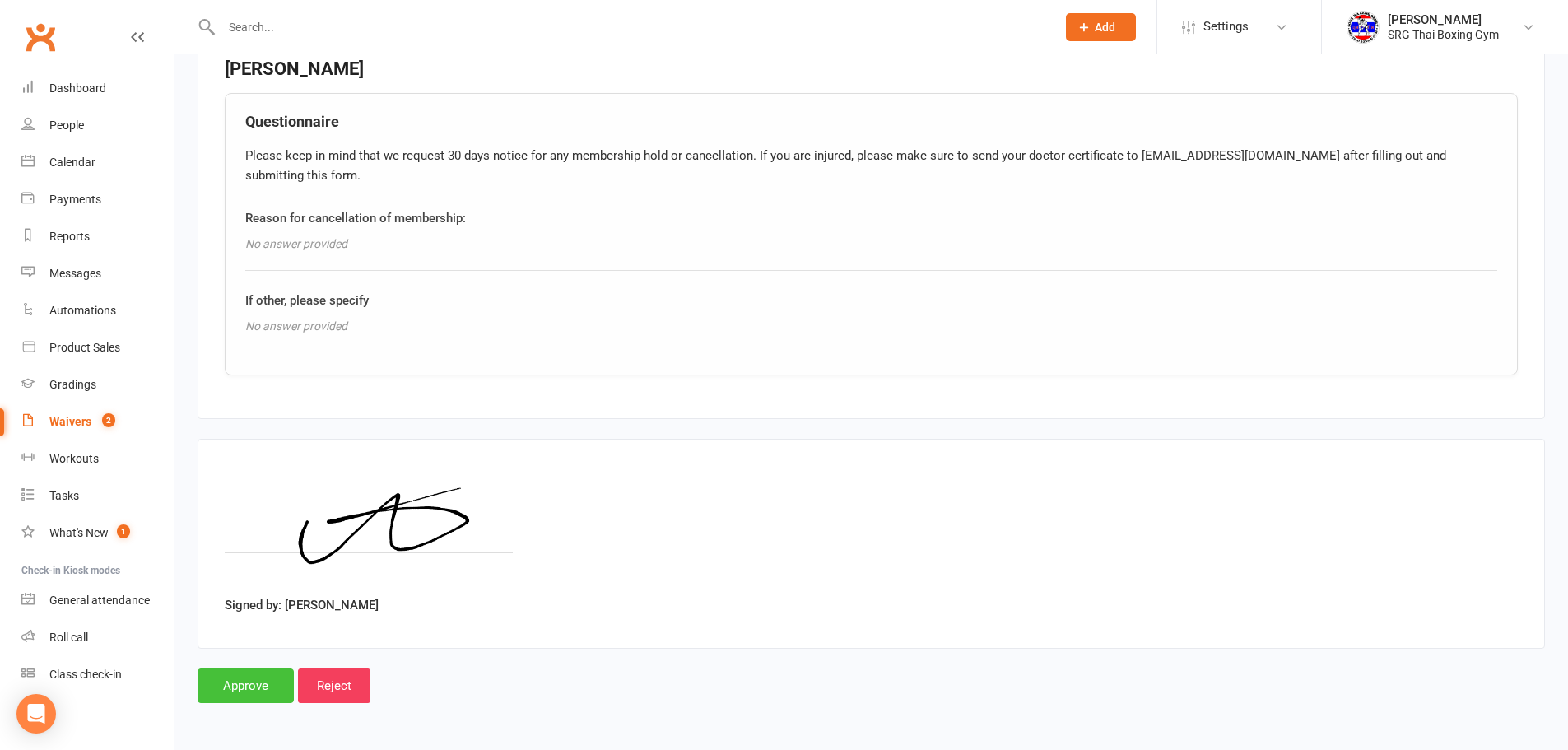
click at [226, 680] on input "Approve" at bounding box center [246, 686] width 96 height 35
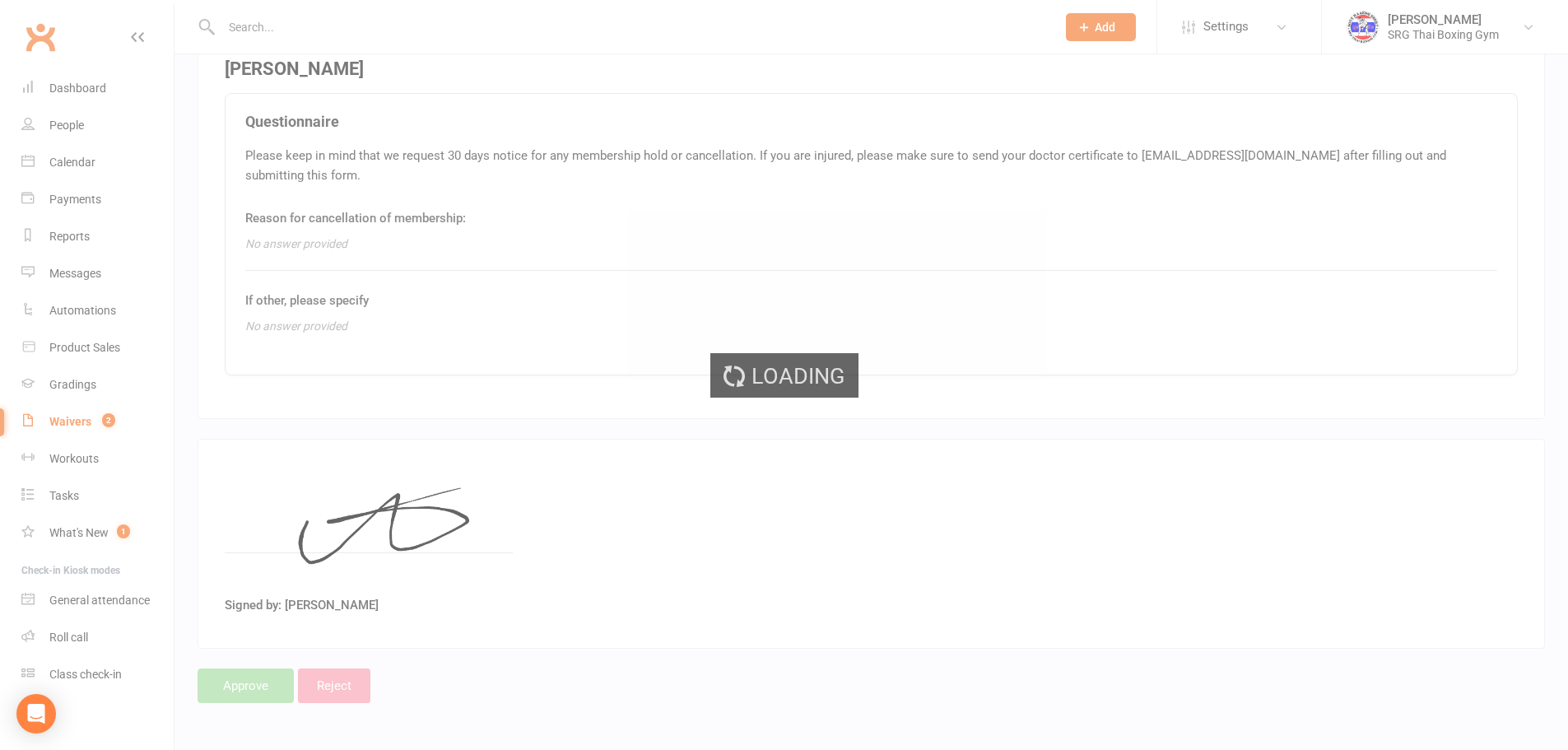
select select "100"
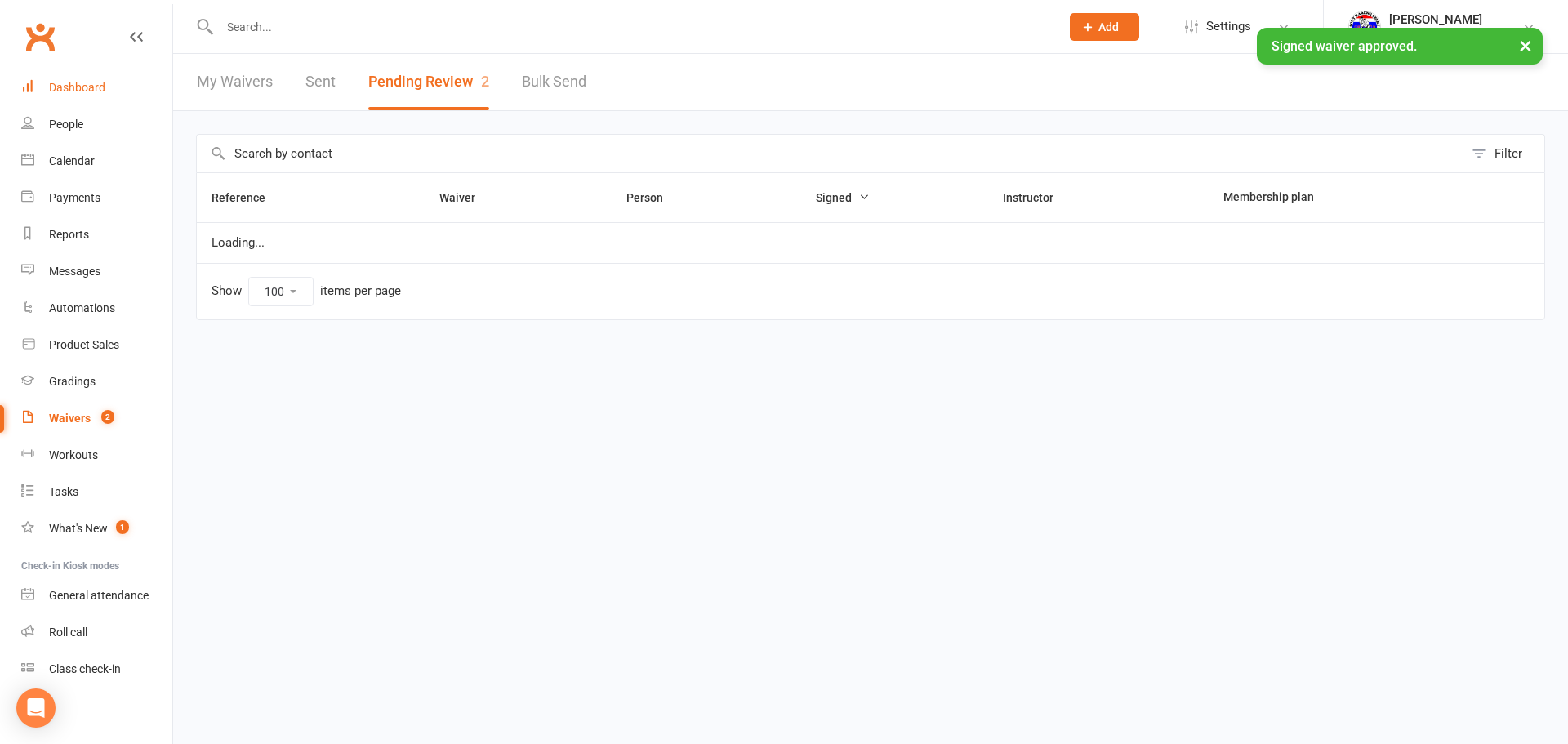
click at [114, 89] on link "Dashboard" at bounding box center [97, 87] width 151 height 37
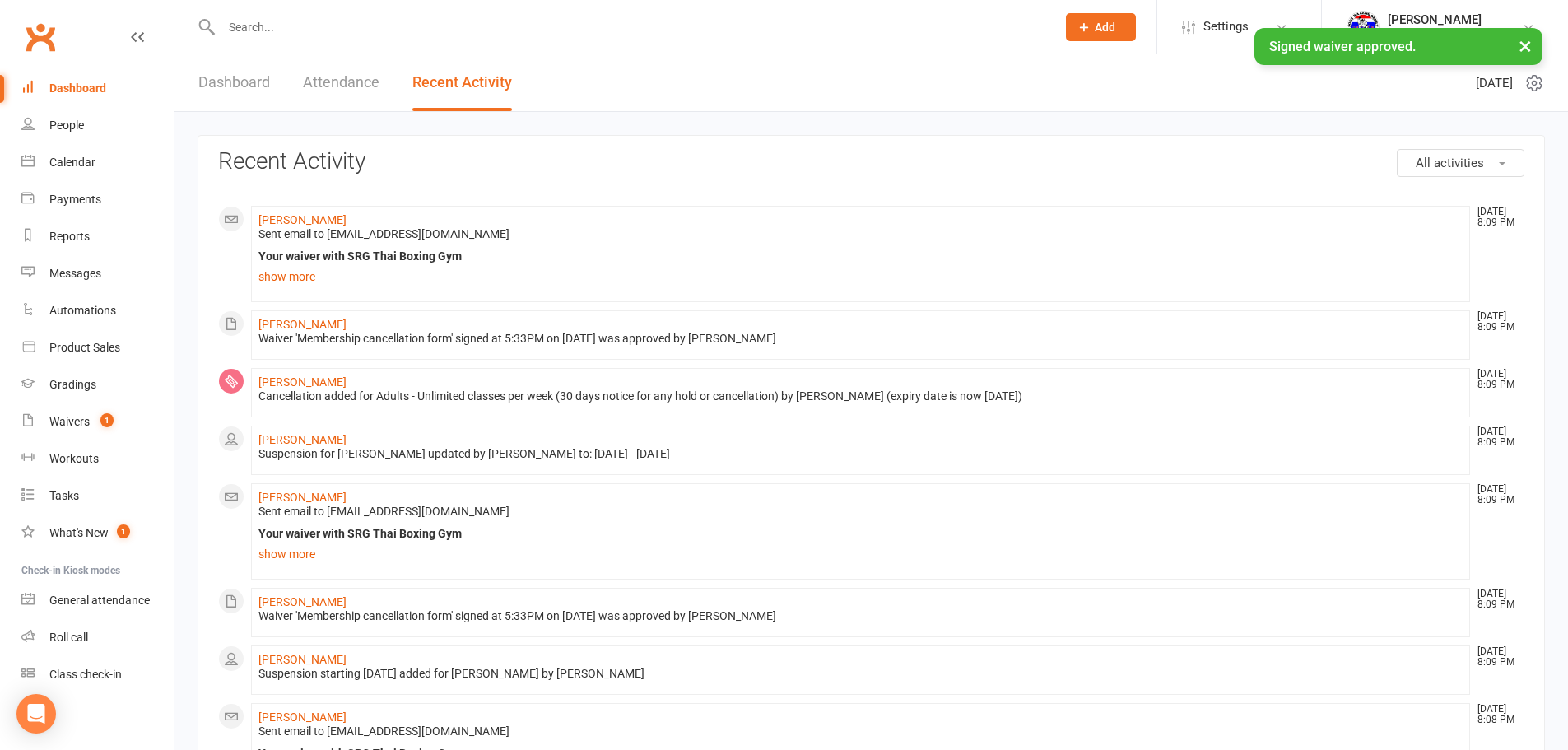
click at [311, 210] on li "[PERSON_NAME] [DATE] 8:09 PM Sent email to [EMAIL_ADDRESS][DOMAIN_NAME] Your wa…" at bounding box center [860, 254] width 1218 height 96
click at [311, 213] on link "[PERSON_NAME]" at bounding box center [302, 220] width 88 height 14
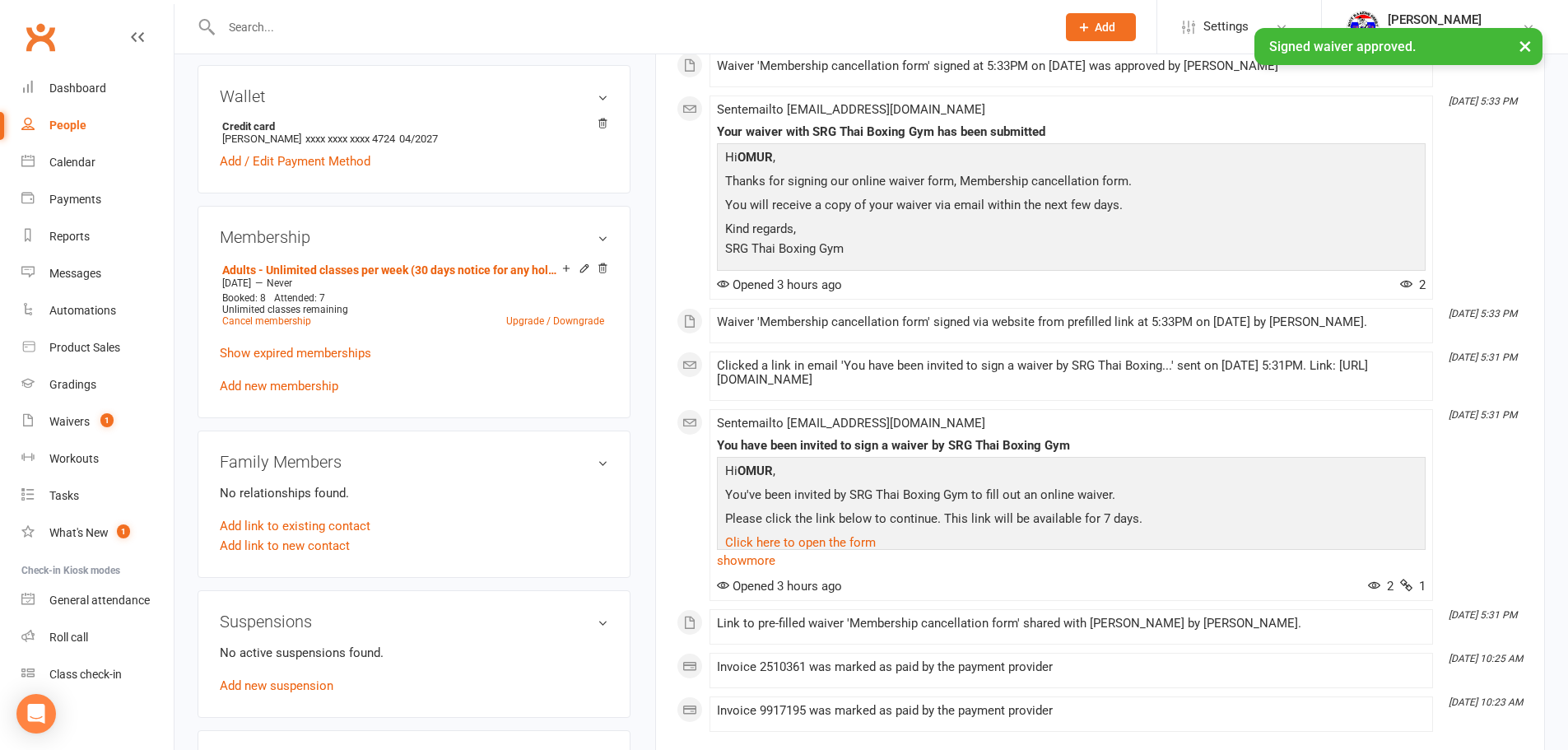
scroll to position [494, 0]
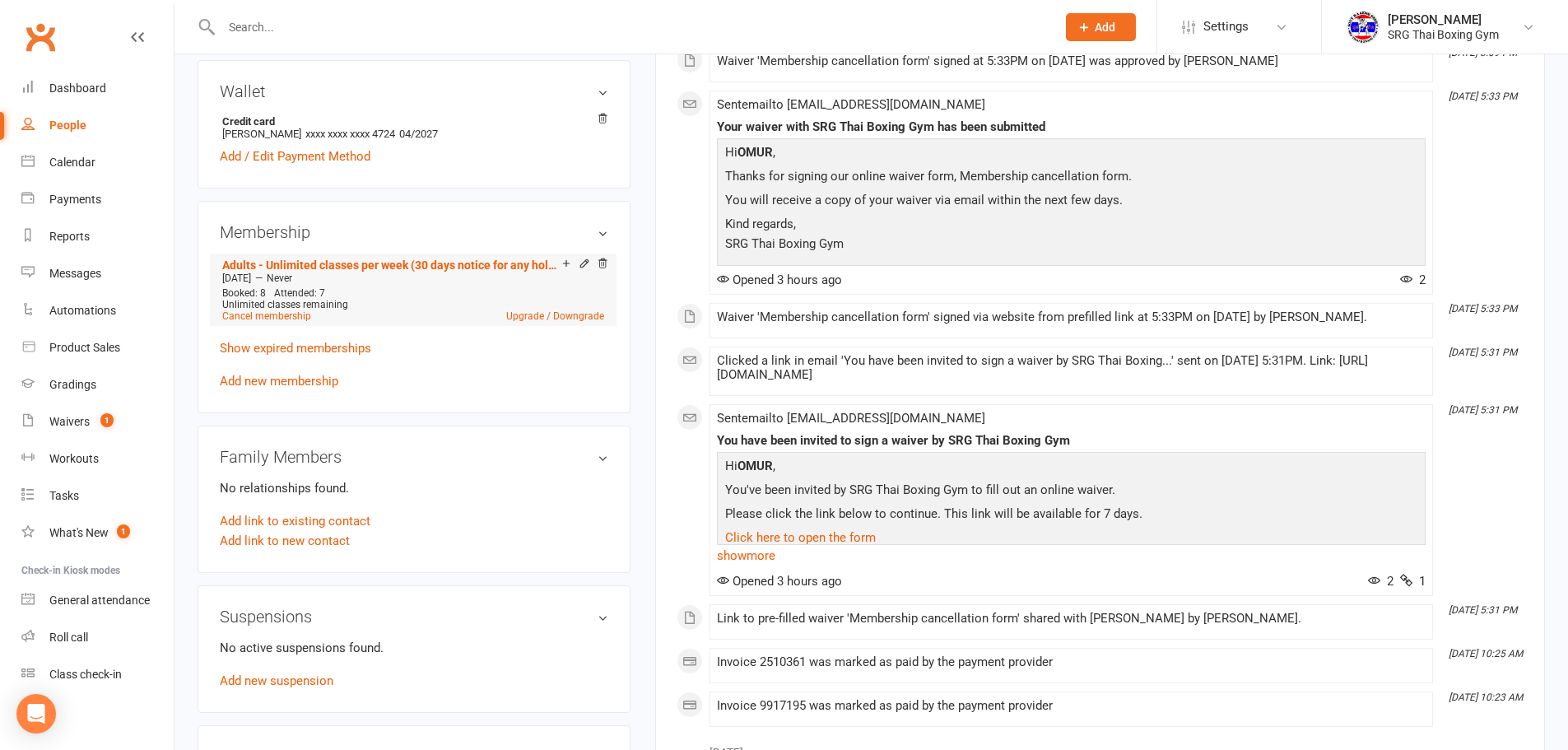
click at [300, 307] on span "Unlimited classes remaining" at bounding box center [285, 304] width 126 height 12
click at [296, 311] on link "Cancel membership" at bounding box center [267, 316] width 89 height 12
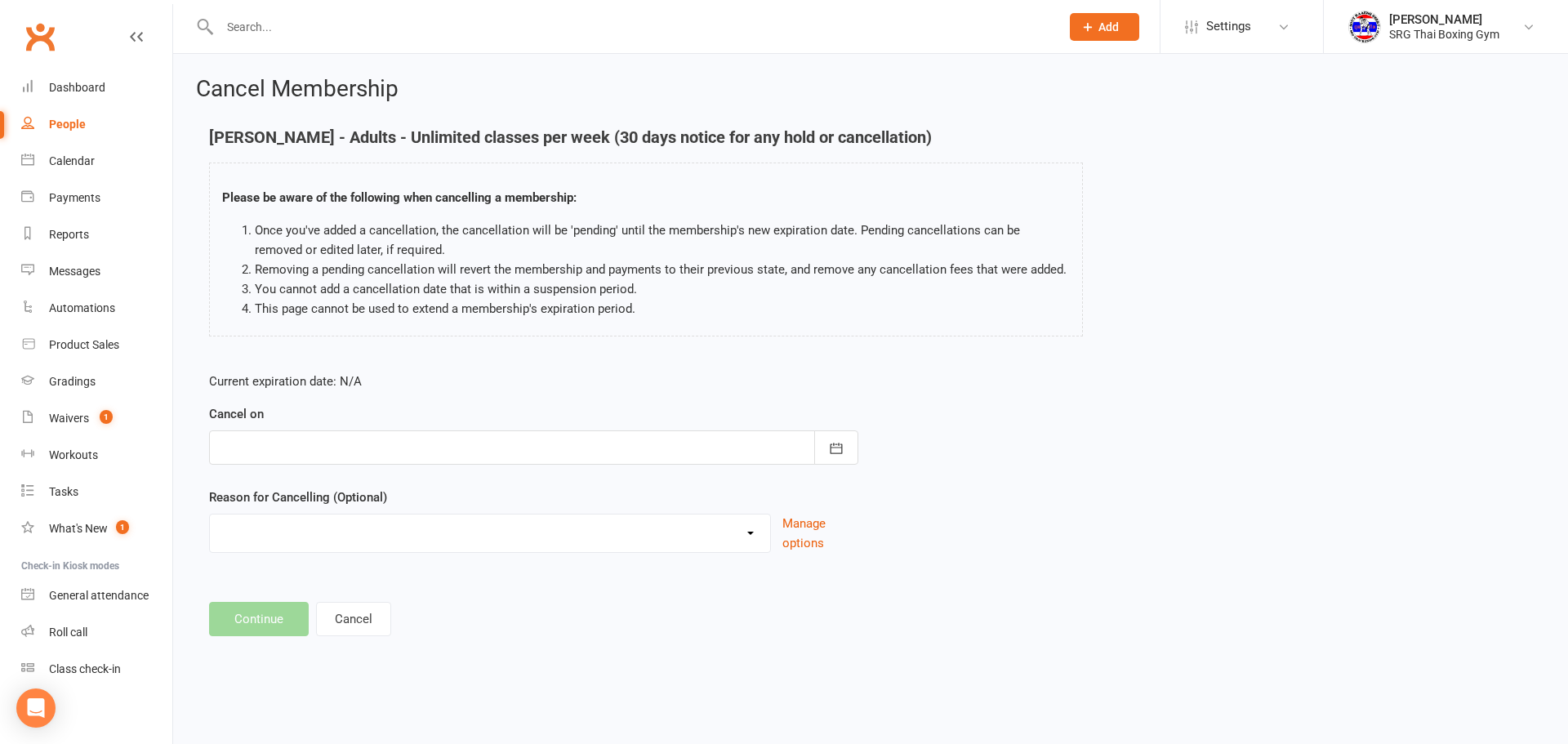
click at [428, 411] on div "Cancel on [DATE] Sun Mon Tue Wed Thu Fri Sat 36 31 01 02 03 04 05 06 37 07 08 0…" at bounding box center [533, 434] width 650 height 60
click at [397, 429] on div "Cancel on [DATE] Sun Mon Tue Wed Thu Fri Sat 36 31 01 02 03 04 05 06 37 07 08 0…" at bounding box center [533, 434] width 650 height 60
click at [391, 440] on div at bounding box center [533, 448] width 650 height 34
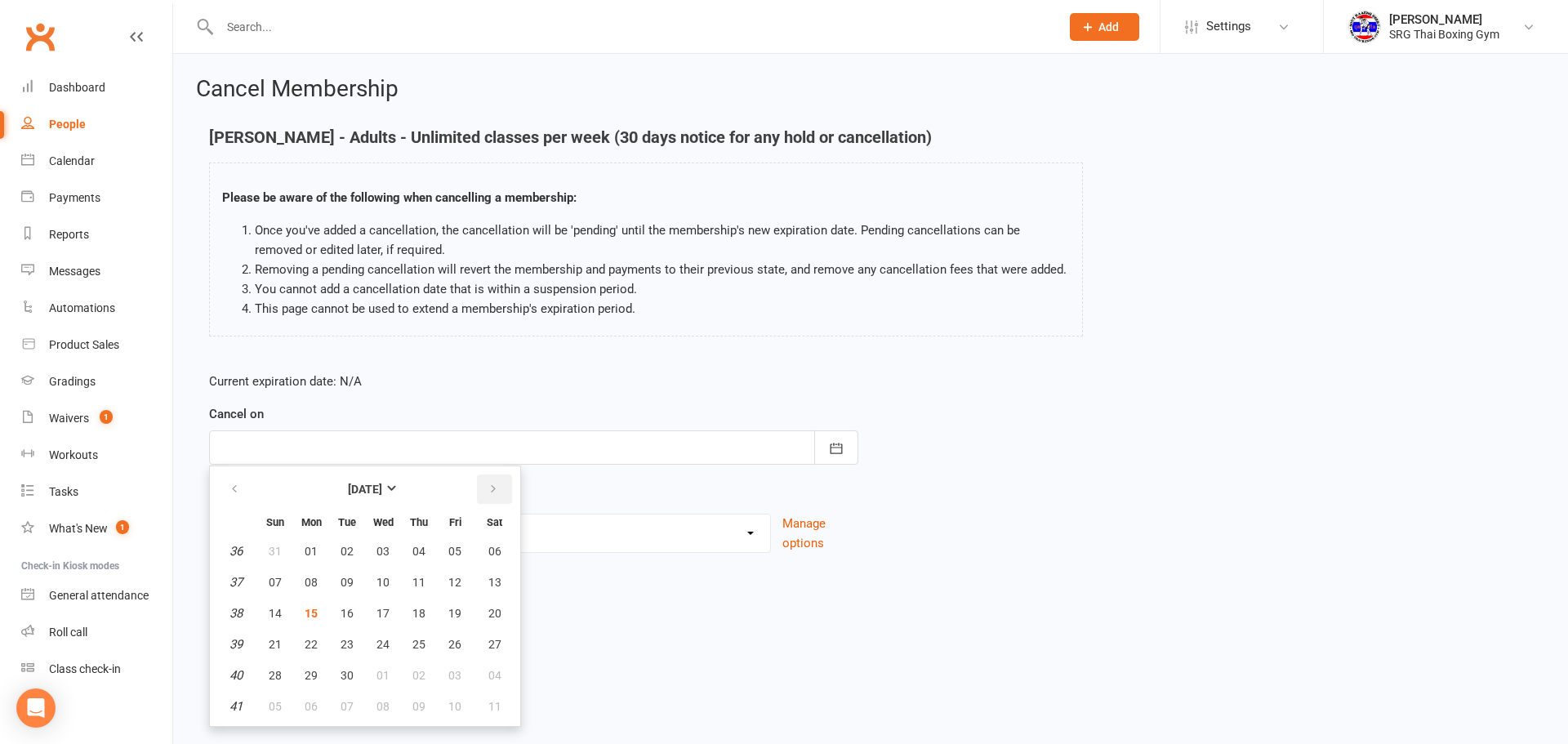
click at [503, 492] on button "button" at bounding box center [494, 489] width 35 height 30
click at [413, 586] on span "09" at bounding box center [419, 582] width 14 height 14
type input "[DATE]"
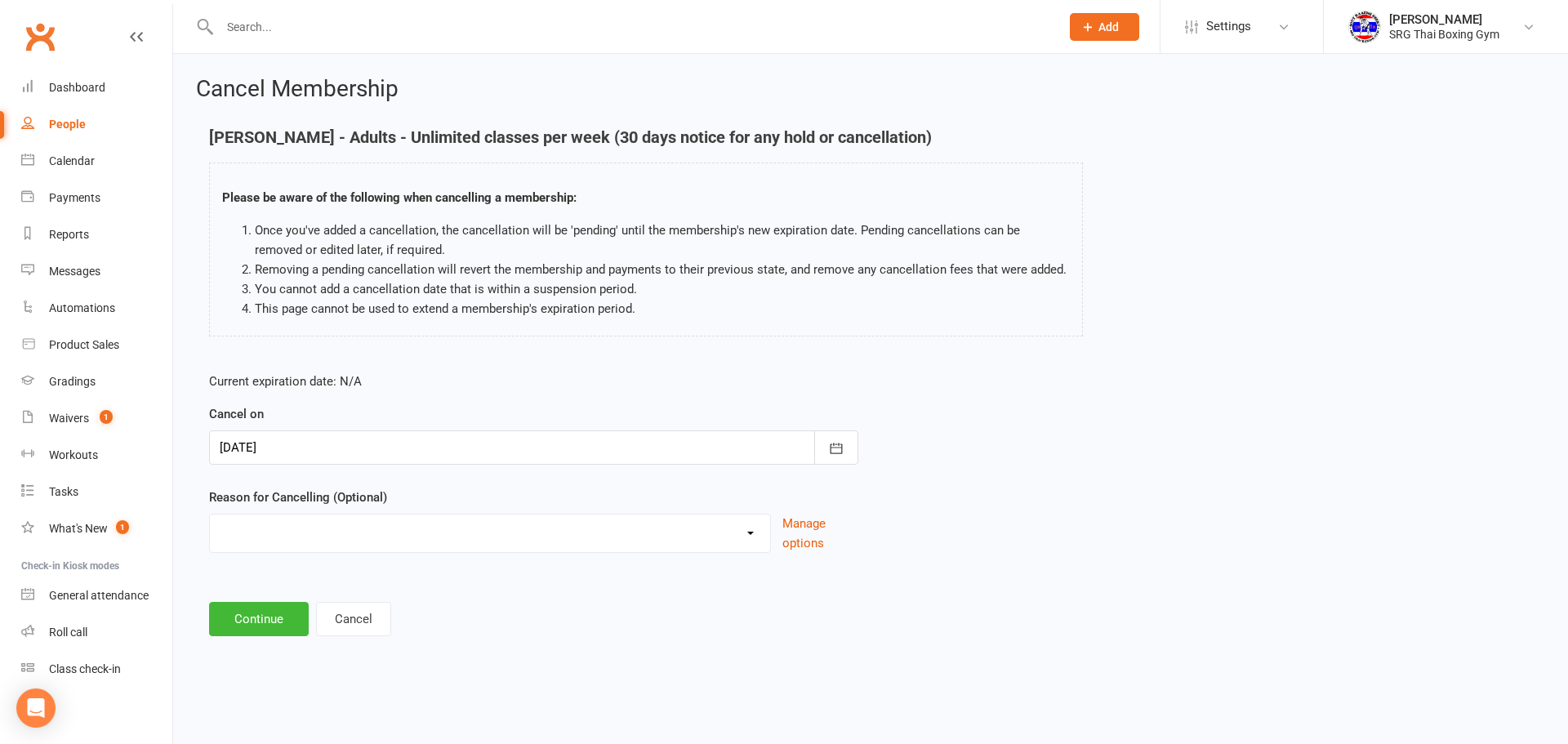
click at [431, 566] on div "Current expiration date: N/A Cancel on [DATE] [DATE] Sun Mon Tue Wed Thu Fri Sa…" at bounding box center [533, 467] width 674 height 216
click at [476, 531] on select "Financial Holiday Injury Moving Other reason" at bounding box center [490, 531] width 561 height 32
select select "2"
click at [210, 514] on select "Financial Holiday Injury Moving Other reason" at bounding box center [490, 531] width 561 height 32
drag, startPoint x: 286, startPoint y: 611, endPoint x: 275, endPoint y: 554, distance: 58.1
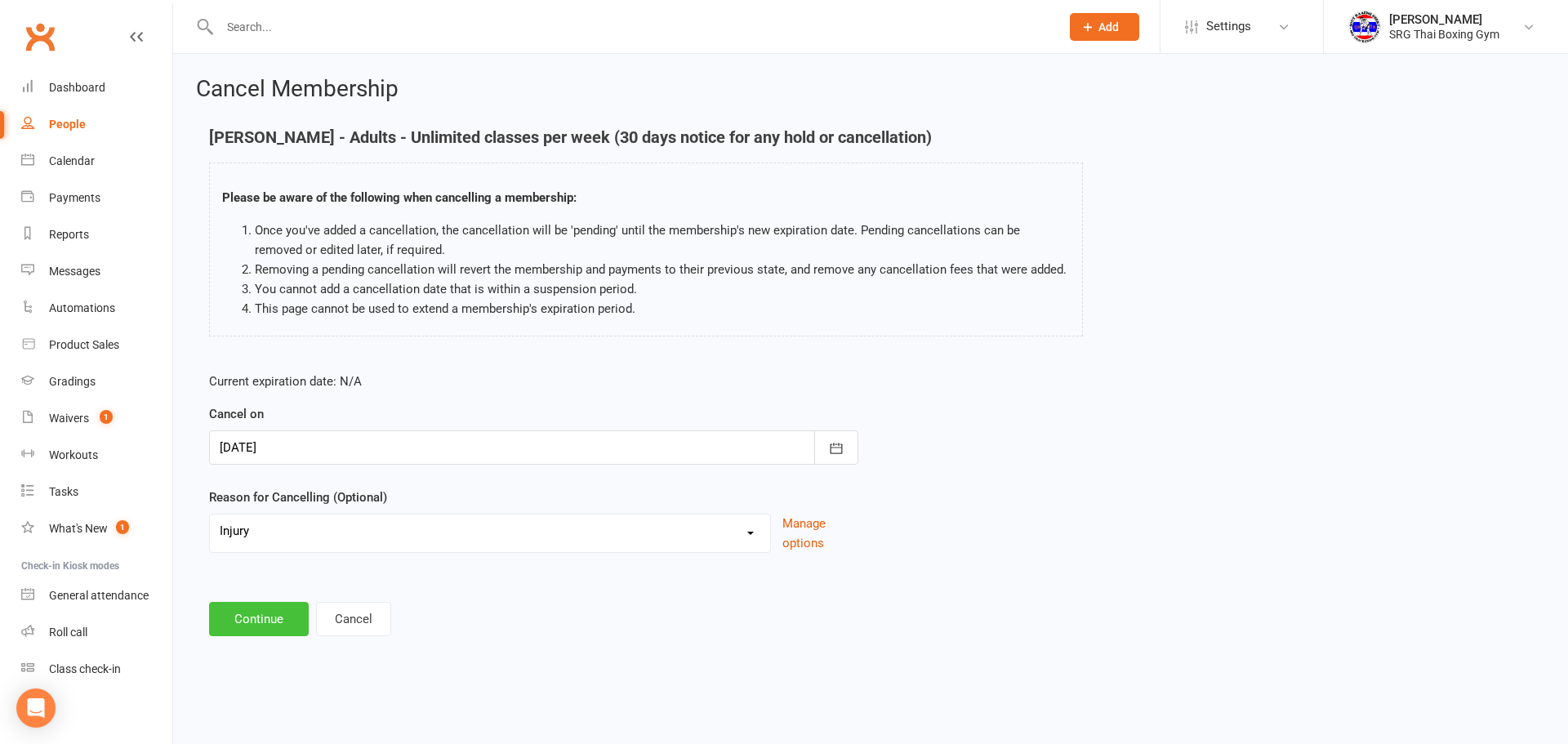
click at [285, 611] on button "Continue" at bounding box center [259, 619] width 100 height 34
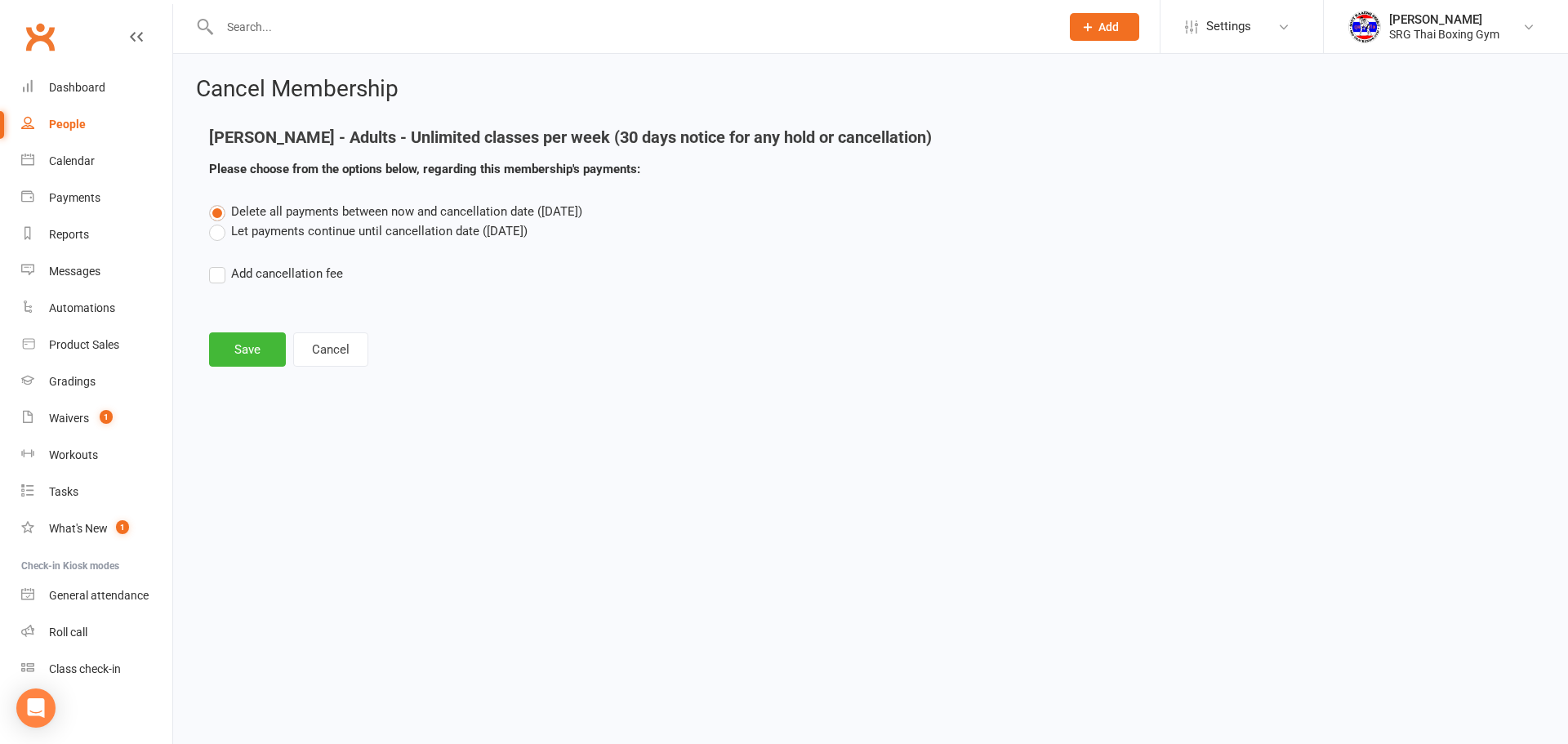
click at [355, 190] on div "[PERSON_NAME] - Adults - Unlimited classes per week (30 days notice for any hol…" at bounding box center [645, 165] width 898 height 74
click at [347, 228] on label "Let payments continue until cancellation date ([DATE])" at bounding box center [368, 231] width 318 height 20
click at [220, 222] on input "Let payments continue until cancellation date ([DATE])" at bounding box center [214, 222] width 11 height 0
click at [248, 334] on button "Save" at bounding box center [247, 349] width 77 height 34
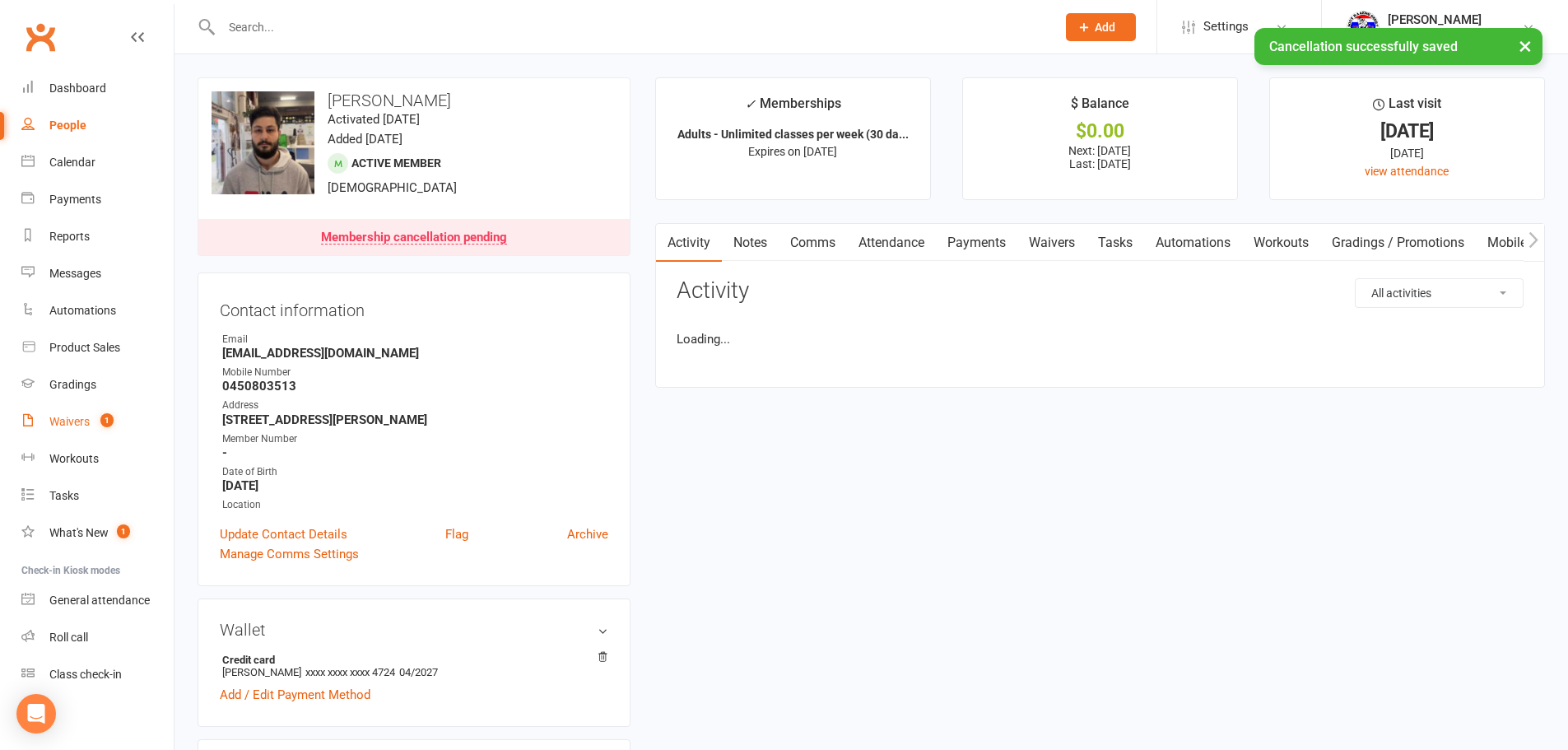
click at [126, 417] on link "Waivers 1" at bounding box center [98, 421] width 153 height 37
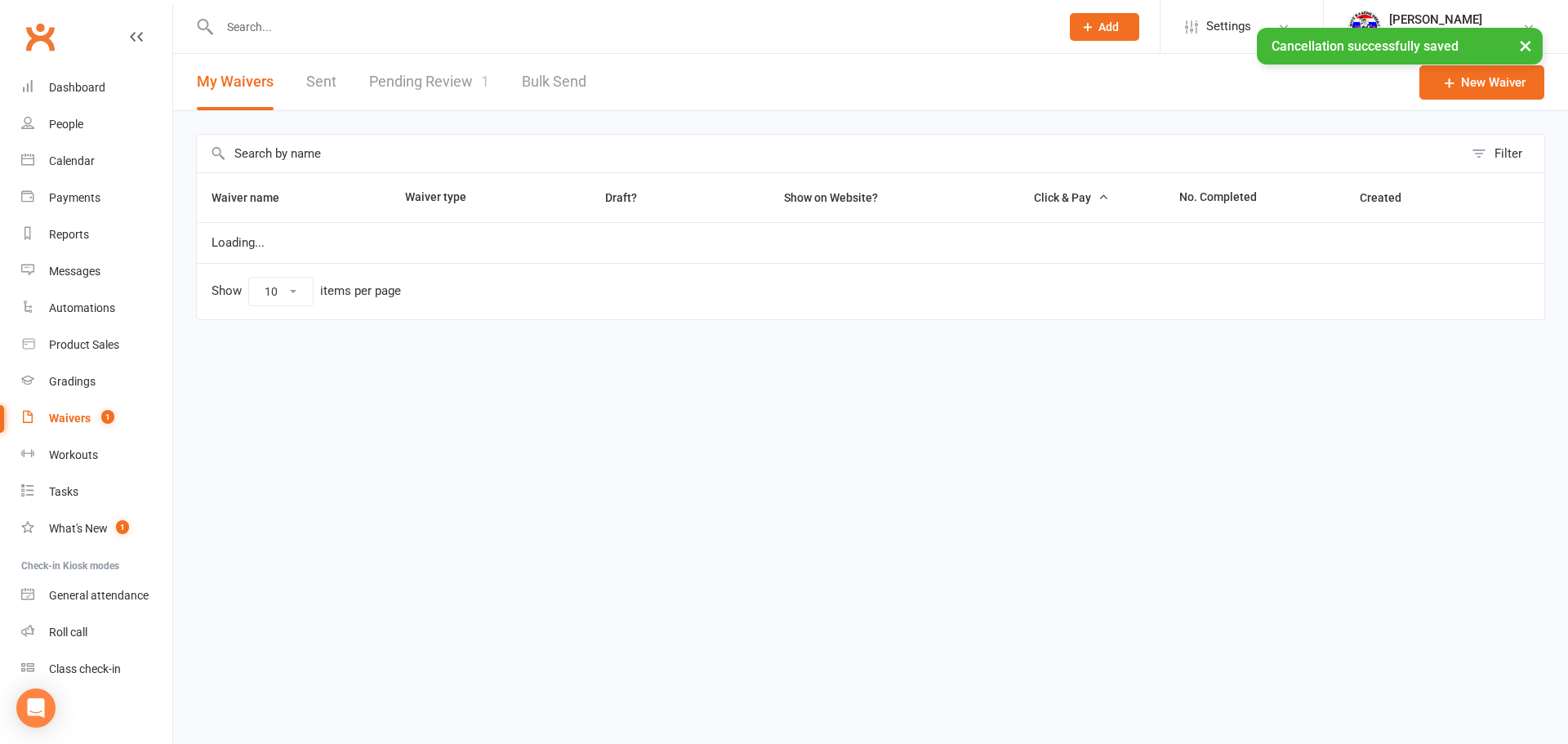
click at [479, 95] on link "Pending Review 1" at bounding box center [429, 82] width 120 height 57
select select "100"
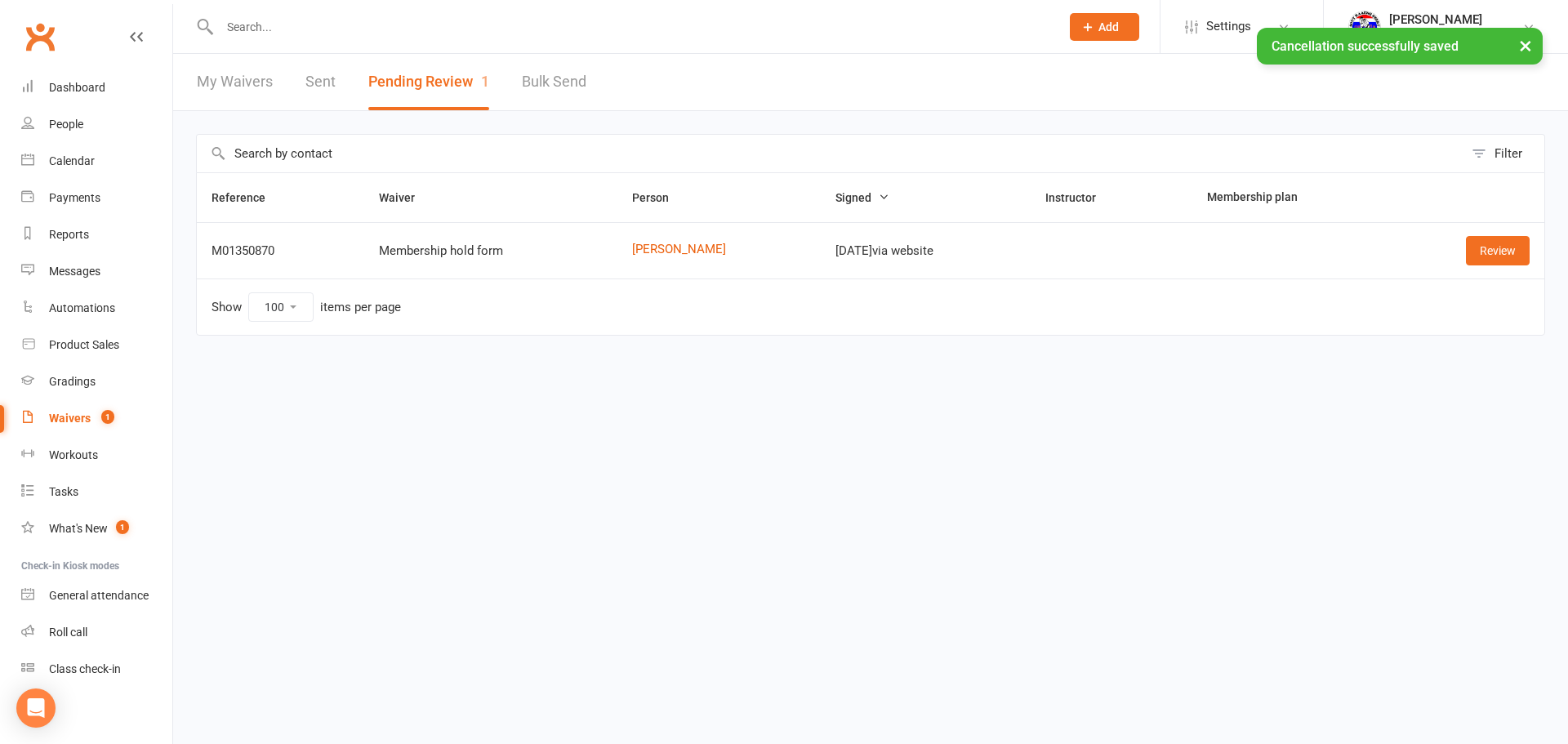
click at [1438, 249] on div "Review" at bounding box center [1468, 250] width 124 height 30
click at [1467, 246] on link "Review" at bounding box center [1498, 250] width 64 height 30
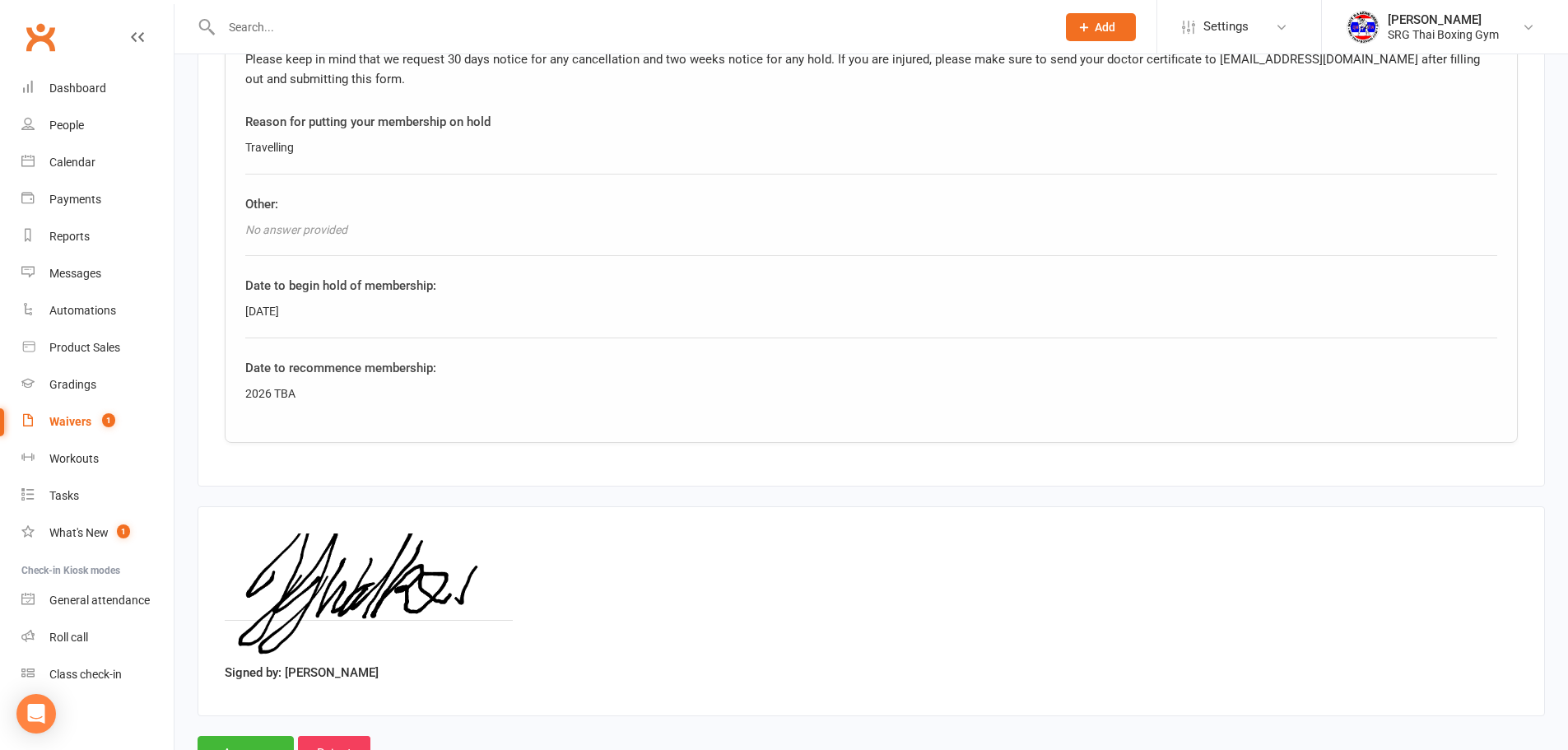
scroll to position [741, 0]
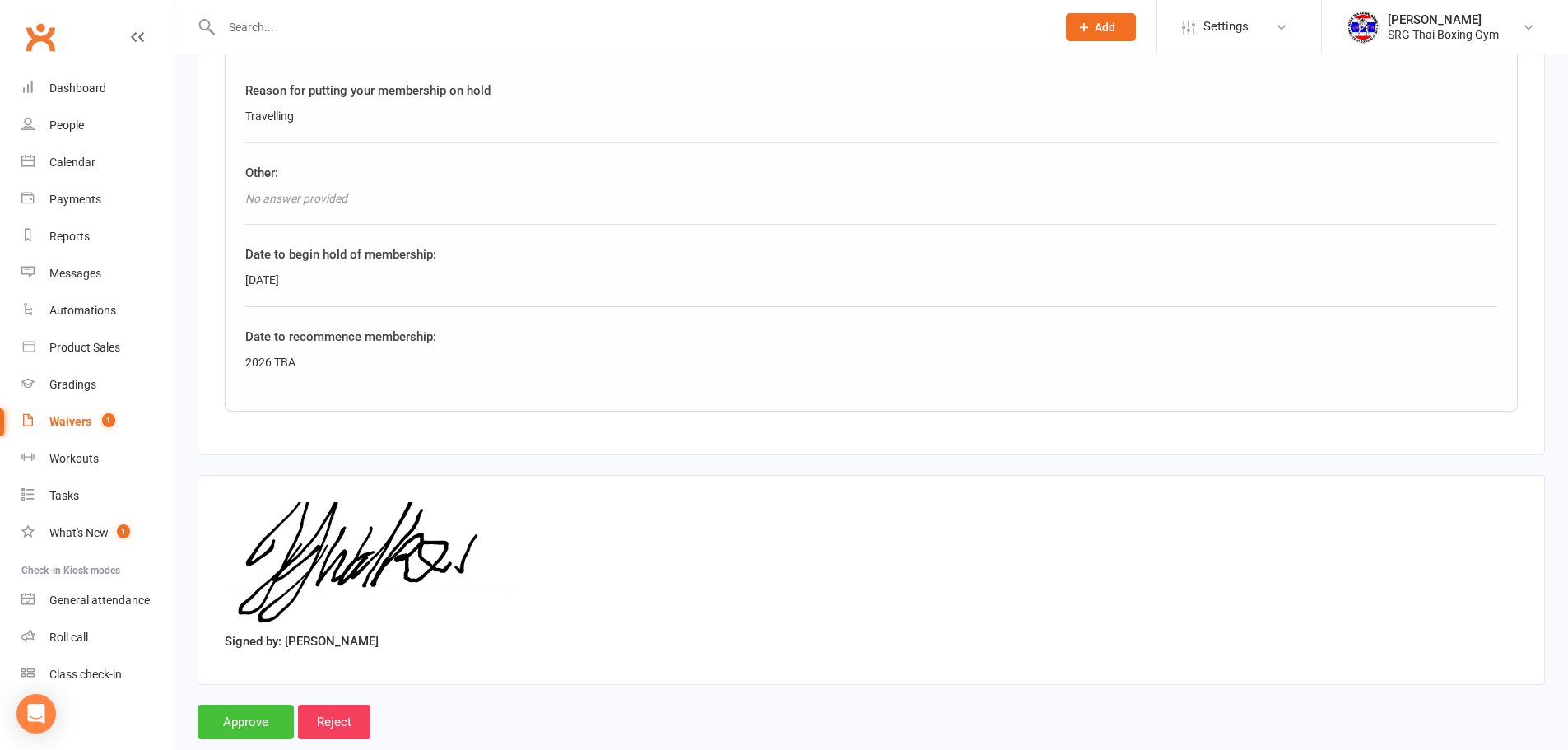
click at [232, 735] on input "Approve" at bounding box center [246, 722] width 96 height 35
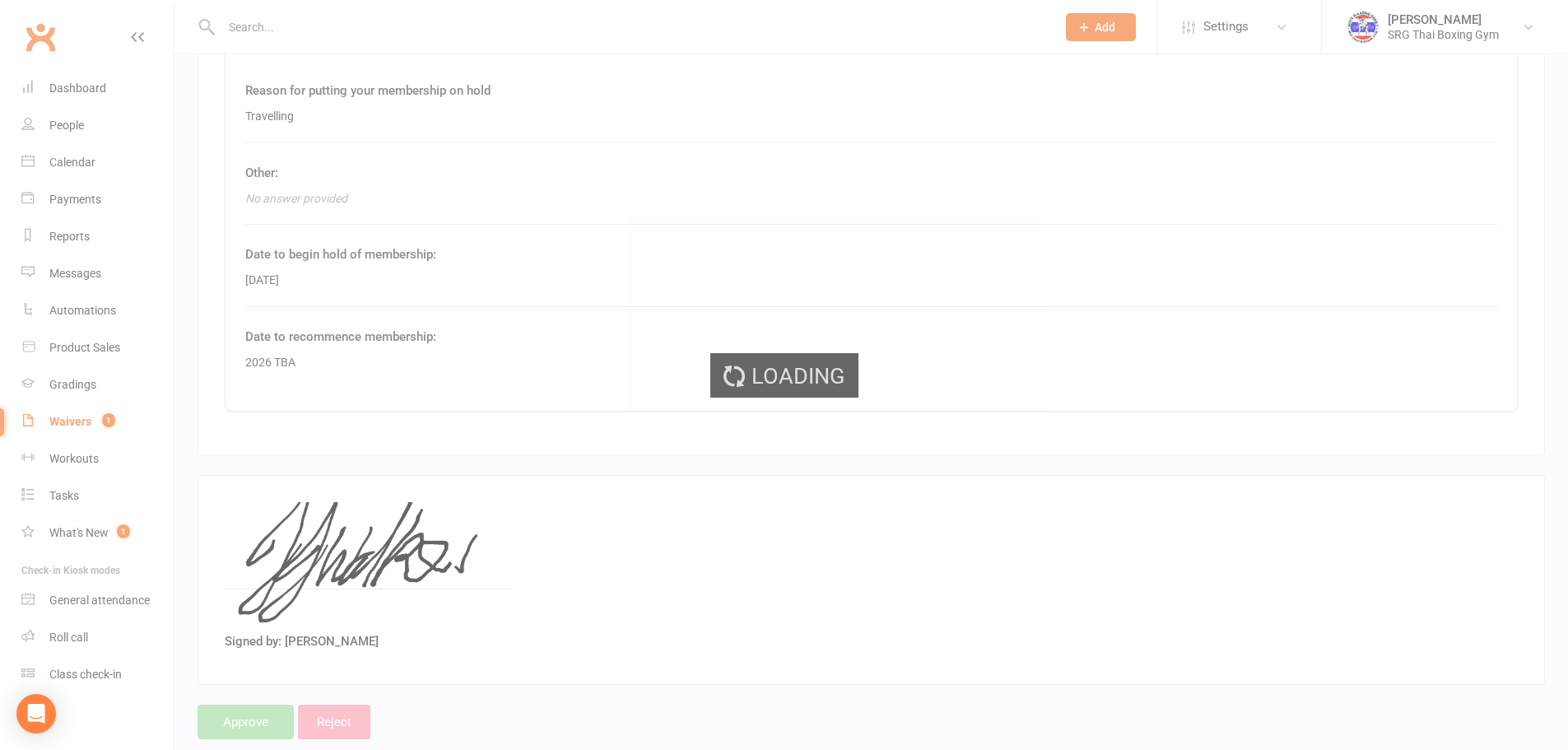
select select "100"
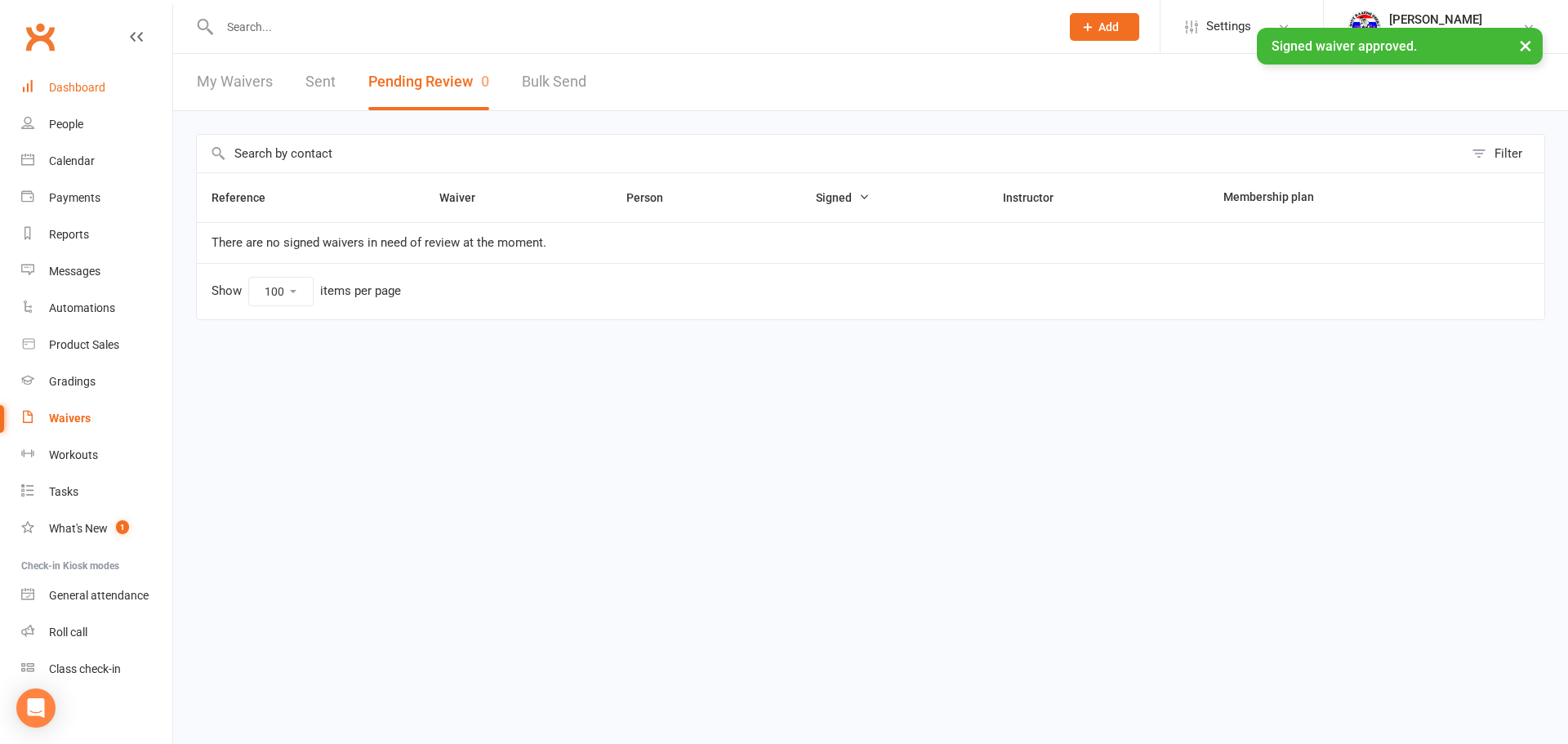
click at [98, 89] on div "Dashboard" at bounding box center [77, 87] width 57 height 14
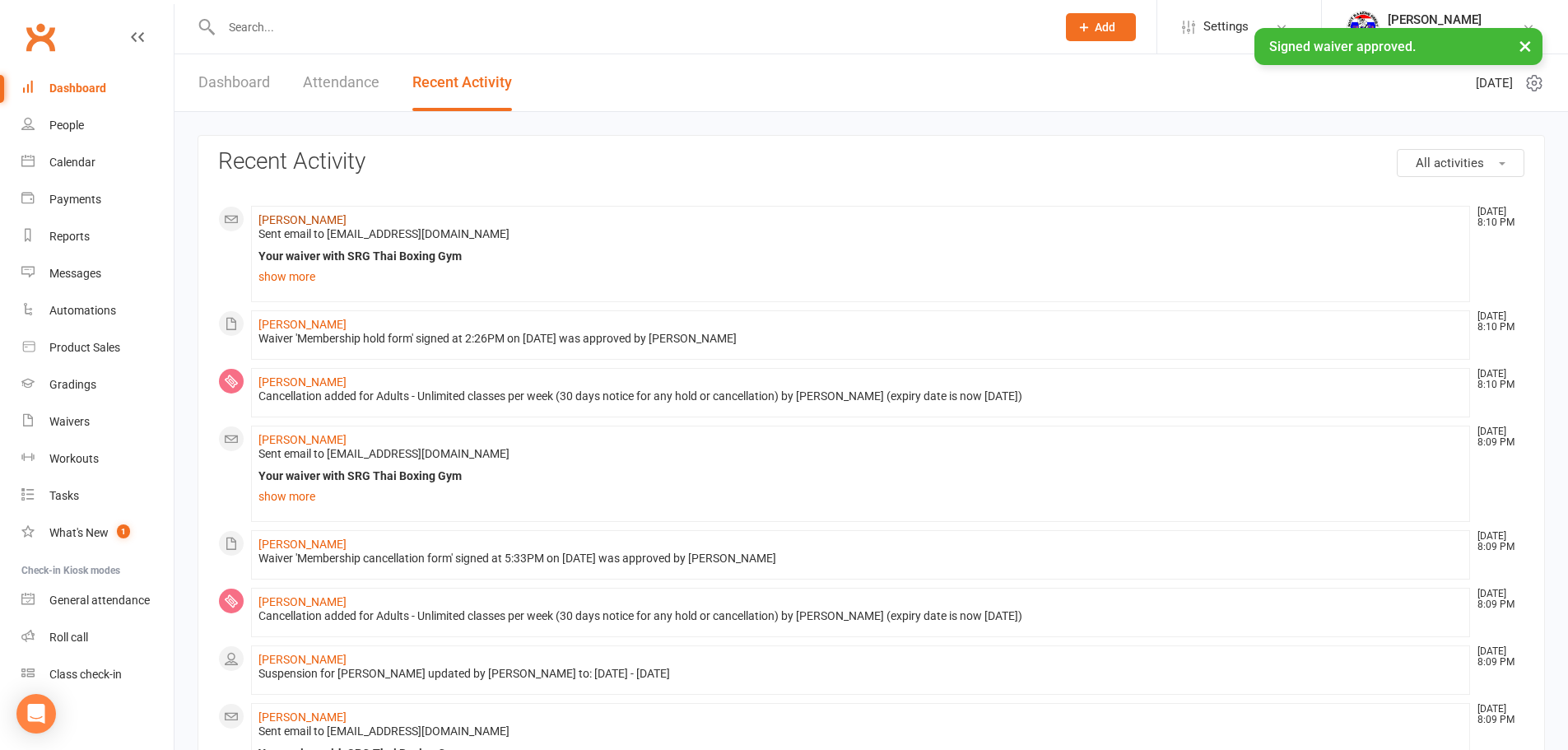
click at [310, 225] on link "[PERSON_NAME]" at bounding box center [302, 220] width 88 height 14
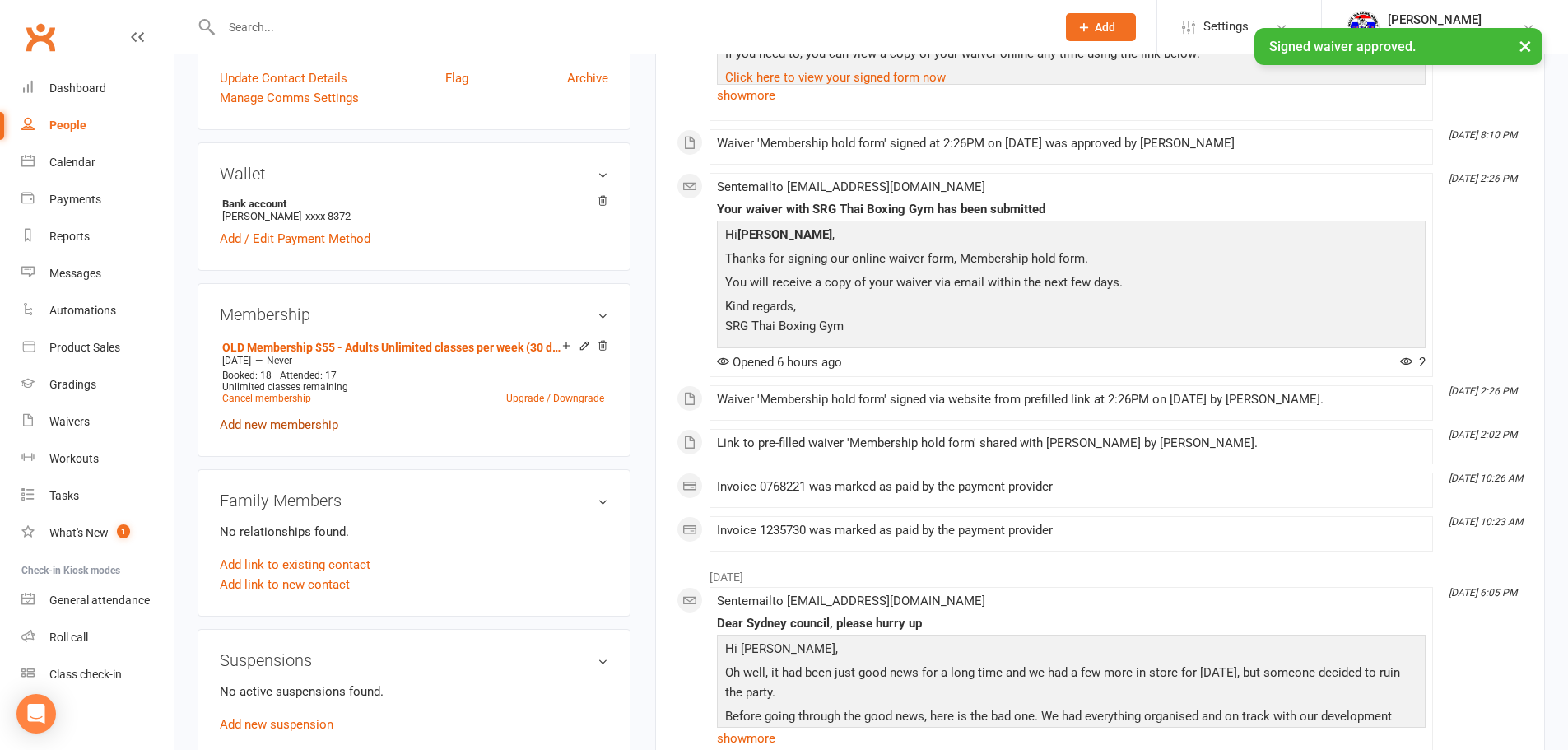
scroll to position [658, 0]
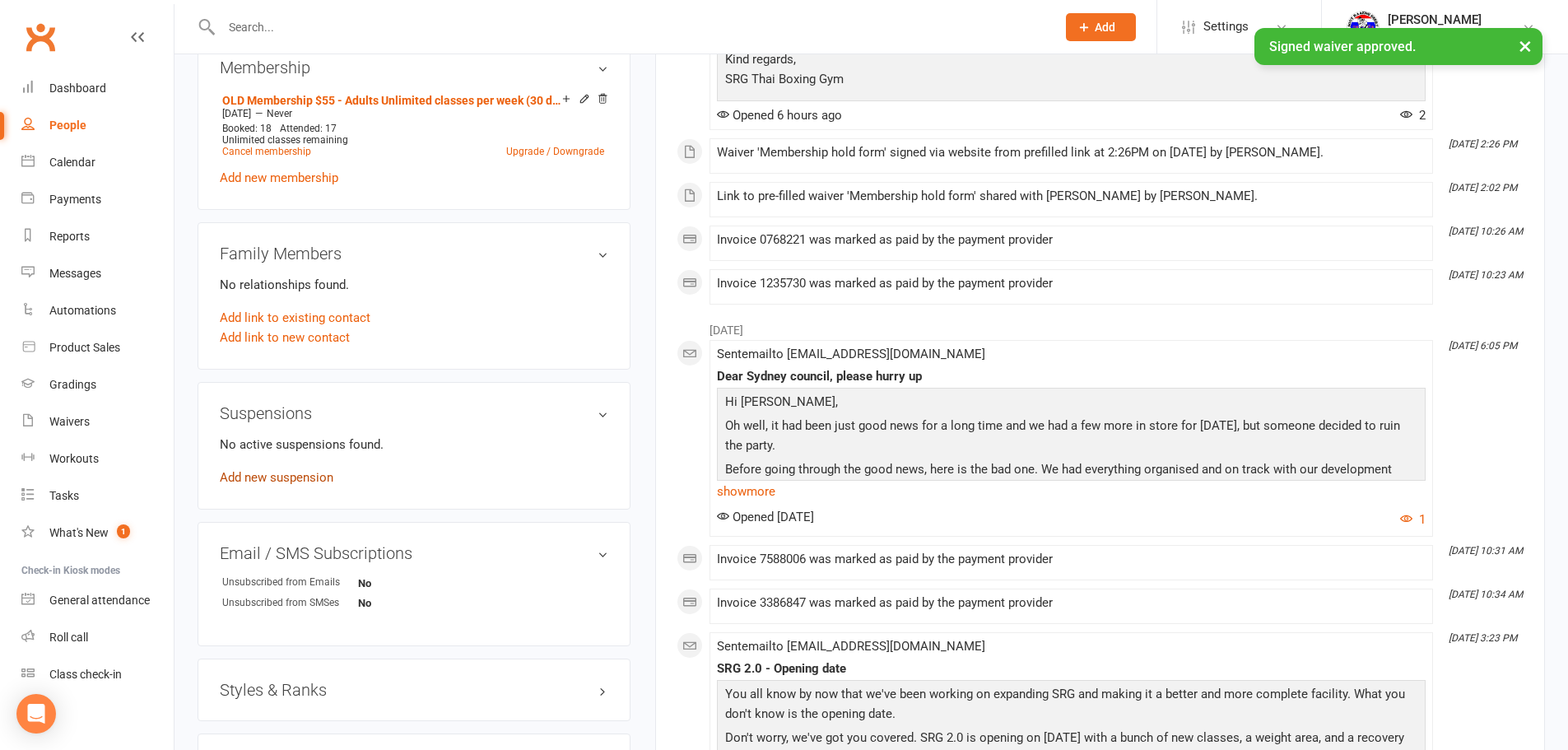
click at [307, 470] on link "Add new suspension" at bounding box center [276, 477] width 113 height 15
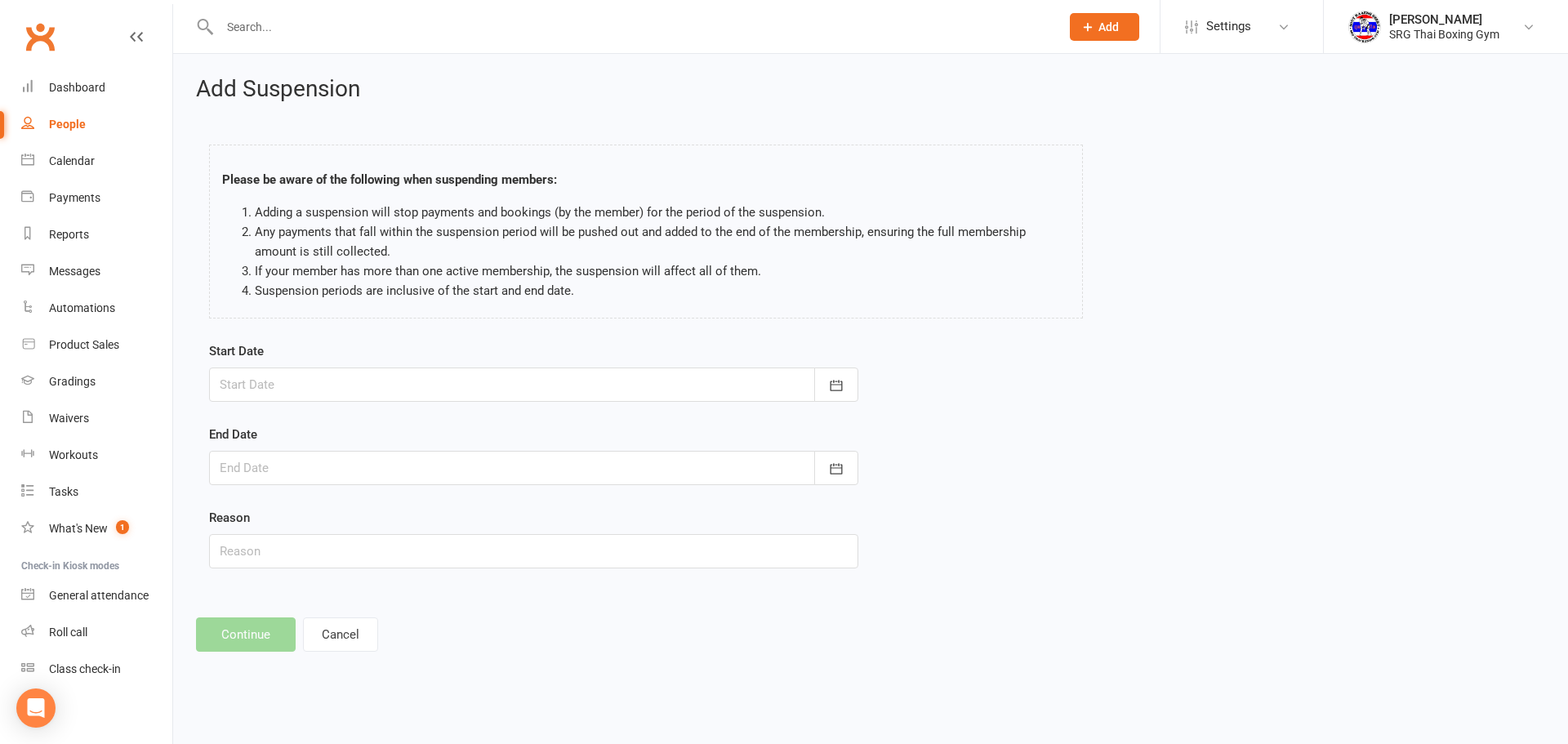
click at [565, 387] on div at bounding box center [533, 385] width 650 height 34
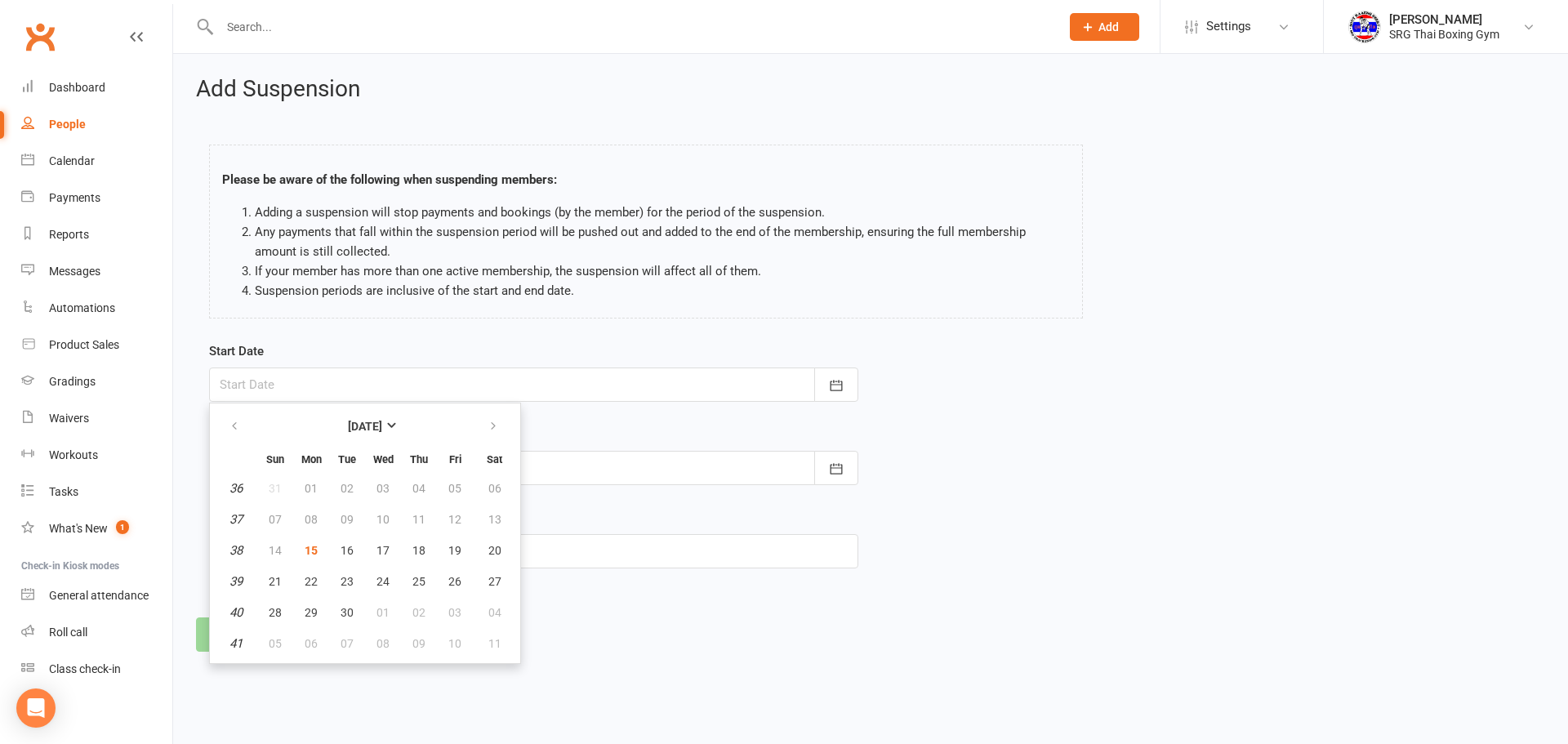
click at [573, 377] on div at bounding box center [533, 385] width 650 height 34
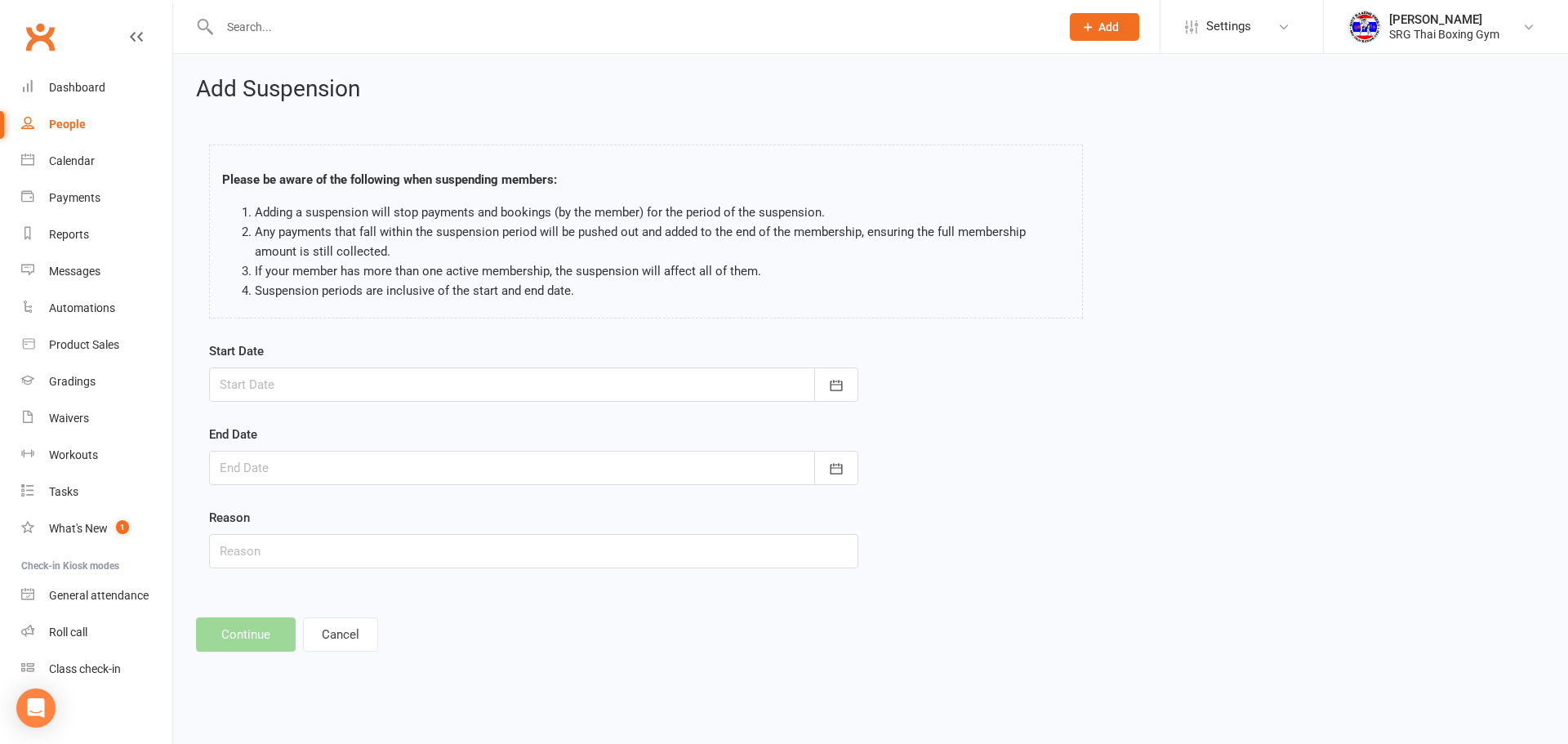
click at [544, 391] on div at bounding box center [533, 385] width 650 height 34
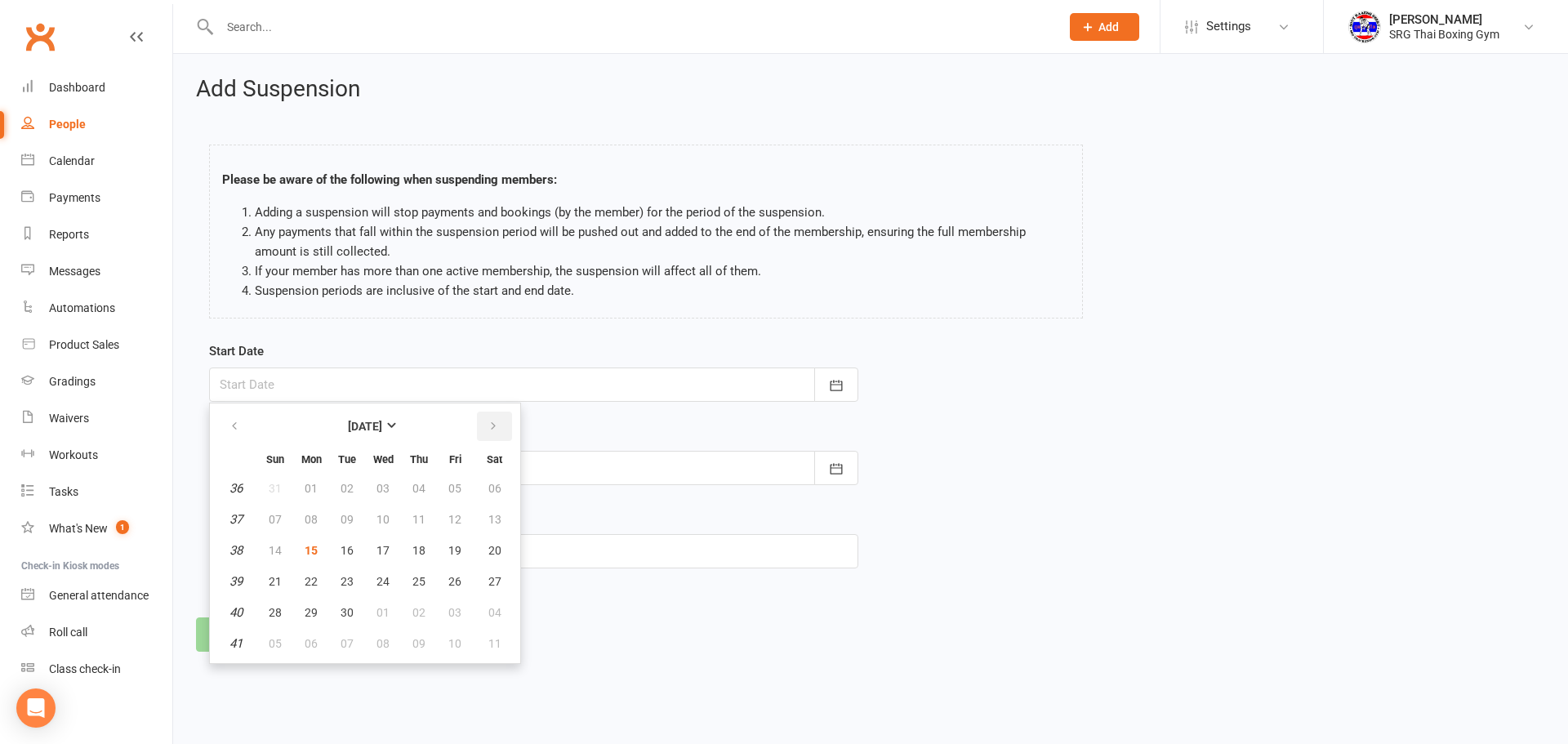
click at [497, 422] on icon "button" at bounding box center [493, 426] width 12 height 14
click at [248, 426] on button "button" at bounding box center [235, 426] width 35 height 30
click at [416, 585] on span "25" at bounding box center [419, 581] width 14 height 14
type input "[DATE]"
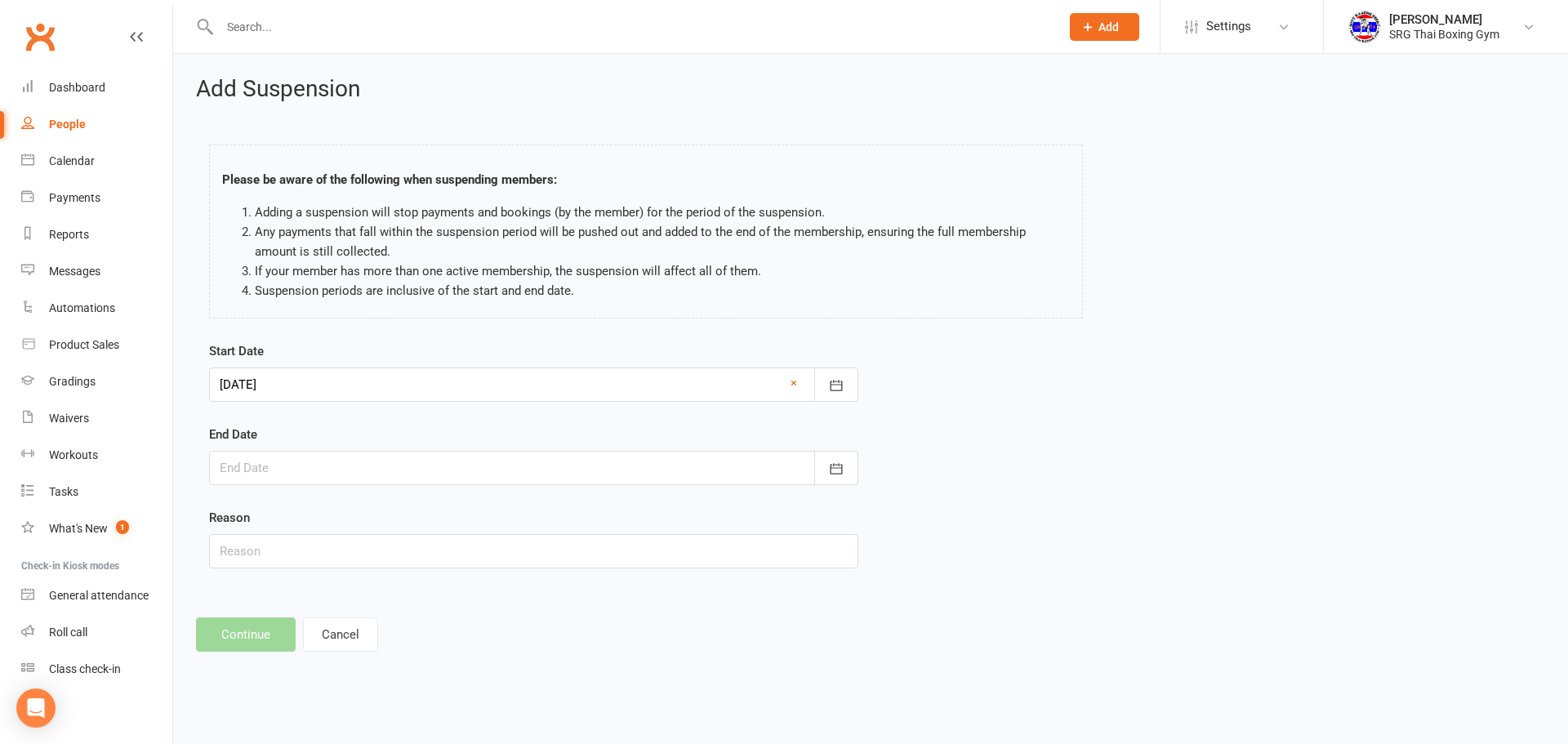
click at [448, 457] on div at bounding box center [533, 467] width 650 height 34
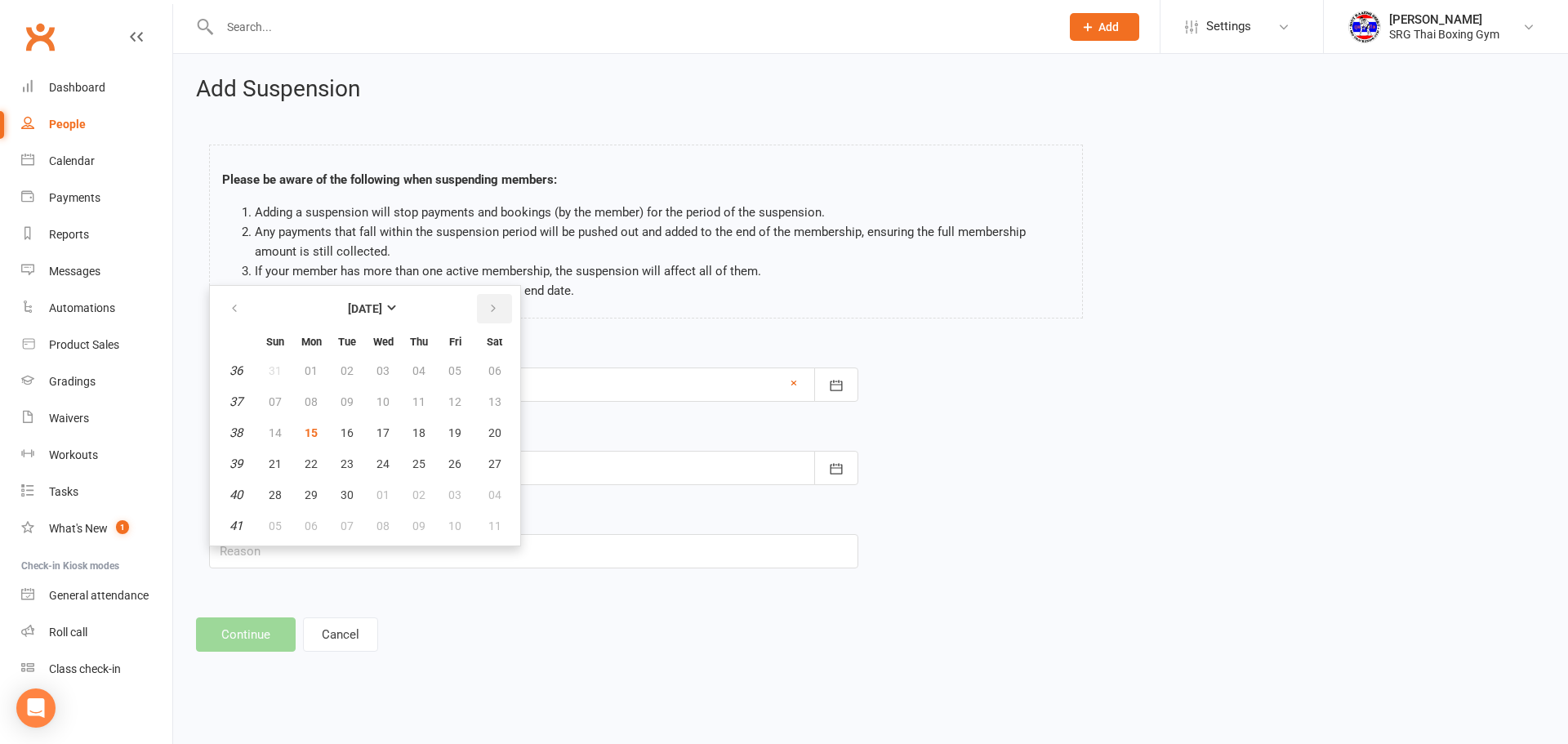
click at [505, 307] on button "button" at bounding box center [494, 308] width 35 height 30
click at [501, 309] on button "button" at bounding box center [494, 308] width 35 height 30
click at [424, 501] on span "29" at bounding box center [419, 494] width 14 height 14
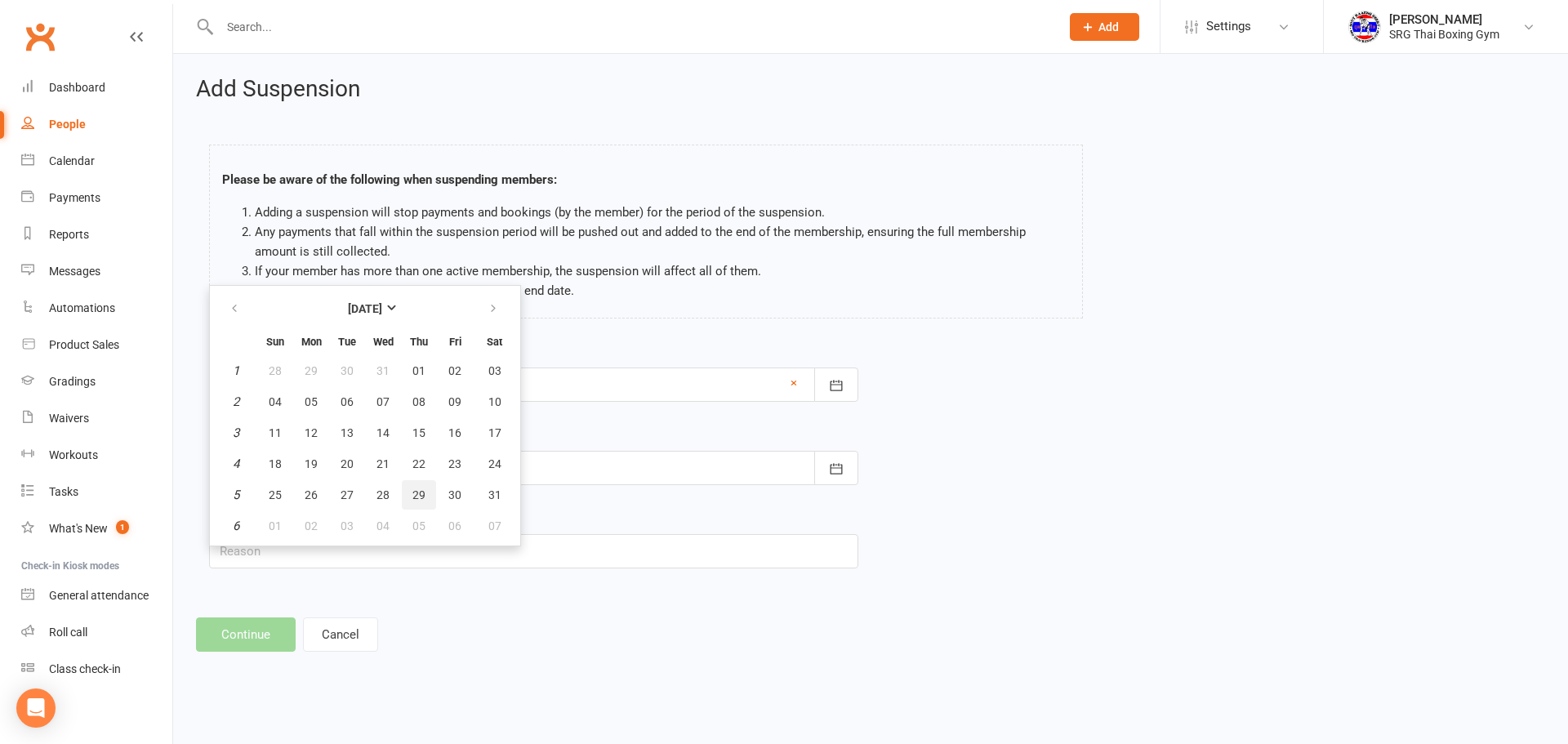
type input "[DATE]"
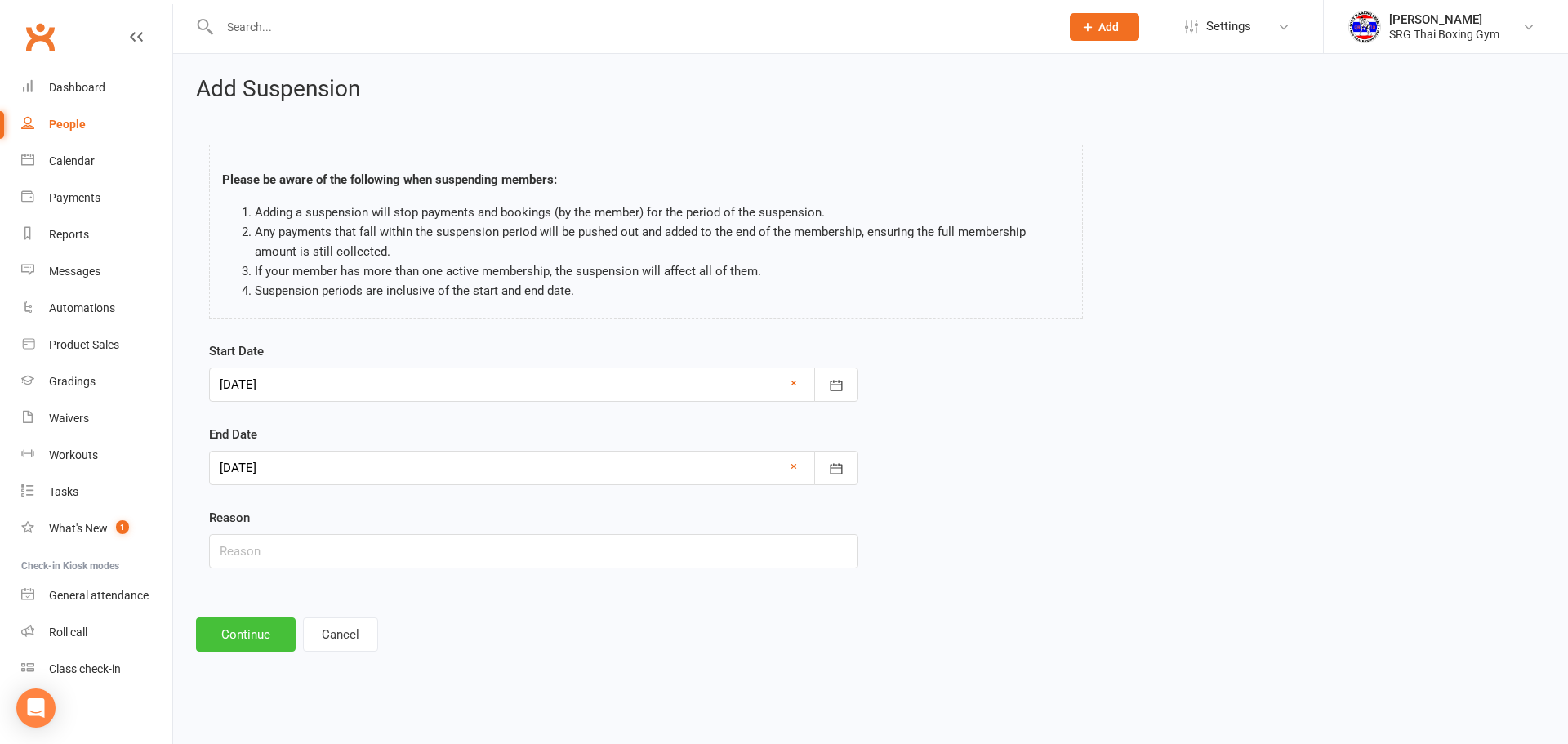
click at [264, 617] on button "Continue" at bounding box center [246, 634] width 100 height 34
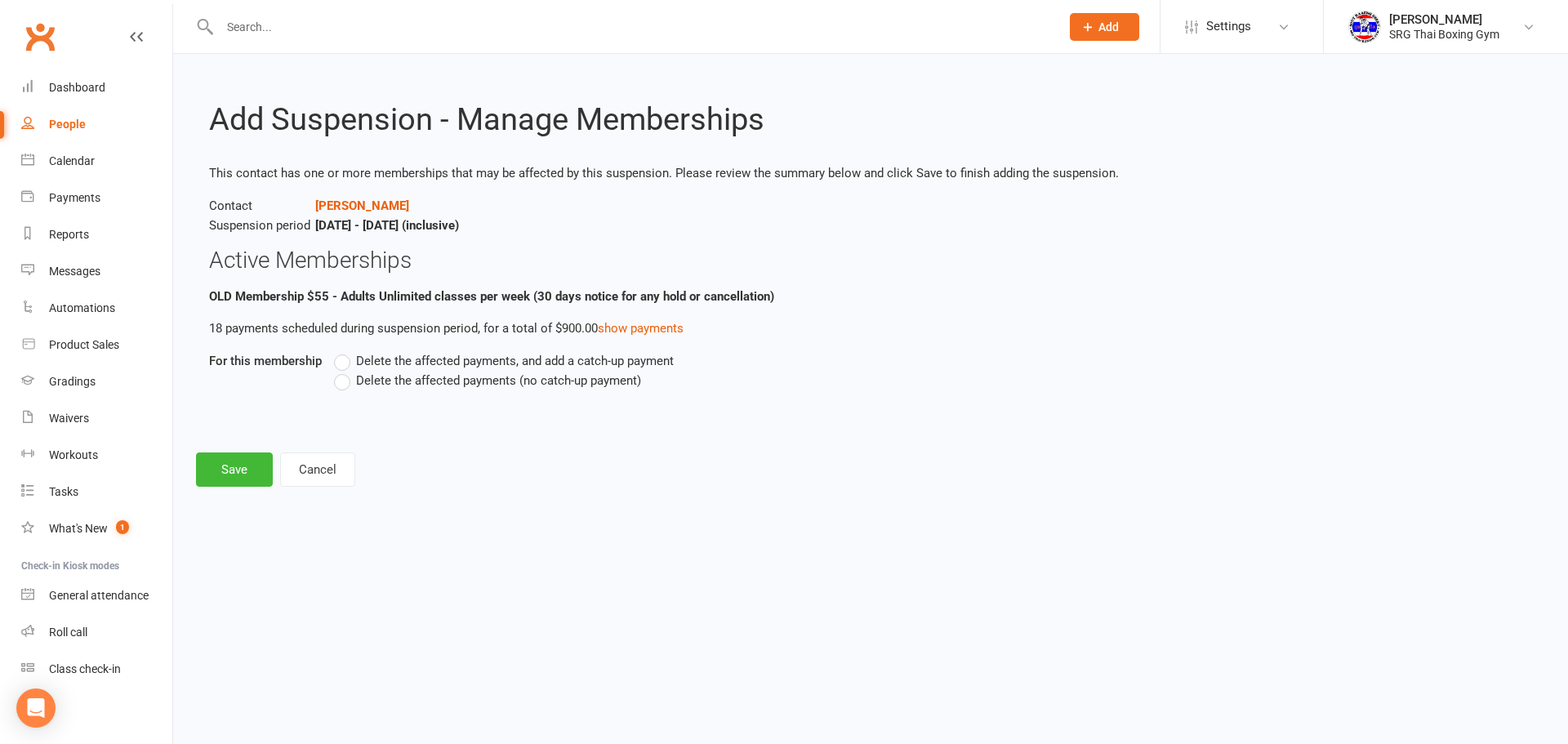
click at [402, 372] on span "Delete the affected payments (no catch-up payment)" at bounding box center [498, 378] width 285 height 17
click at [344, 370] on input "Delete the affected payments (no catch-up payment)" at bounding box center [340, 370] width 11 height 0
click at [233, 484] on button "Save" at bounding box center [234, 469] width 77 height 34
click at [240, 471] on footer "Save Cancel" at bounding box center [871, 469] width 1349 height 34
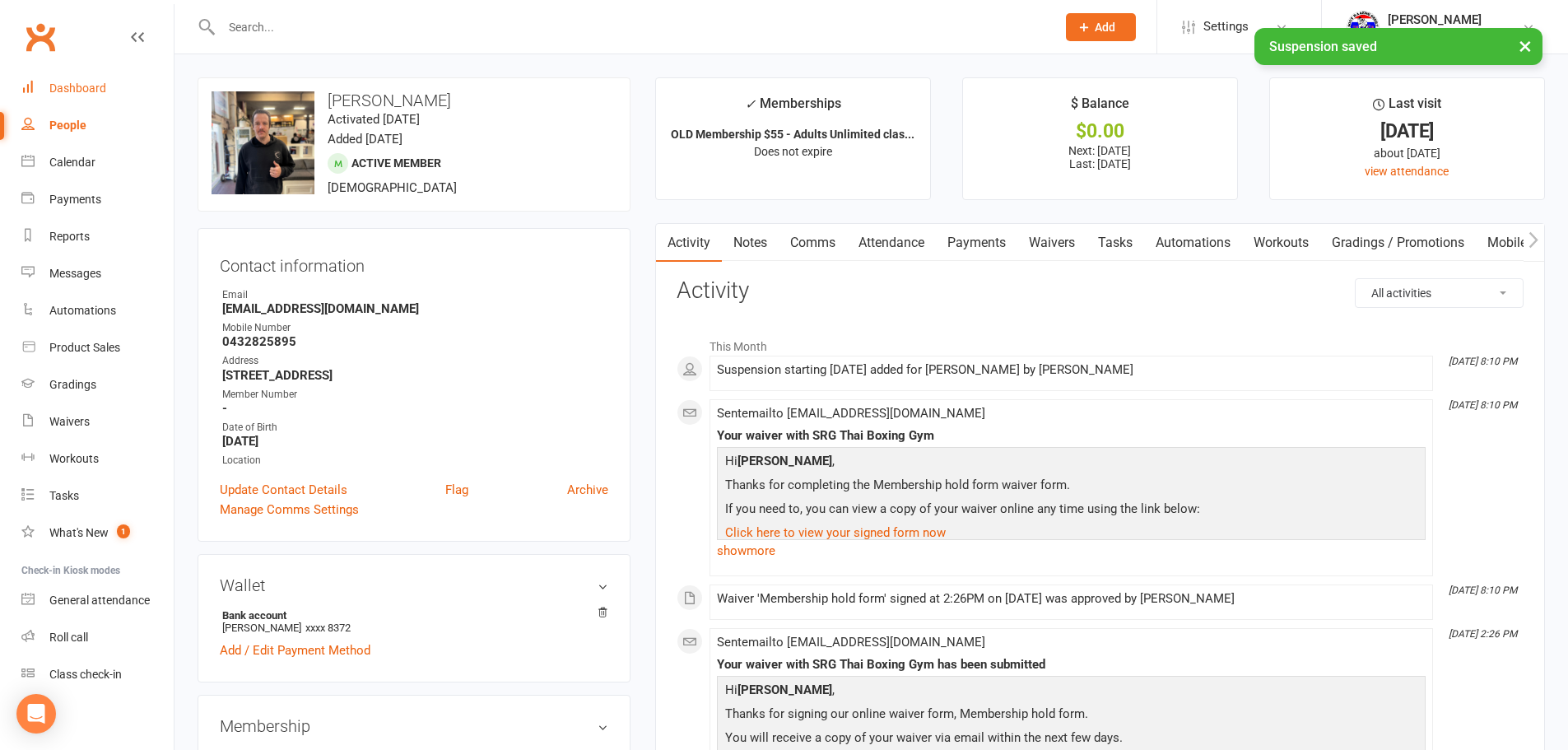
click at [121, 97] on link "Dashboard" at bounding box center [98, 88] width 153 height 37
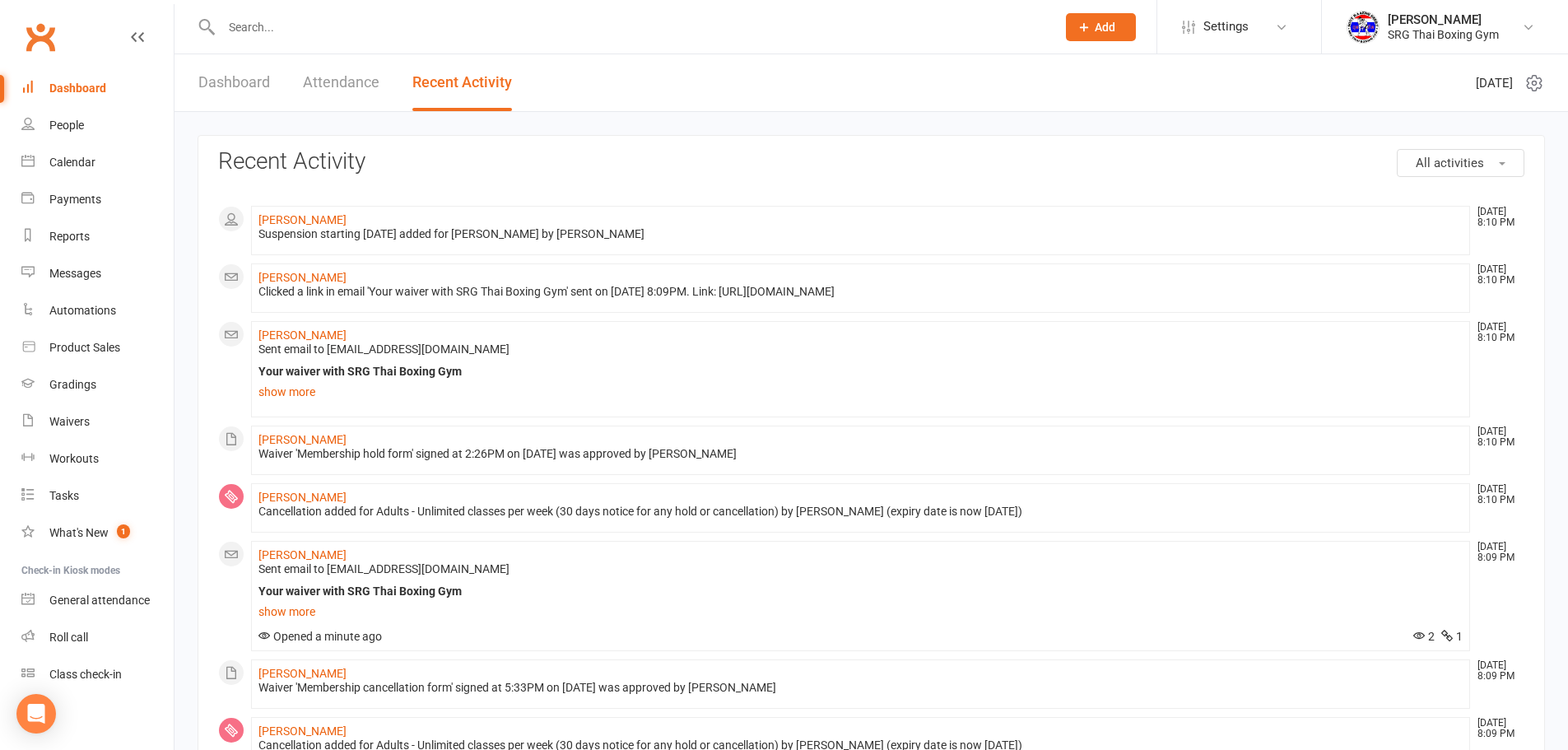
click at [291, 40] on div at bounding box center [621, 26] width 847 height 54
click at [303, 33] on input "text" at bounding box center [630, 26] width 828 height 23
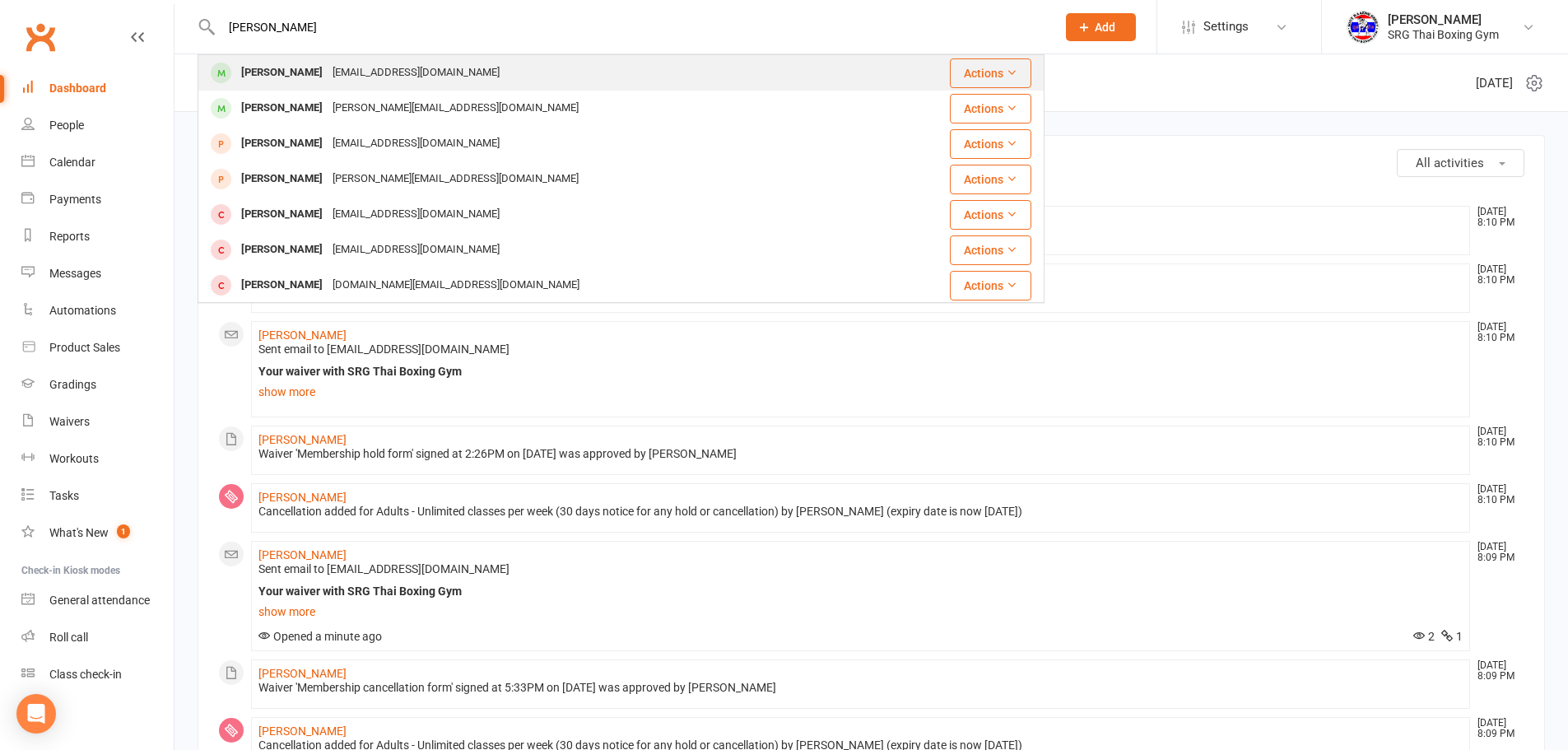
type input "[PERSON_NAME]"
click at [531, 75] on div "[PERSON_NAME] [EMAIL_ADDRESS][DOMAIN_NAME]" at bounding box center [558, 73] width 719 height 34
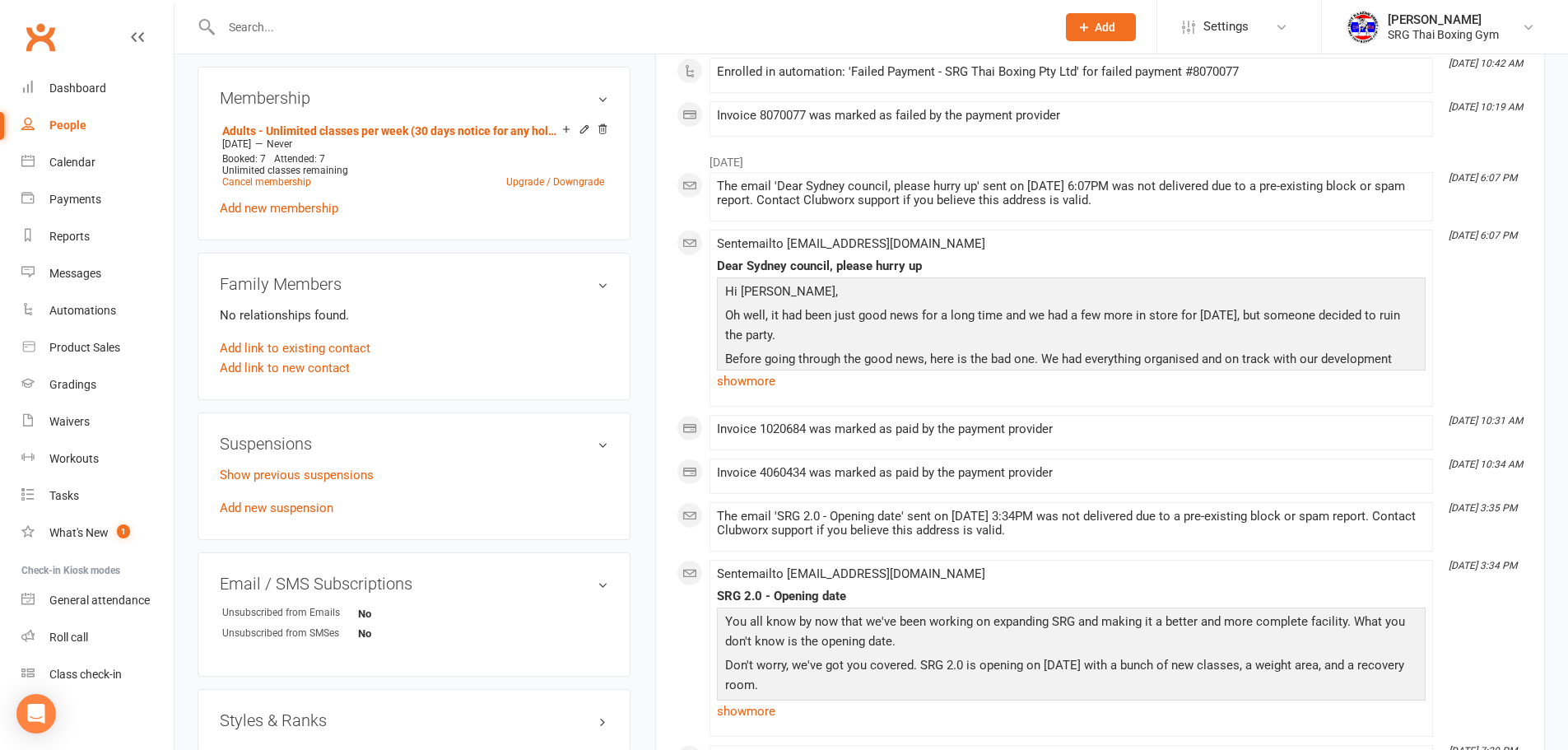
scroll to position [658, 0]
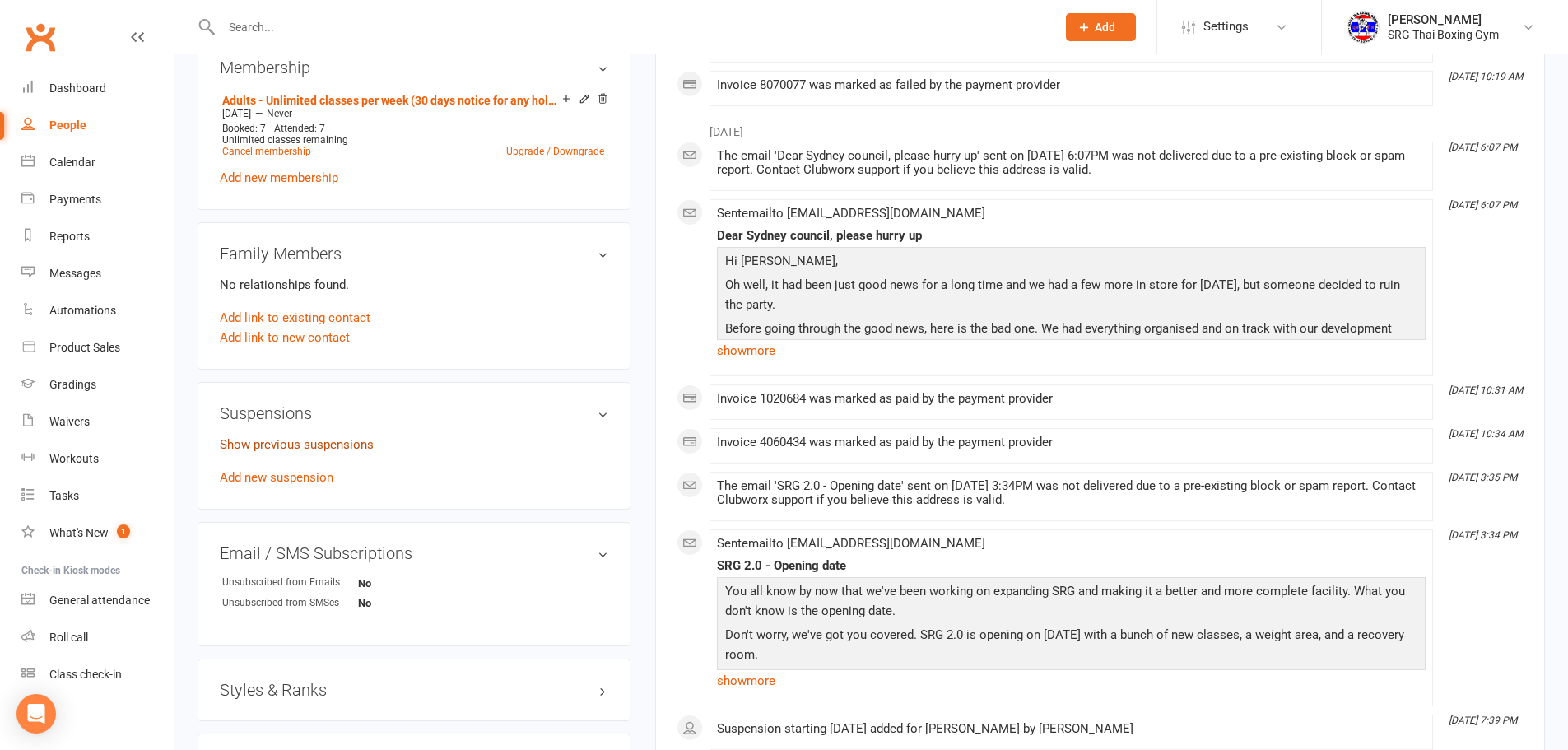
click at [317, 438] on link "Show previous suspensions" at bounding box center [296, 444] width 153 height 15
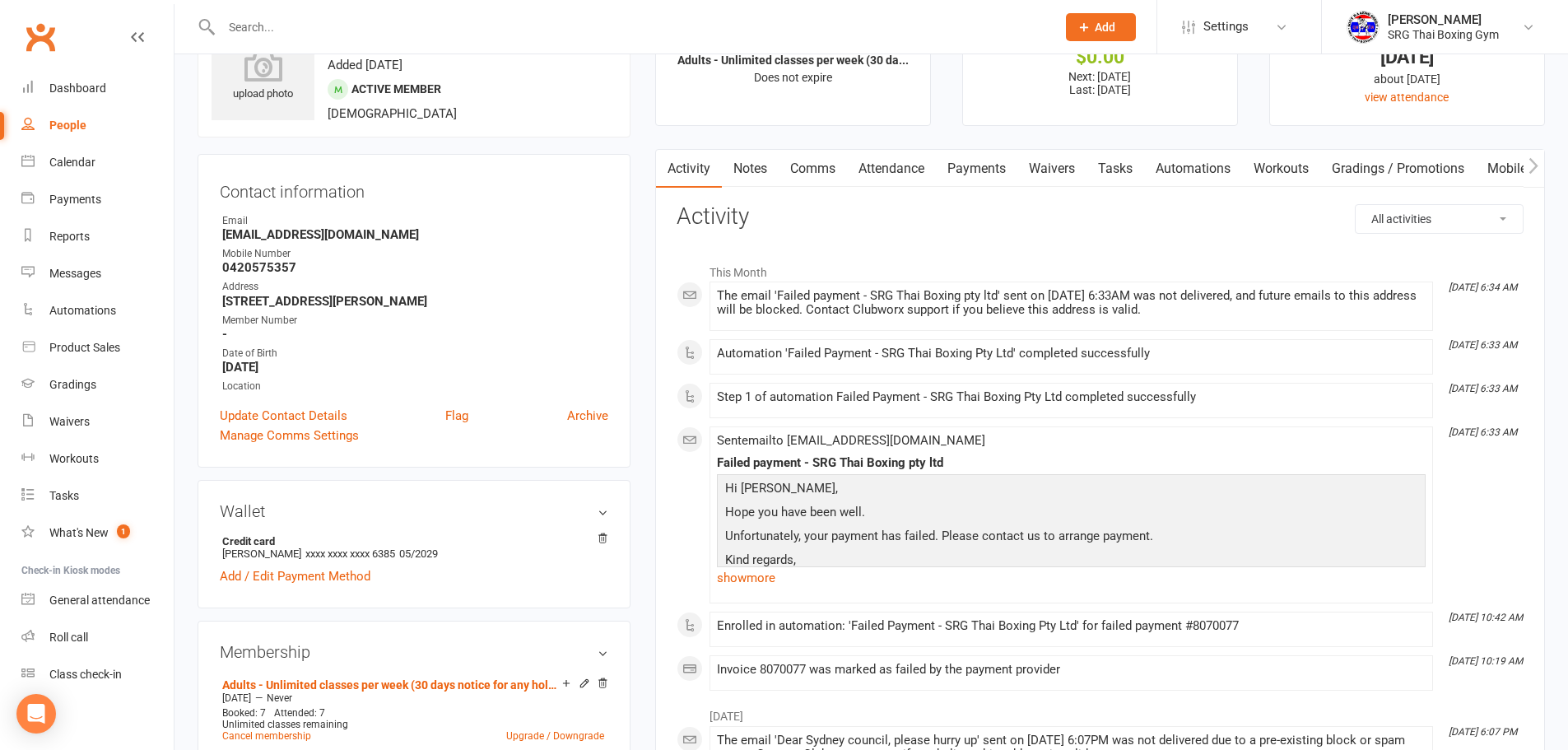
scroll to position [0, 0]
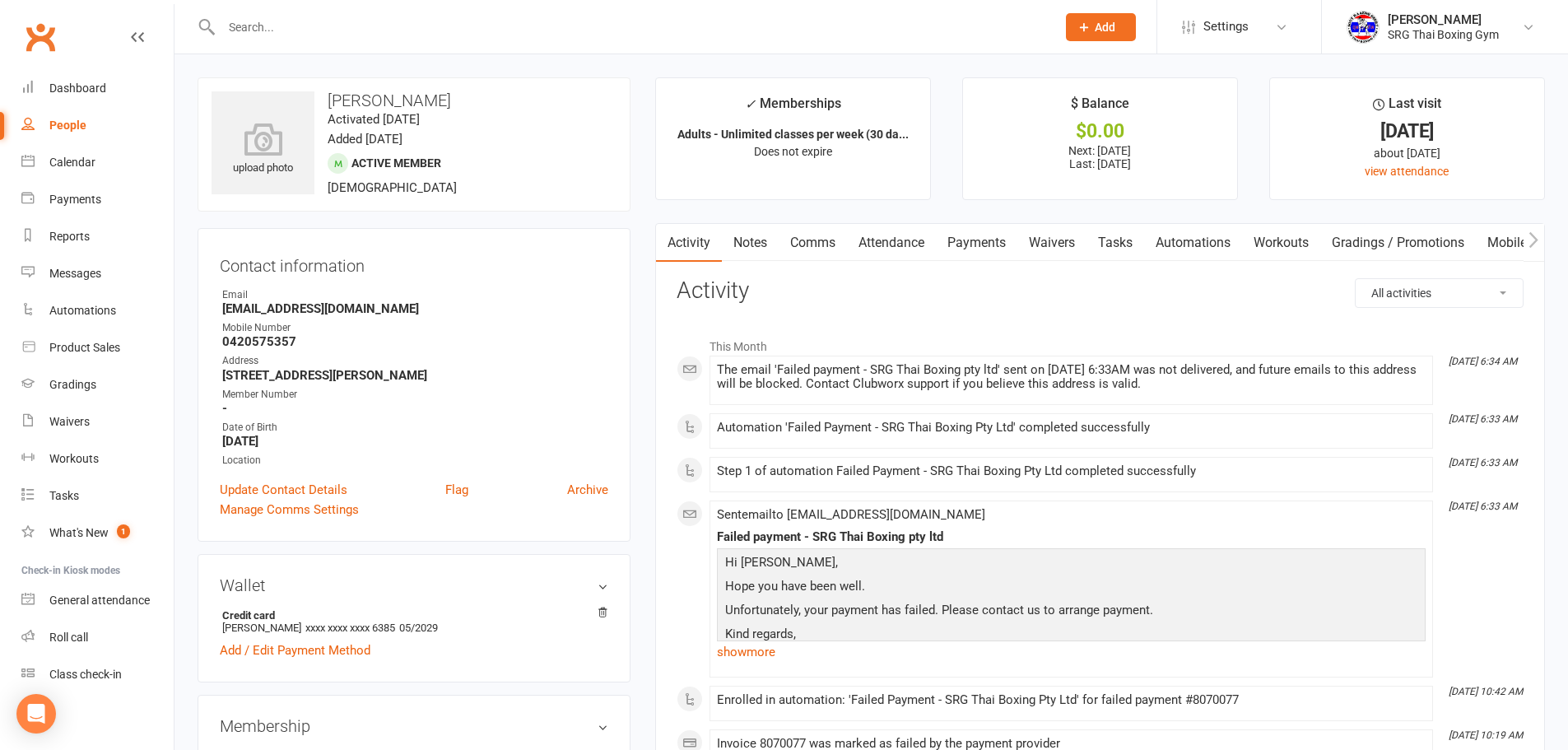
click at [1055, 252] on link "Waivers" at bounding box center [1051, 243] width 69 height 38
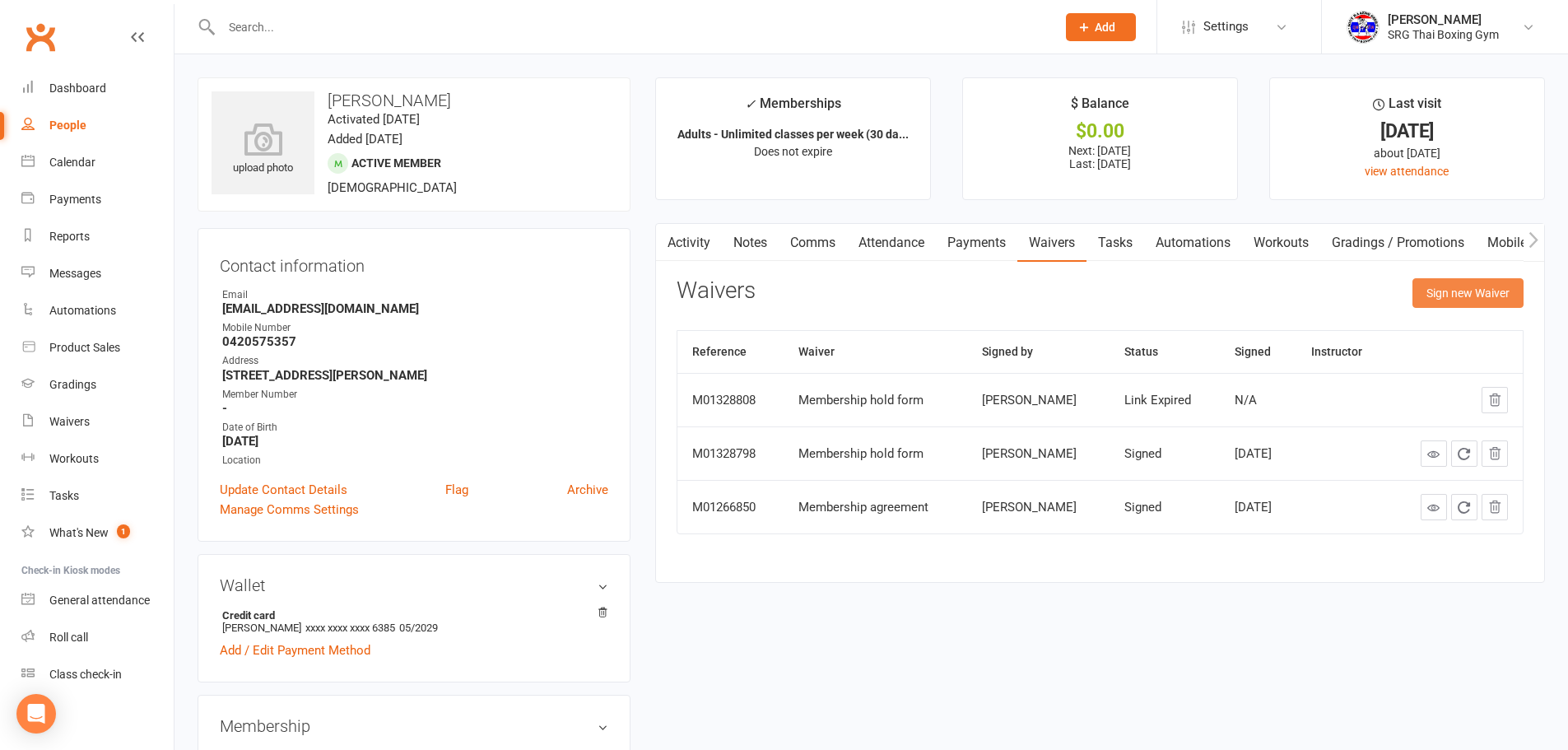
click at [1435, 288] on button "Sign new Waiver" at bounding box center [1467, 292] width 111 height 30
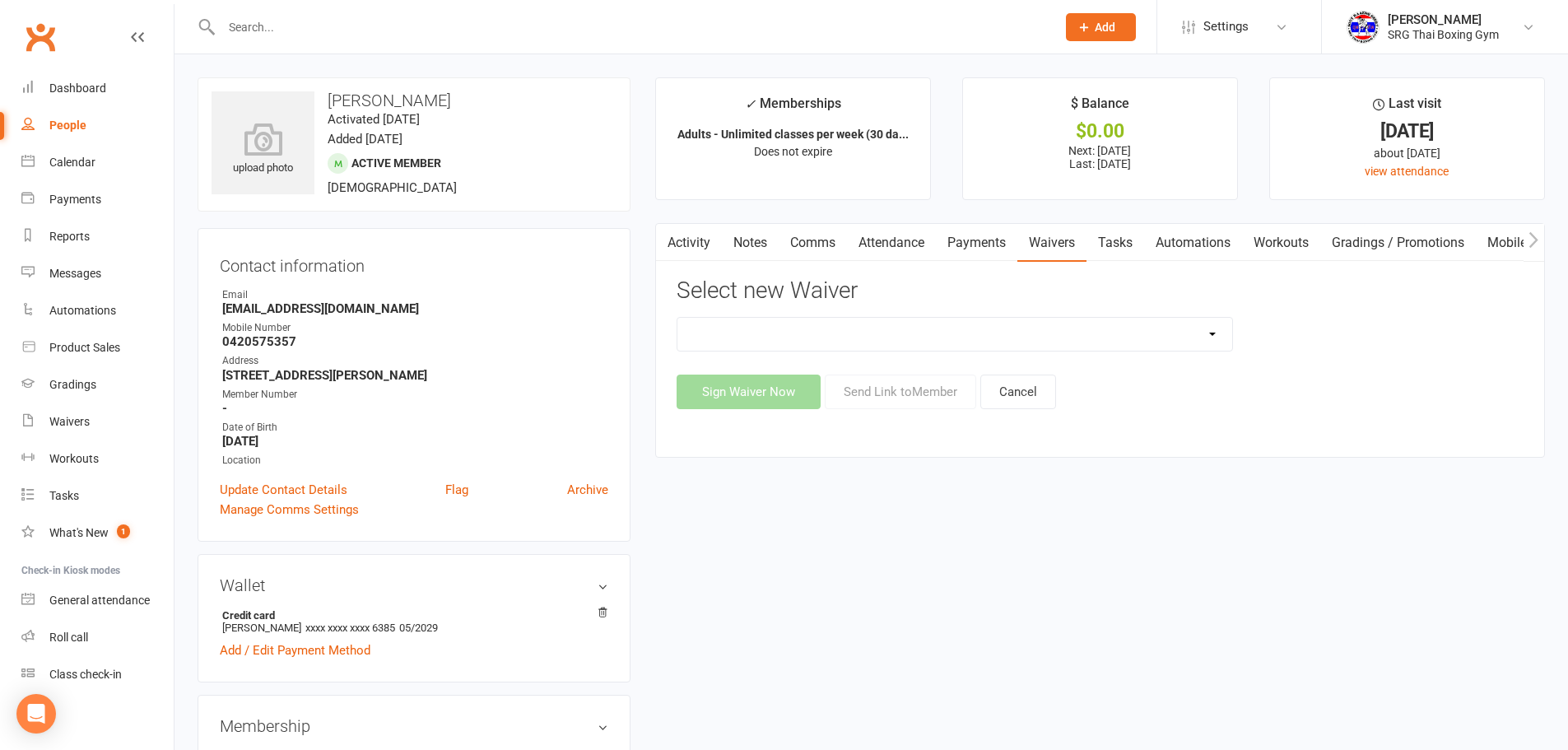
click at [1022, 349] on select "Membership agreement Membership cancellation form Membership hold form New paym…" at bounding box center [954, 334] width 555 height 33
select select "12440"
click at [677, 318] on select "Membership agreement Membership cancellation form Membership hold form New paym…" at bounding box center [954, 334] width 555 height 33
click at [962, 399] on button "Send Link to Member" at bounding box center [900, 391] width 152 height 35
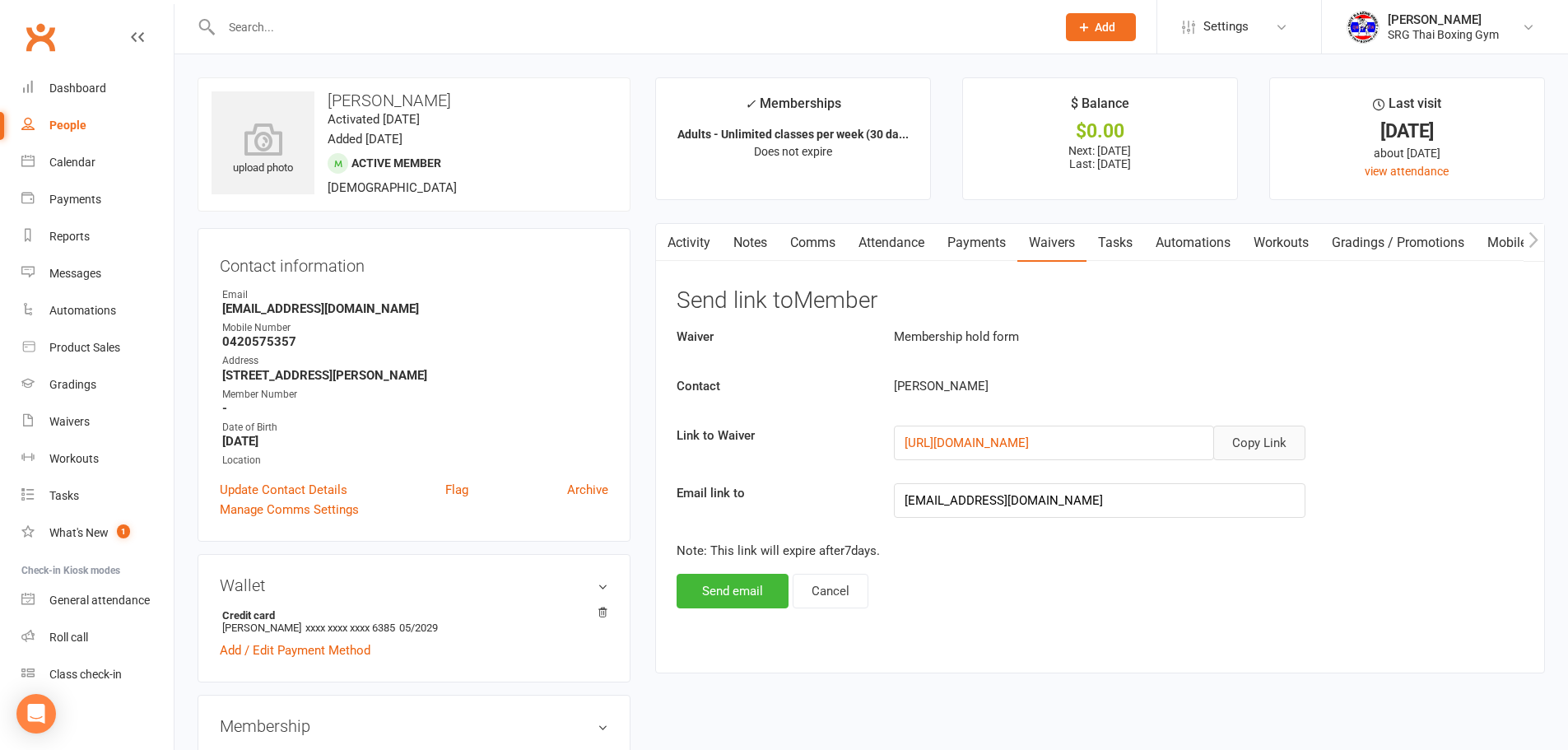
click at [1288, 444] on button "Copy Link" at bounding box center [1259, 443] width 93 height 35
